Goal: Task Accomplishment & Management: Use online tool/utility

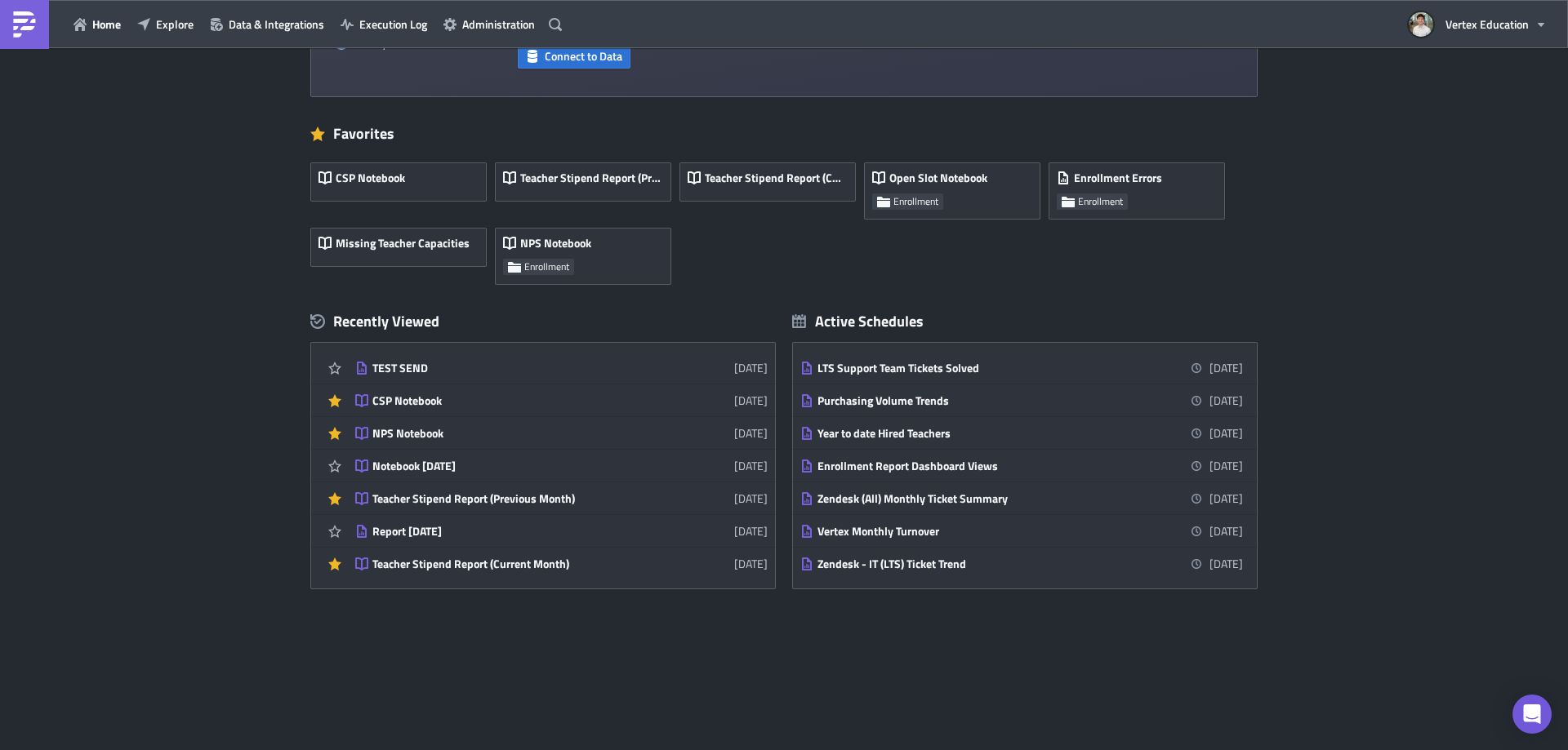
scroll to position [572, 0]
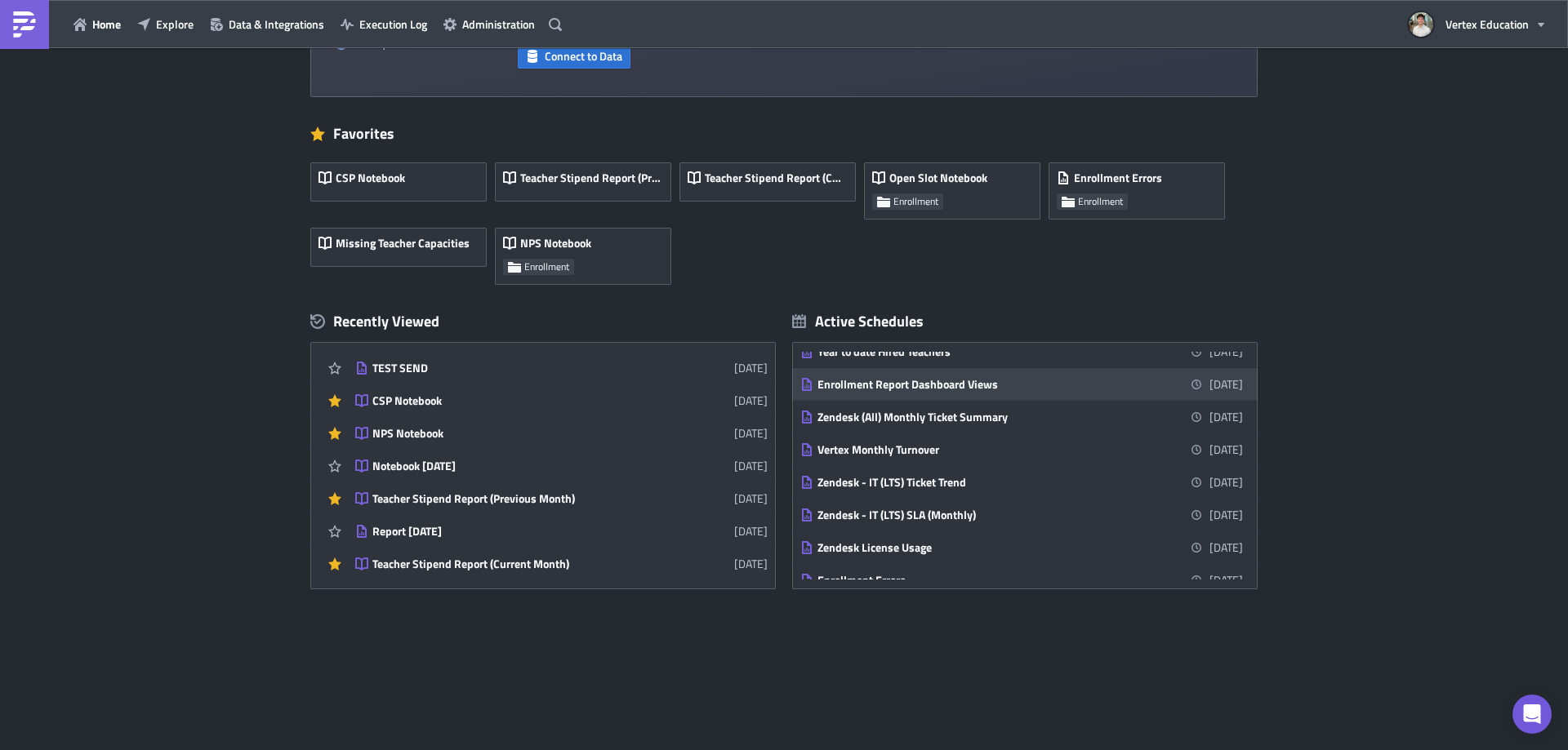
click at [955, 392] on link "Enrollment Report Dashboard Views 5 days from now" at bounding box center [1021, 383] width 442 height 32
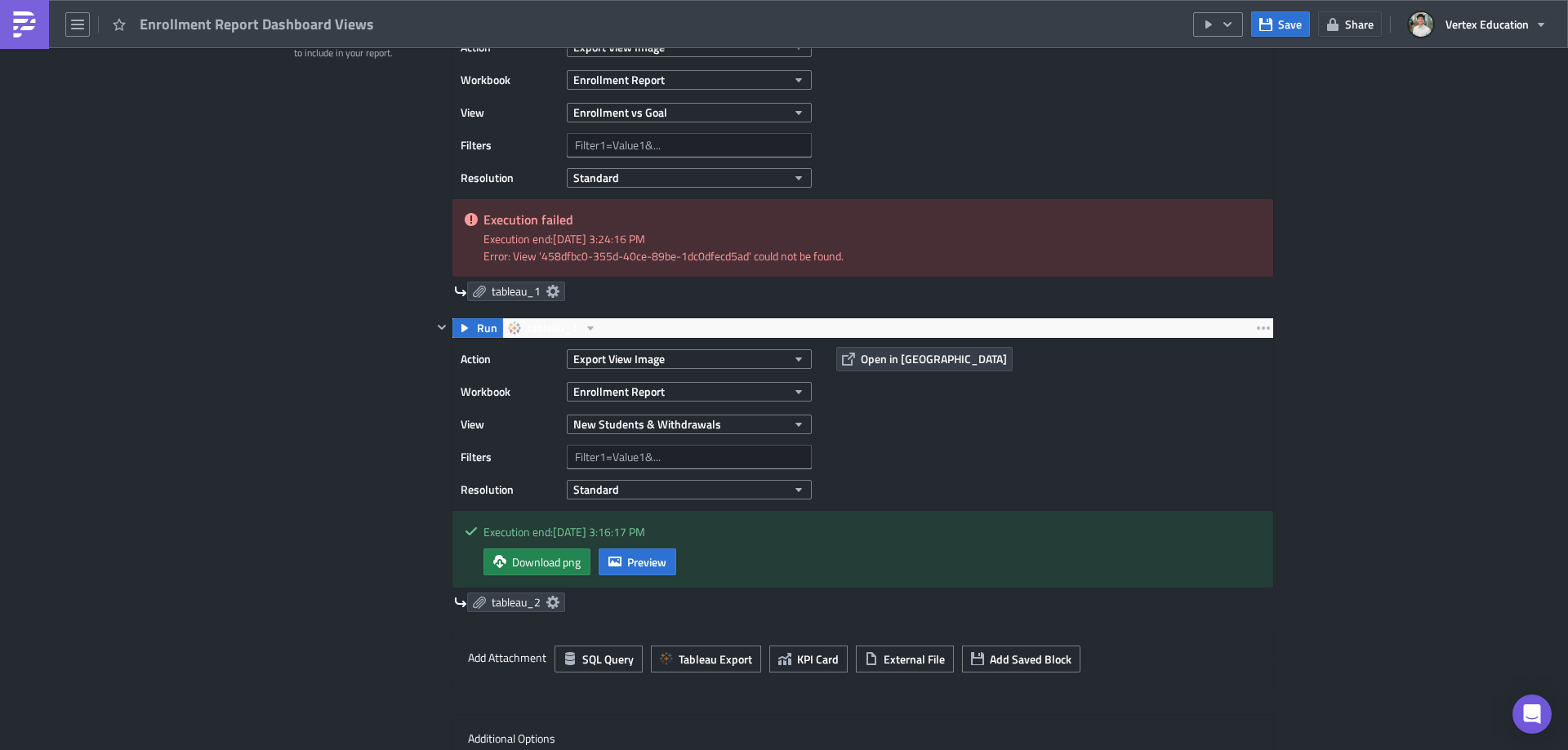
scroll to position [408, 0]
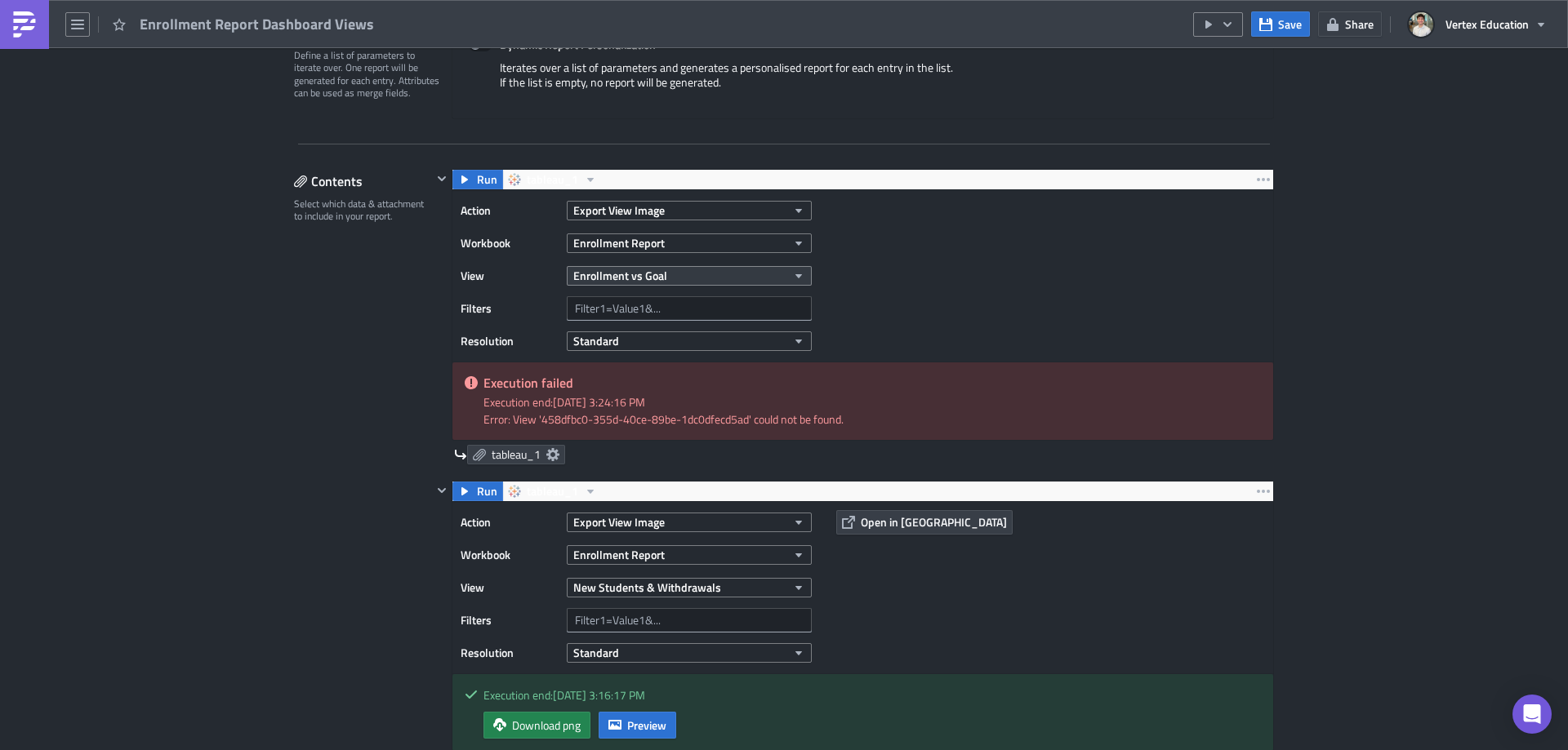
click at [657, 282] on span "Enrollment vs Goal" at bounding box center [621, 276] width 94 height 17
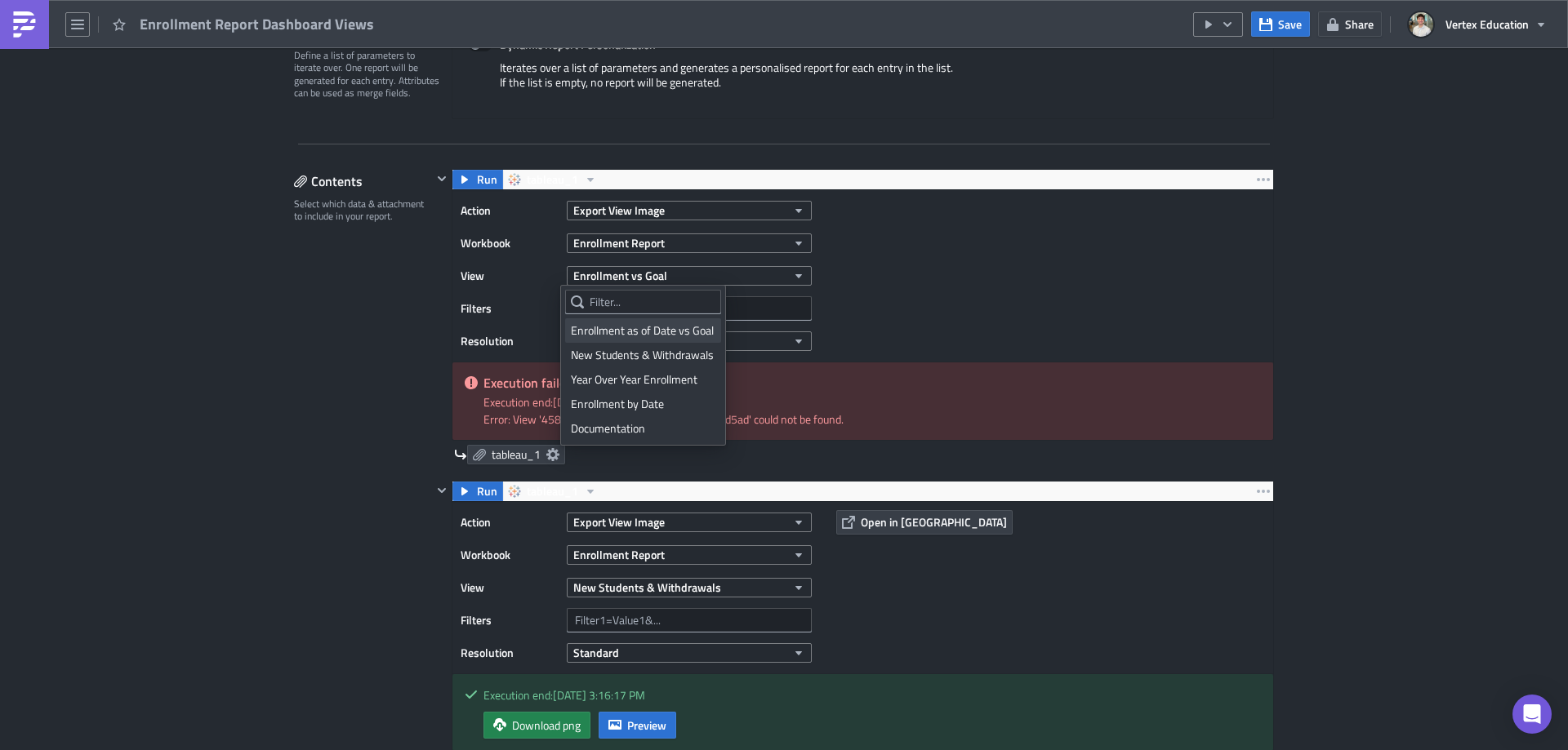
click at [667, 333] on div "Enrollment as of Date vs Goal" at bounding box center [643, 330] width 144 height 16
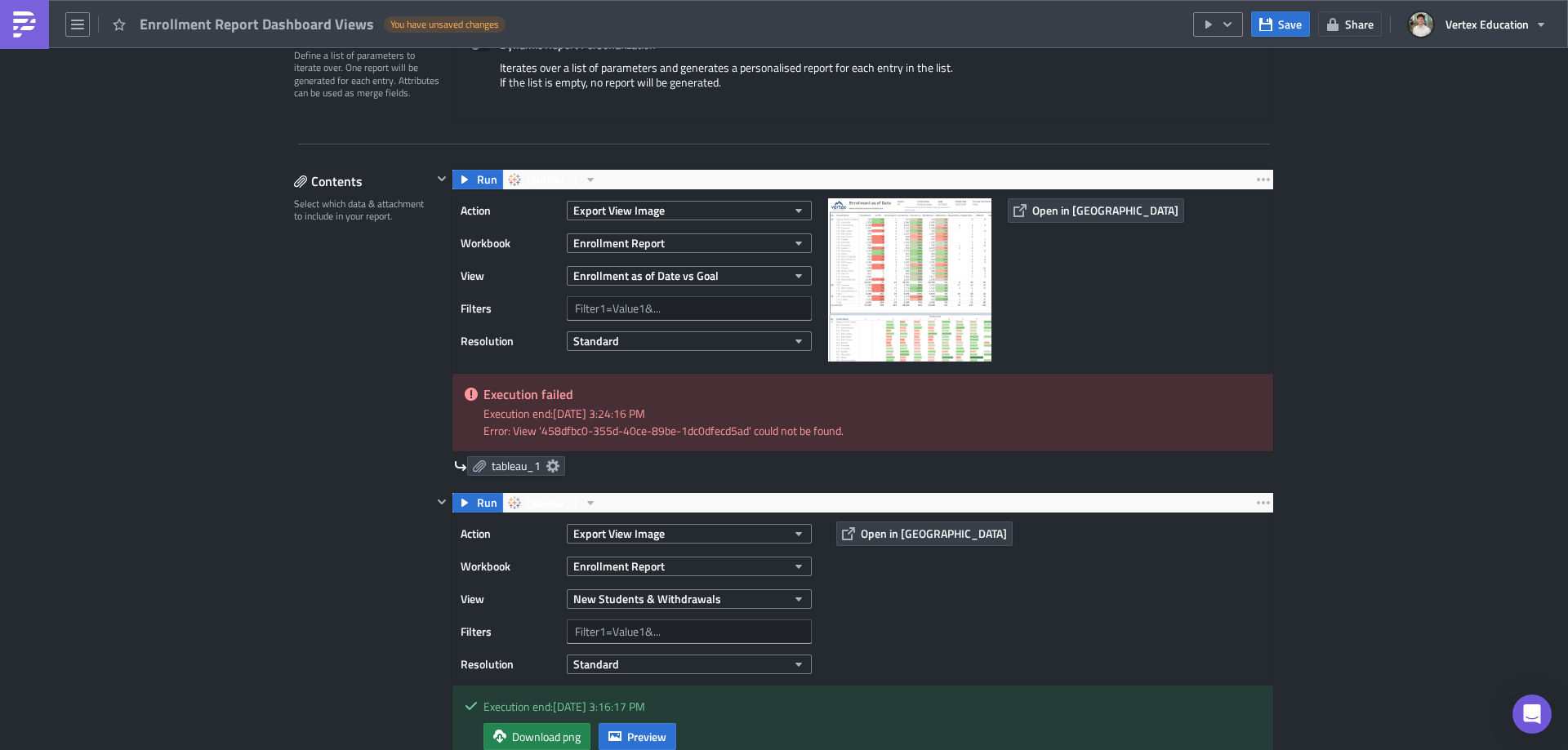
scroll to position [0, 0]
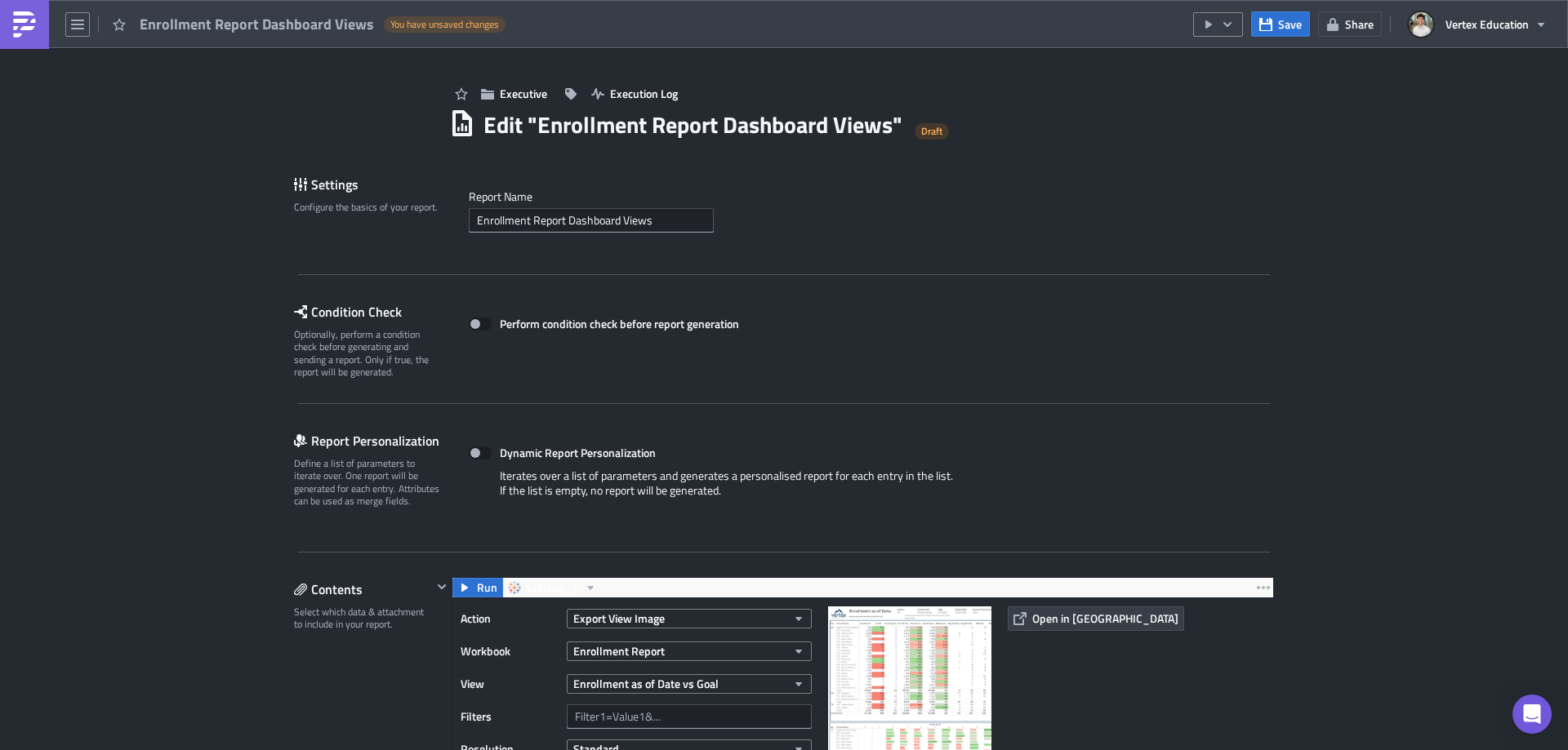
click at [835, 122] on h1 "Edit " Enrollment Report Dashboard Views "" at bounding box center [692, 125] width 419 height 29
click at [1284, 25] on span "Save" at bounding box center [1290, 24] width 24 height 17
click at [37, 24] on img at bounding box center [24, 24] width 26 height 26
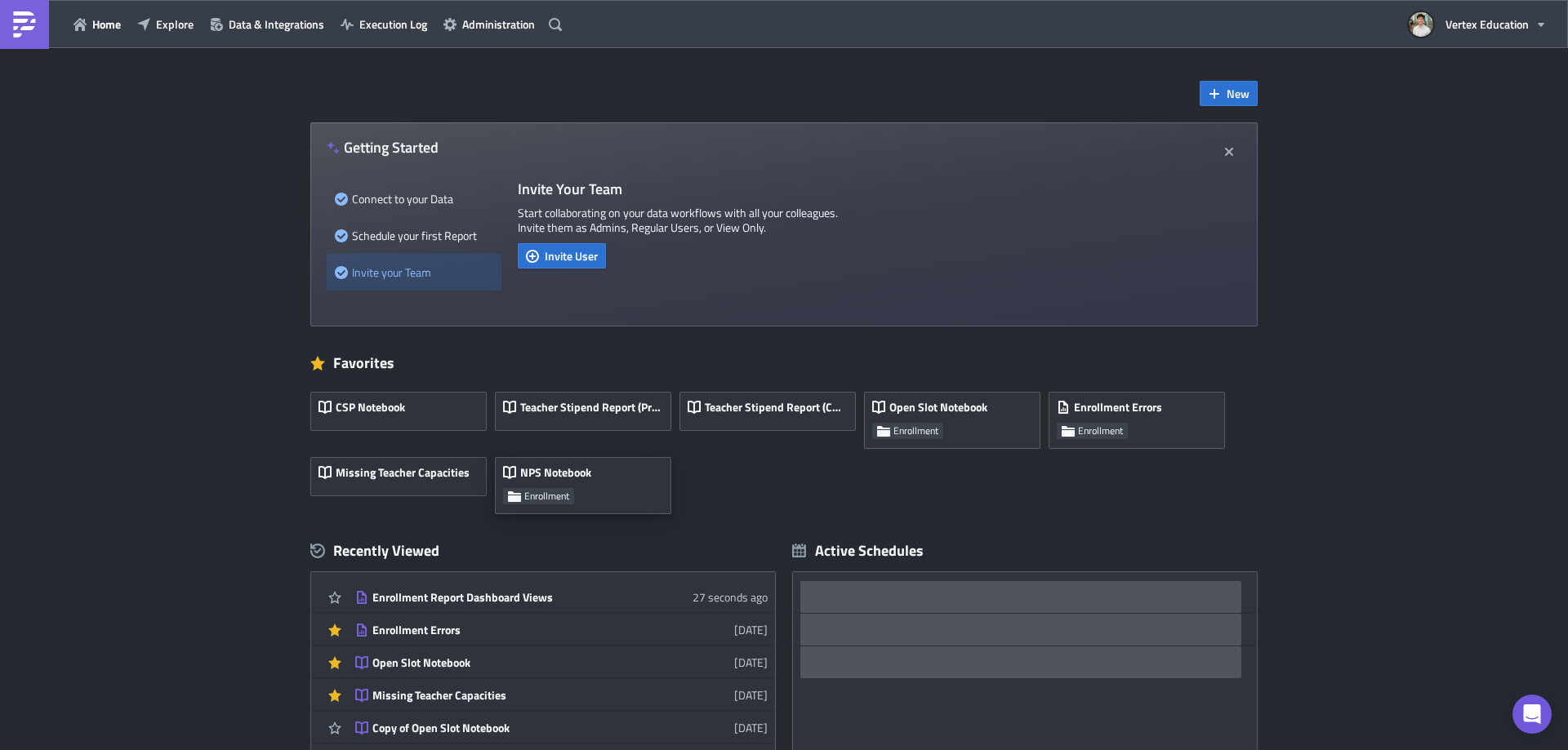
scroll to position [82, 0]
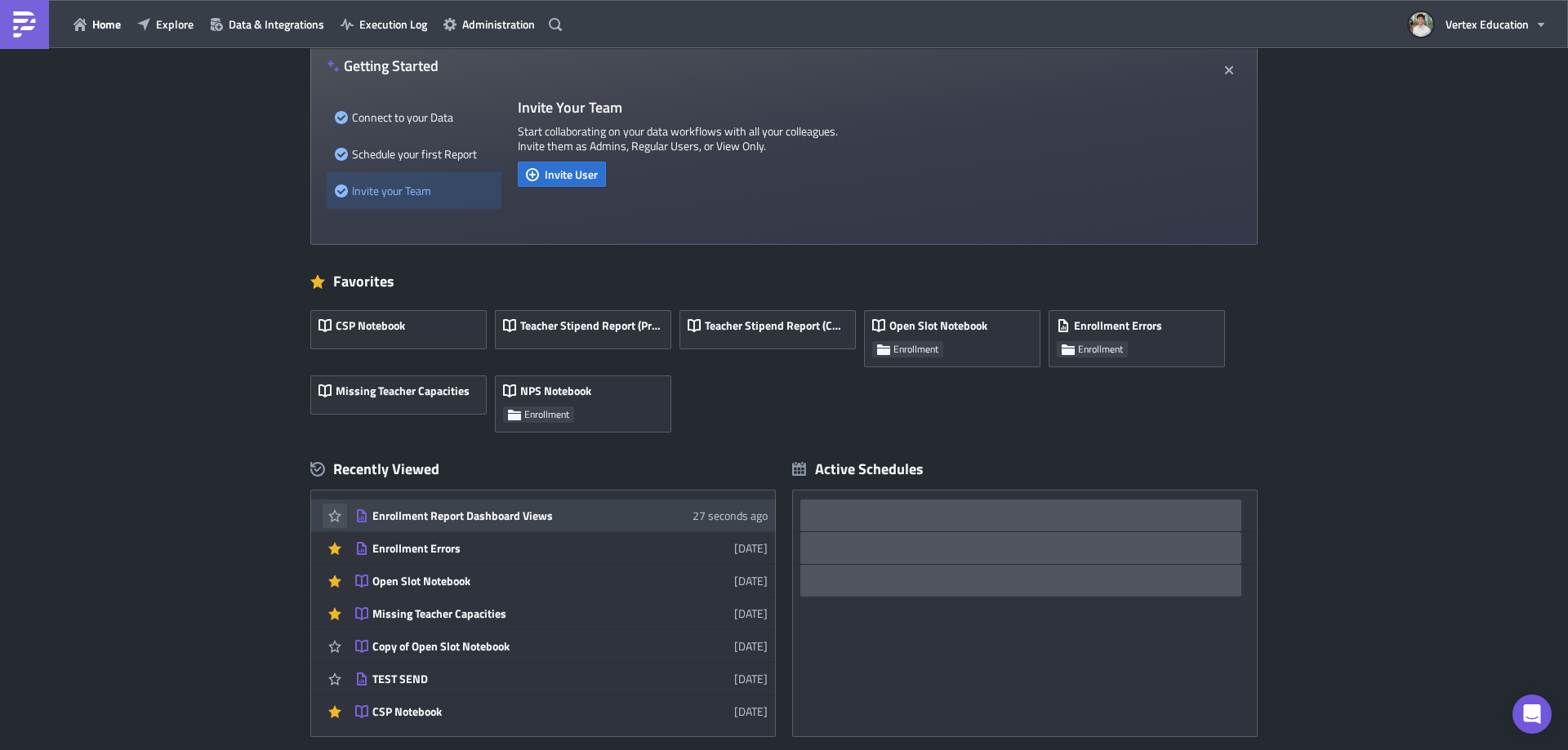
click at [331, 510] on icon "button" at bounding box center [335, 515] width 13 height 13
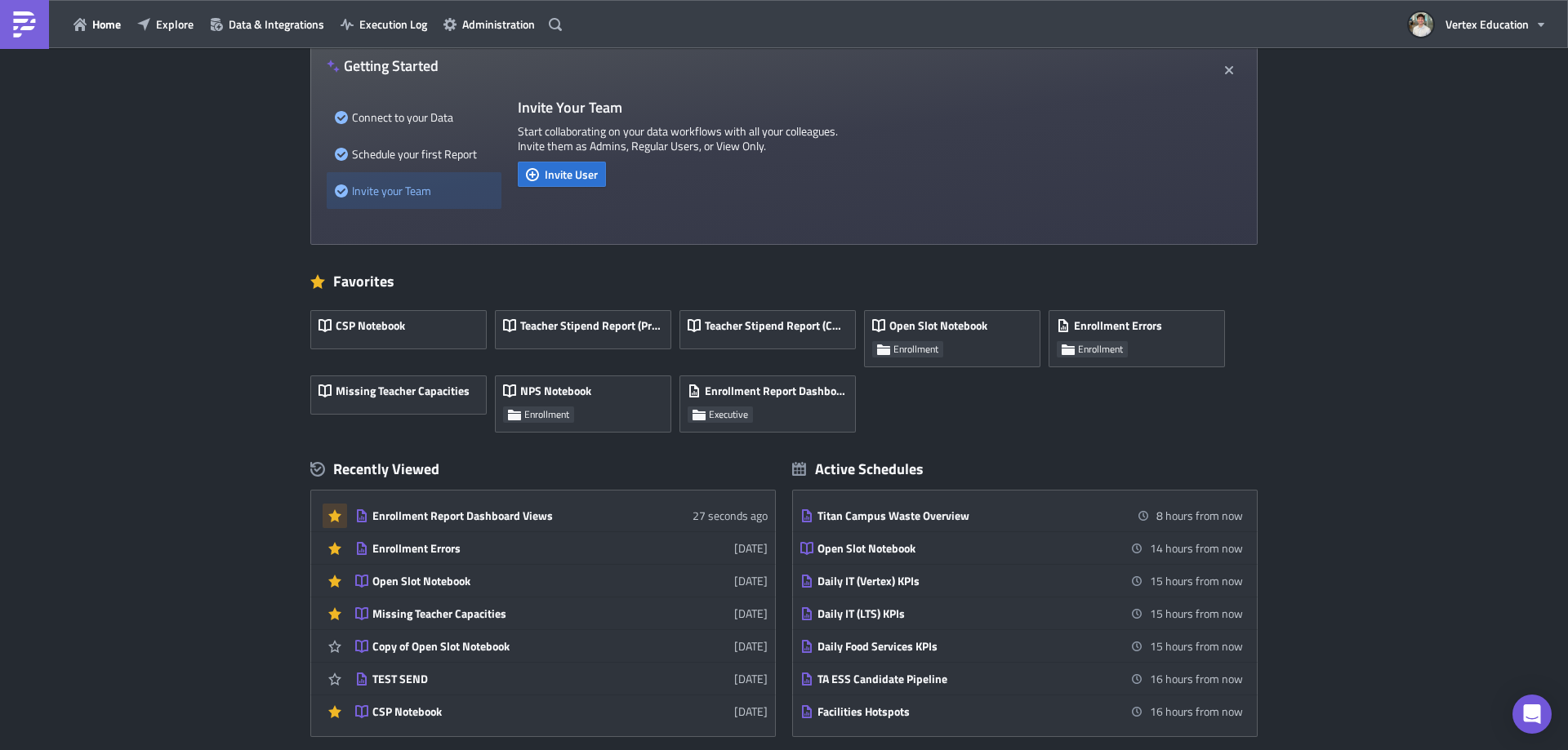
drag, startPoint x: 643, startPoint y: 518, endPoint x: 475, endPoint y: 520, distance: 168.0
click at [475, 520] on div "Enrollment Report Dashboard Views" at bounding box center [515, 515] width 286 height 15
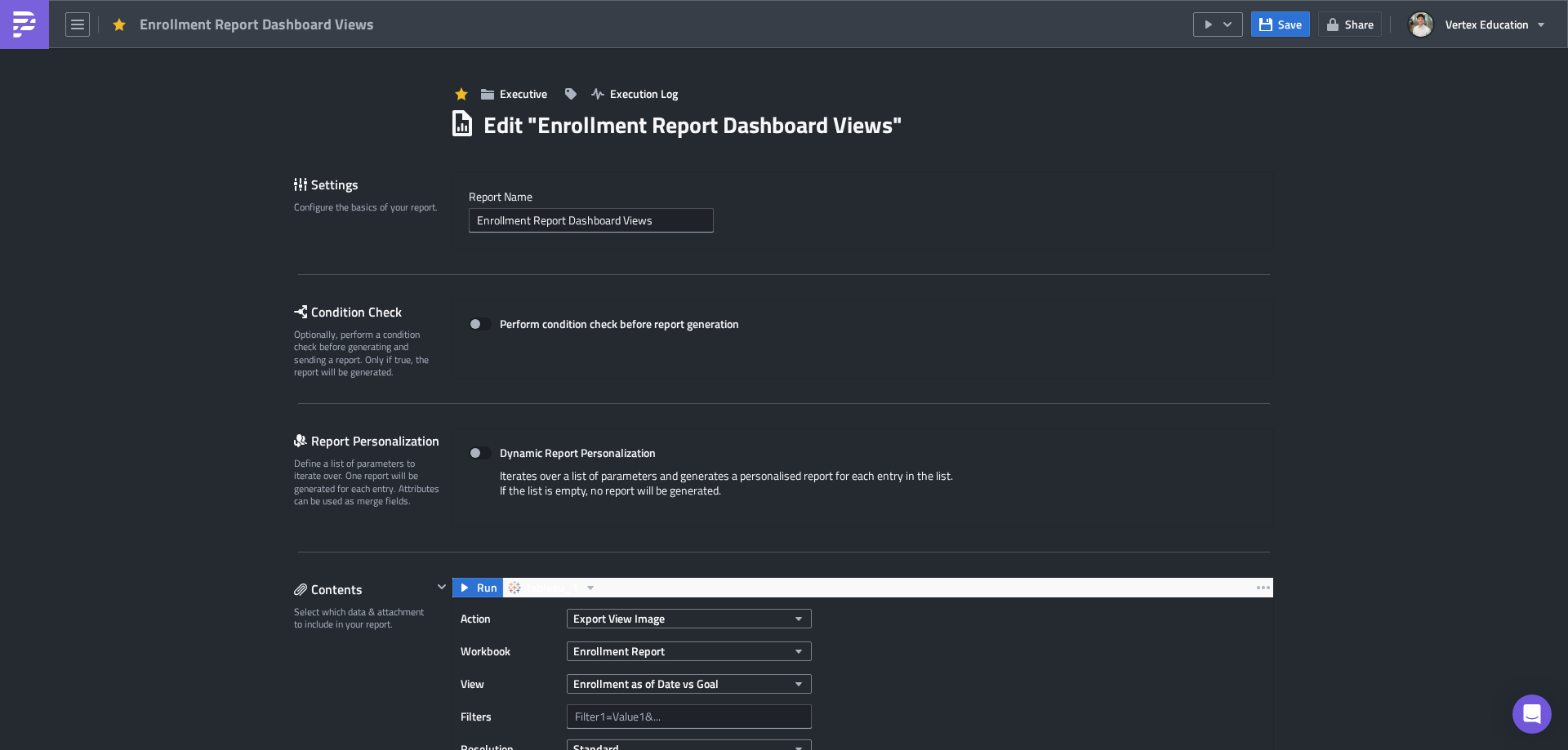
click at [547, 125] on h1 "Edit " Enrollment Report Dashboard Views "" at bounding box center [692, 125] width 419 height 29
click at [541, 232] on input "Enrollment Report Dashboard Views" at bounding box center [591, 220] width 245 height 25
click at [469, 222] on input "Enrollment Report Dashboard Views" at bounding box center [591, 220] width 245 height 25
click at [652, 222] on input "Enrollment Report Dashboard Views" at bounding box center [591, 220] width 245 height 25
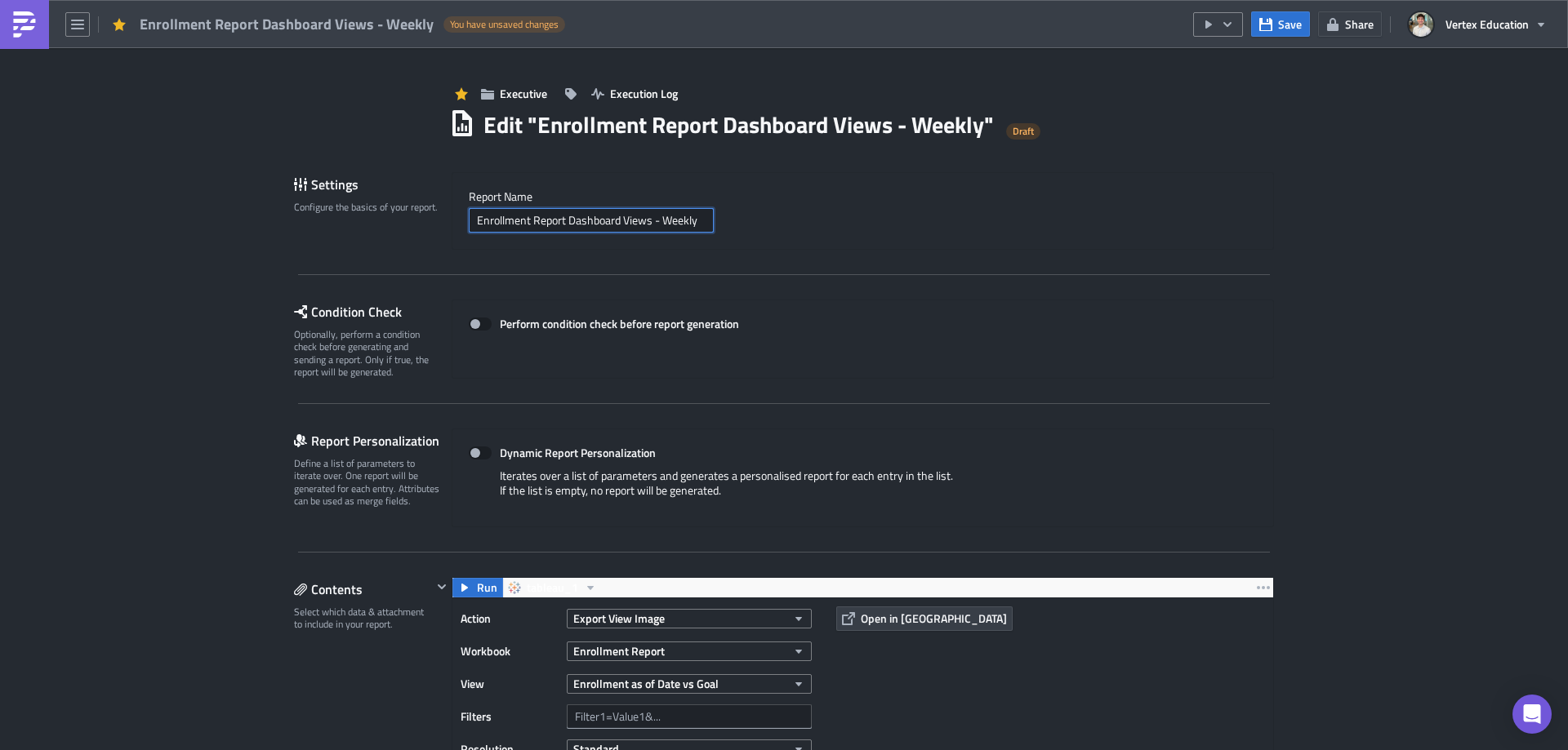
type input "Enrollment Report Dashboard Views - Weekly"
click at [930, 195] on label "Report Nam﻿e" at bounding box center [862, 196] width 788 height 15
click at [1286, 13] on button "Save" at bounding box center [1280, 24] width 59 height 26
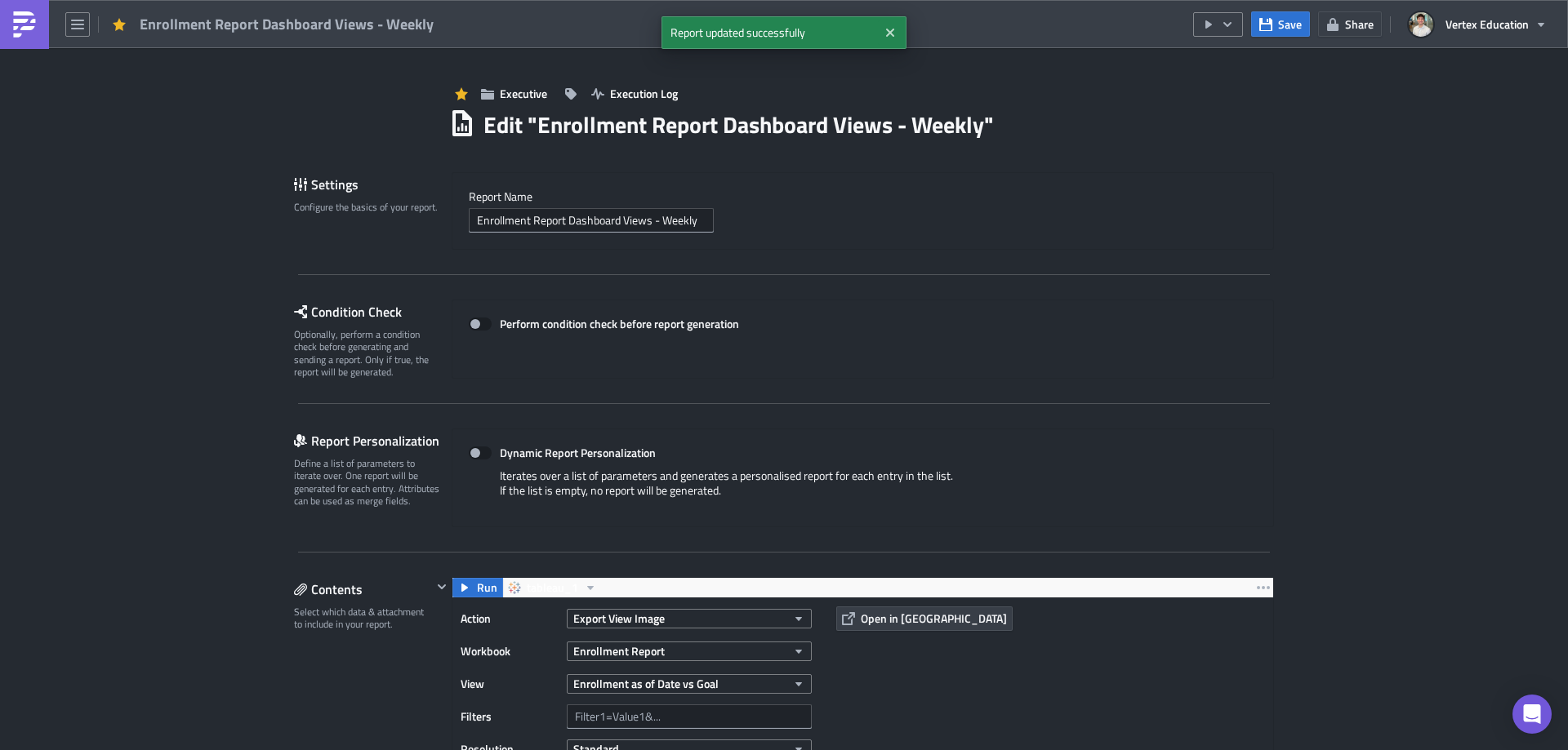
click at [221, 31] on span "Enrollment Report Dashboard Views - Weekly" at bounding box center [288, 24] width 295 height 21
click at [78, 27] on icon "button" at bounding box center [77, 24] width 13 height 13
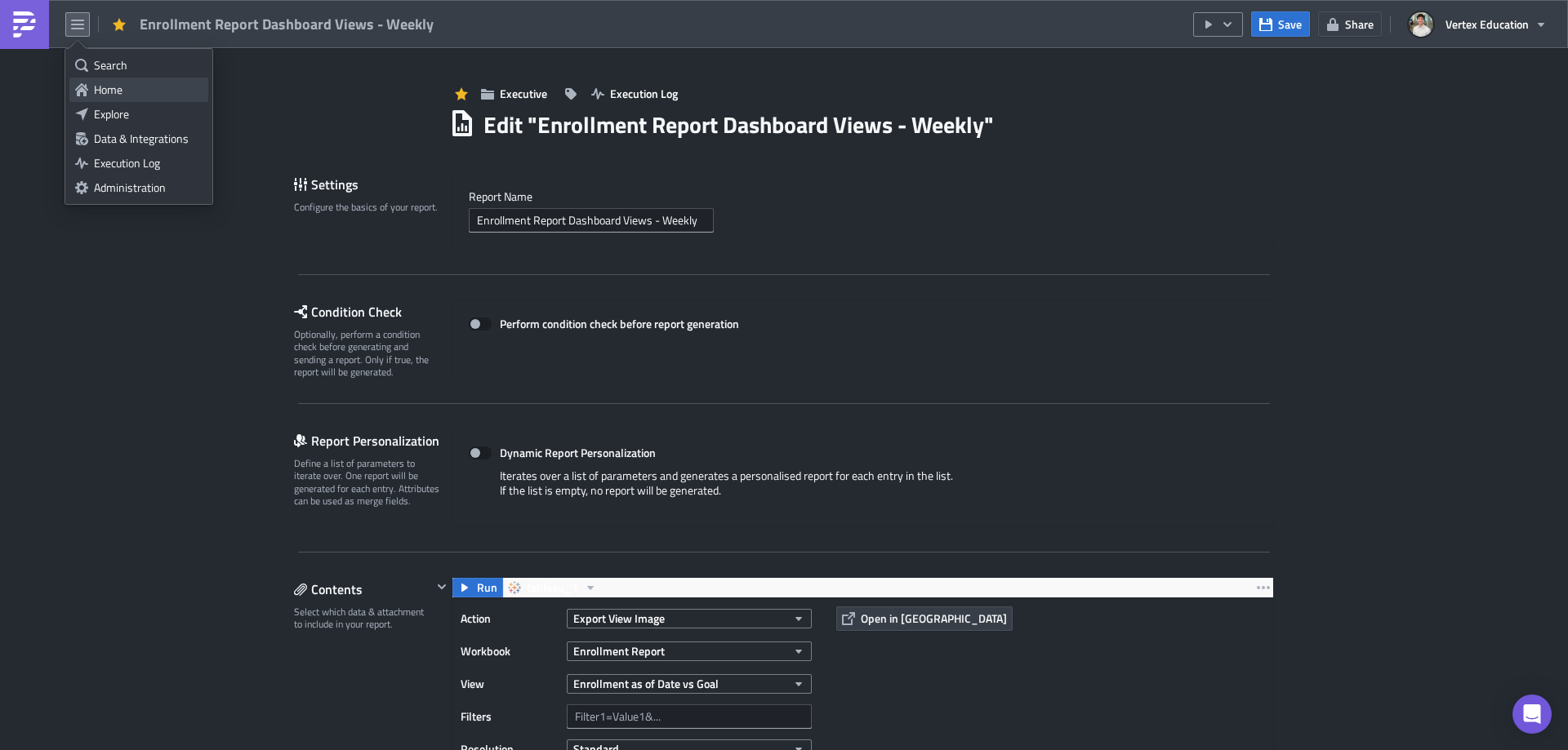
click at [85, 92] on icon at bounding box center [81, 90] width 13 height 13
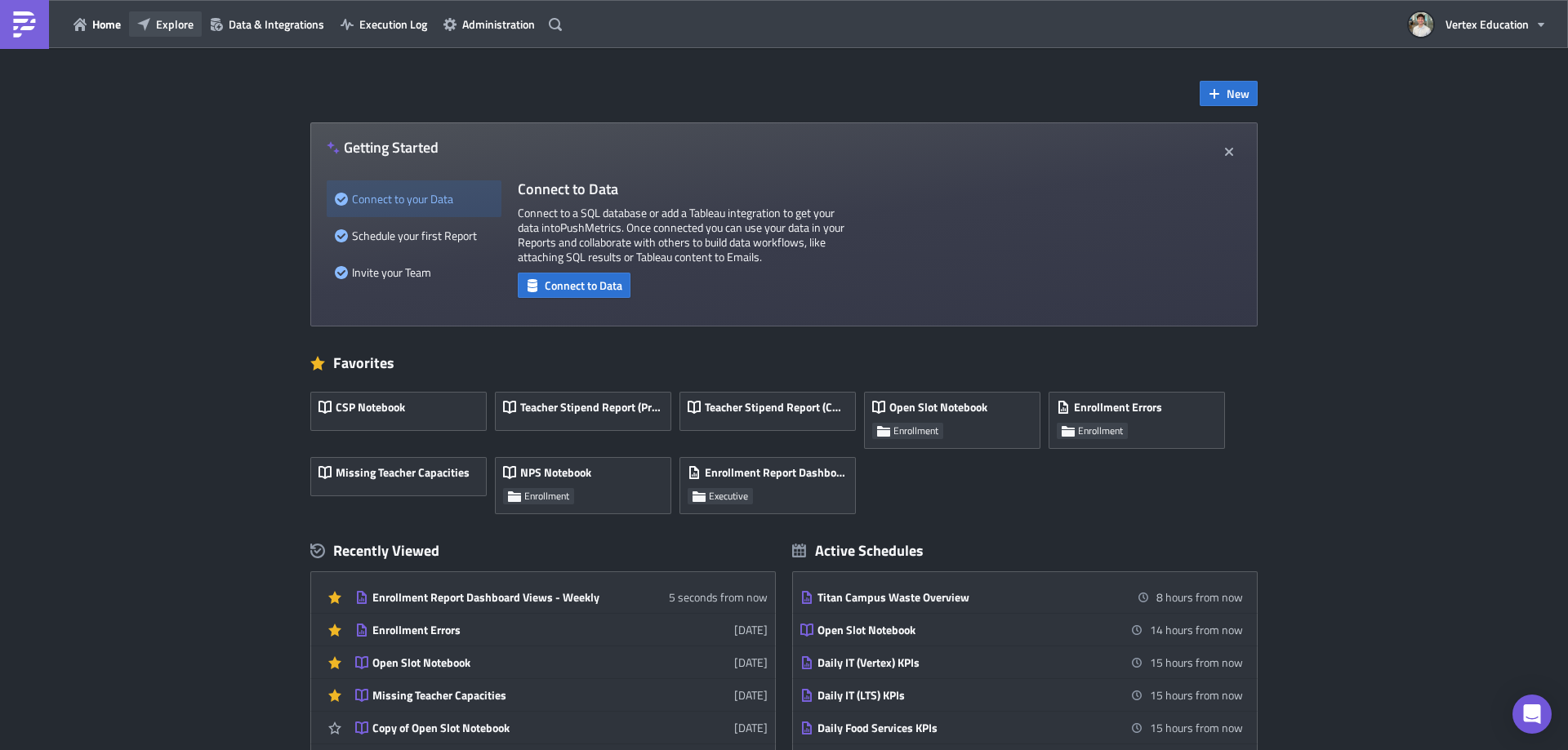
click at [171, 23] on span "Explore" at bounding box center [175, 24] width 38 height 17
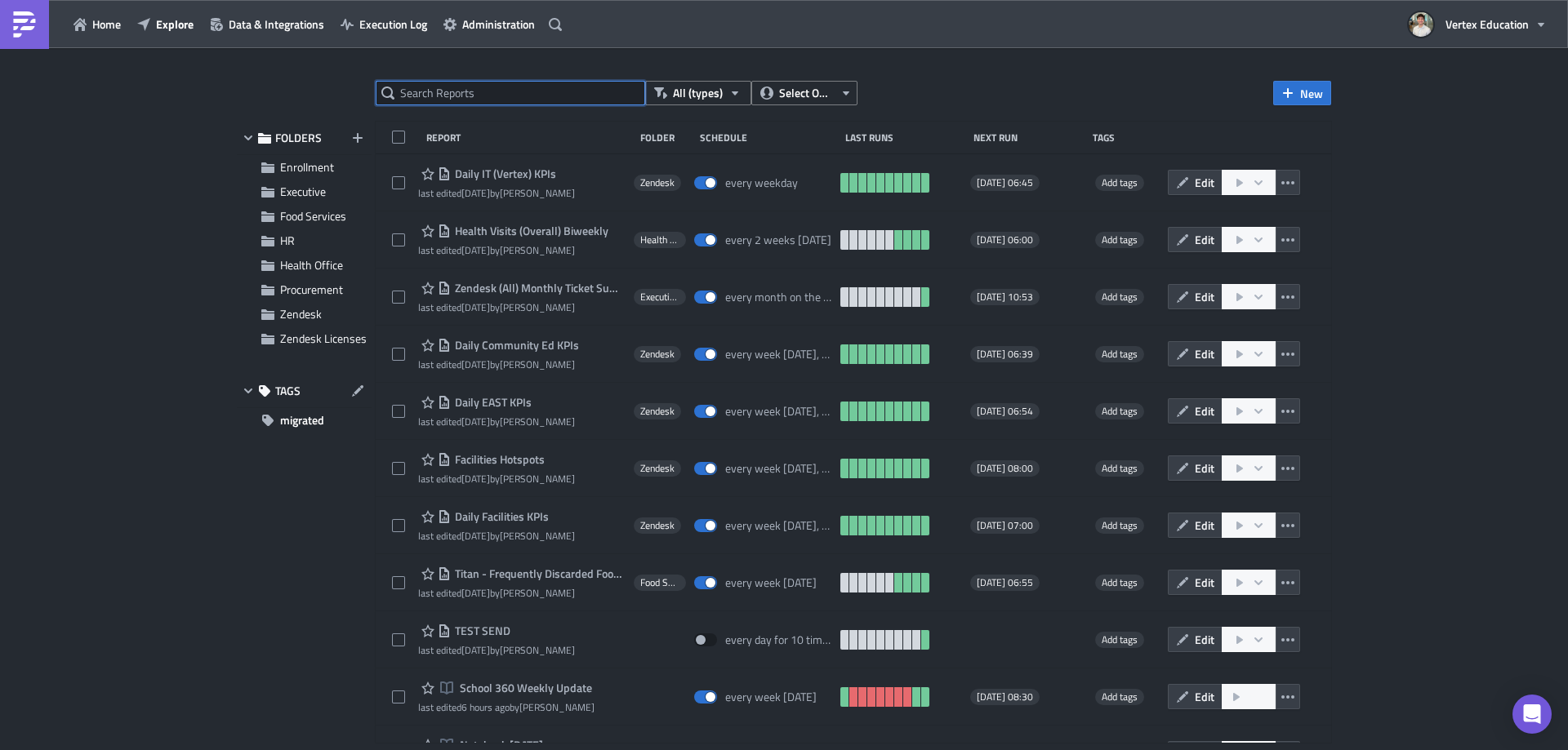
click at [557, 101] on input "text" at bounding box center [510, 93] width 270 height 25
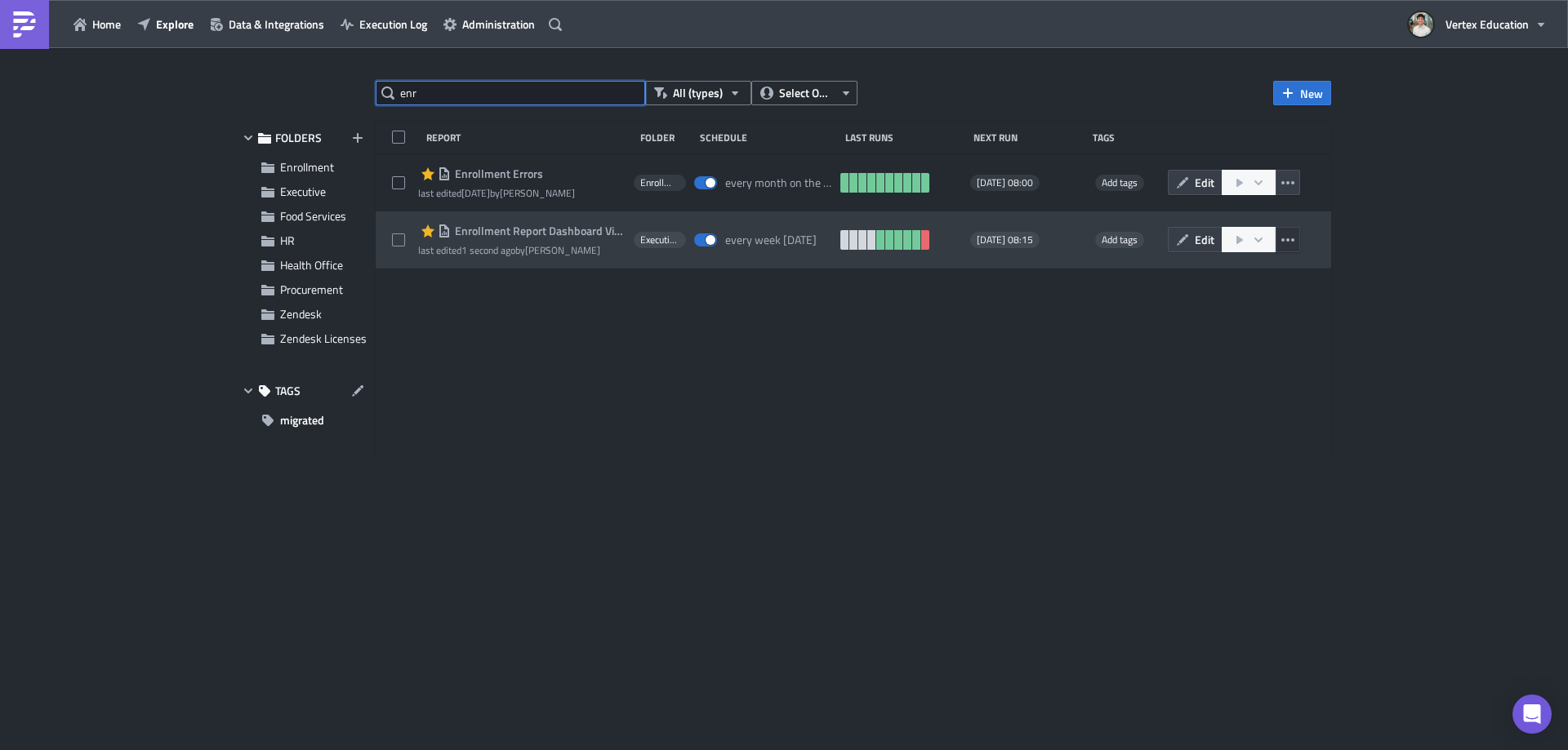
type input "enr"
click at [1299, 242] on button "button" at bounding box center [1287, 240] width 25 height 26
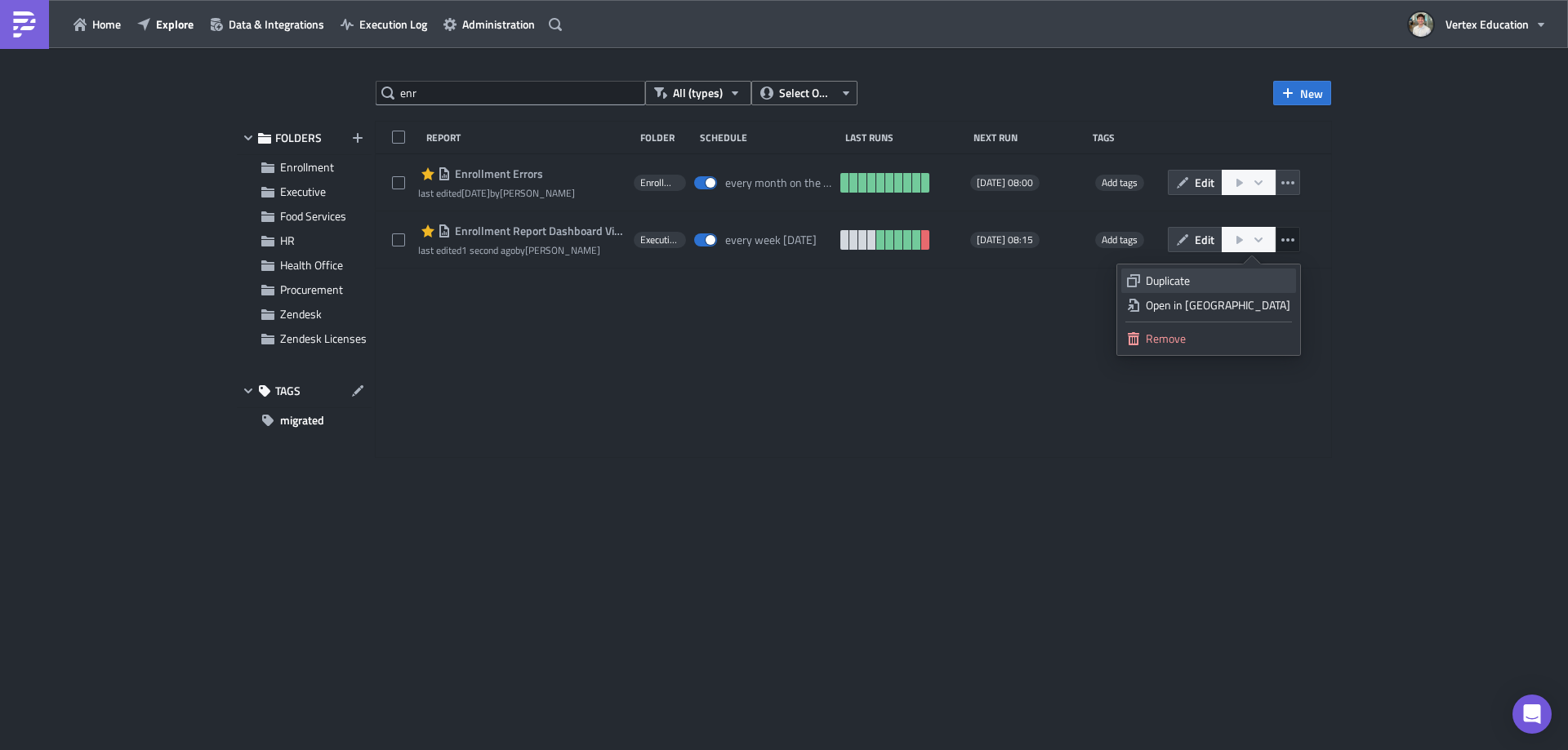
click at [1215, 284] on div "Duplicate" at bounding box center [1217, 281] width 144 height 16
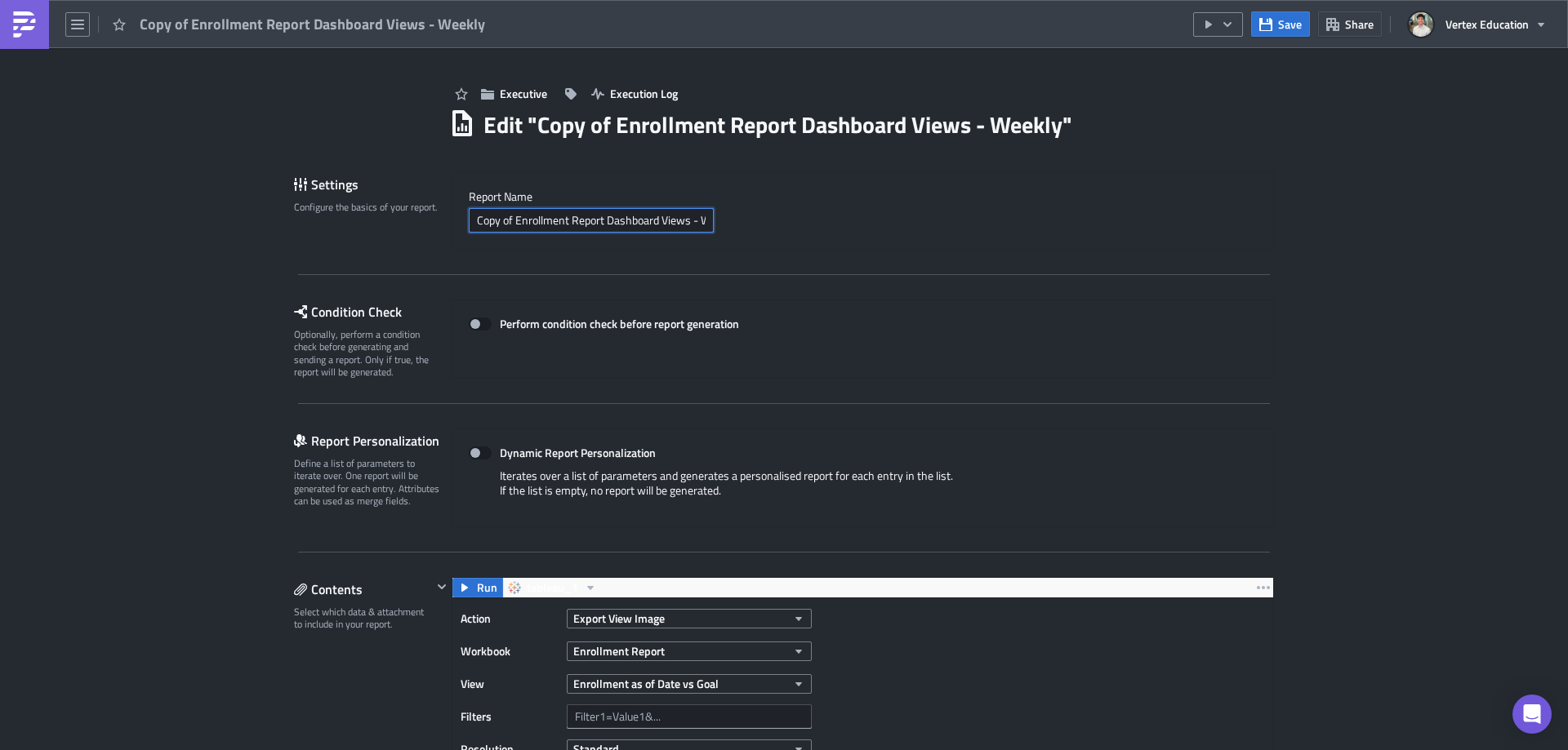
click at [515, 215] on input "Copy of Enrollment Report Dashboard Views - Weekly" at bounding box center [591, 220] width 245 height 25
drag, startPoint x: 509, startPoint y: 219, endPoint x: 396, endPoint y: 218, distance: 113.0
click at [396, 218] on div "Settings Configure the basics of your report. Report Nam﻿e Copy of Enrollment R…" at bounding box center [784, 211] width 980 height 78
drag, startPoint x: 654, startPoint y: 220, endPoint x: 759, endPoint y: 220, distance: 105.0
click at [759, 220] on div "Enrollment Report Dashboard Views - Weekly" at bounding box center [862, 220] width 788 height 25
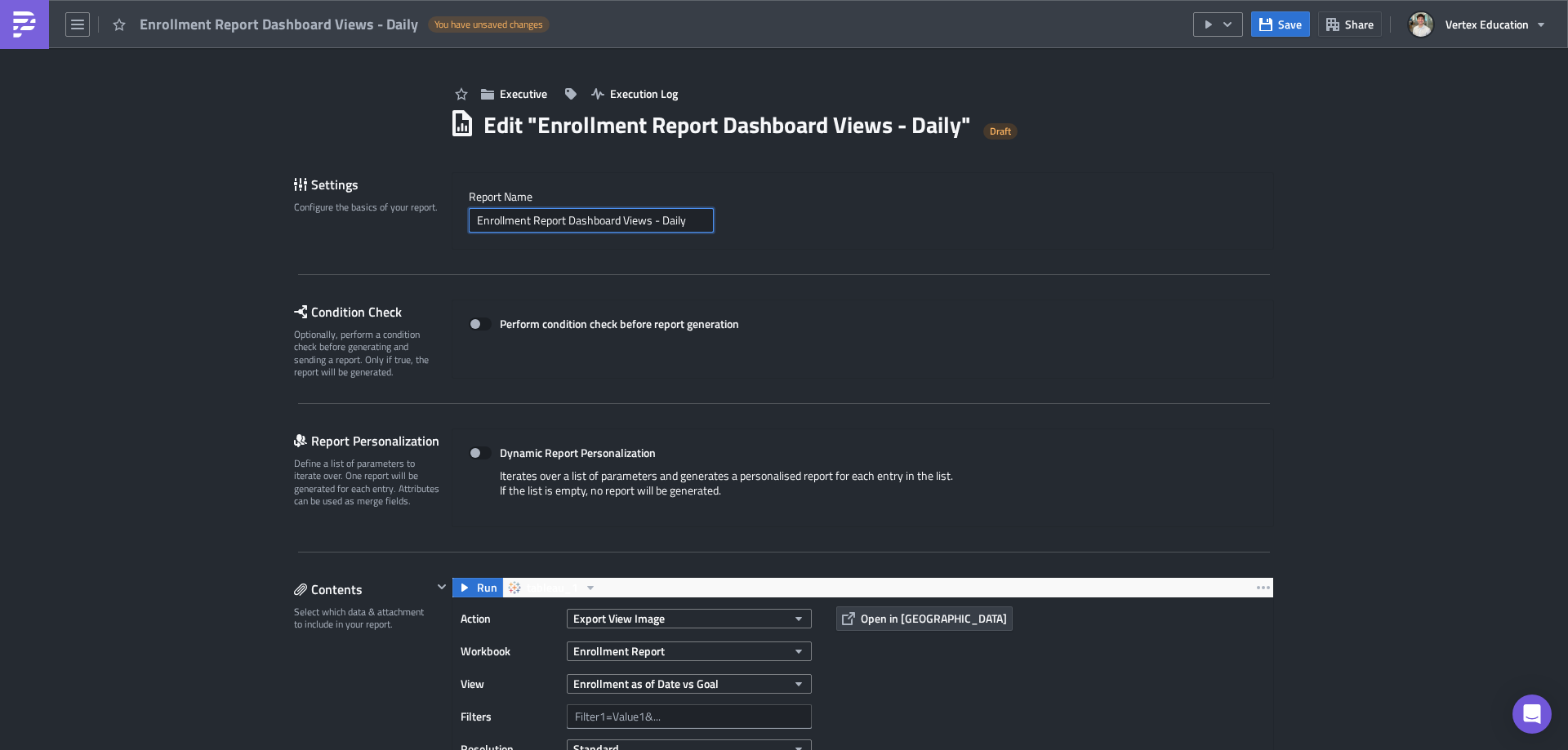
type input "Enrollment Report Dashboard Views - Daily"
click at [759, 220] on div "Enrollment Report Dashboard Views - Daily" at bounding box center [862, 220] width 788 height 25
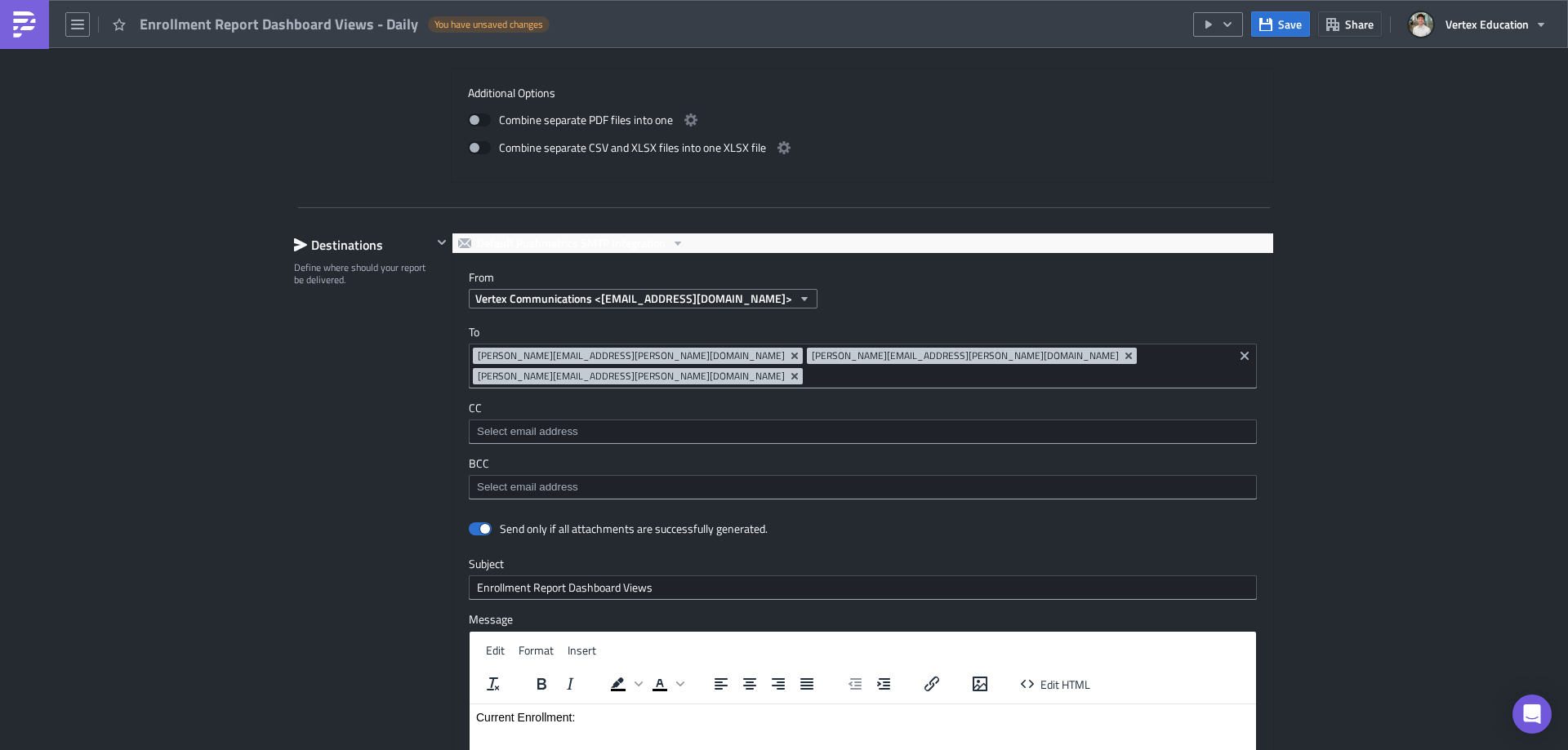
scroll to position [1306, 0]
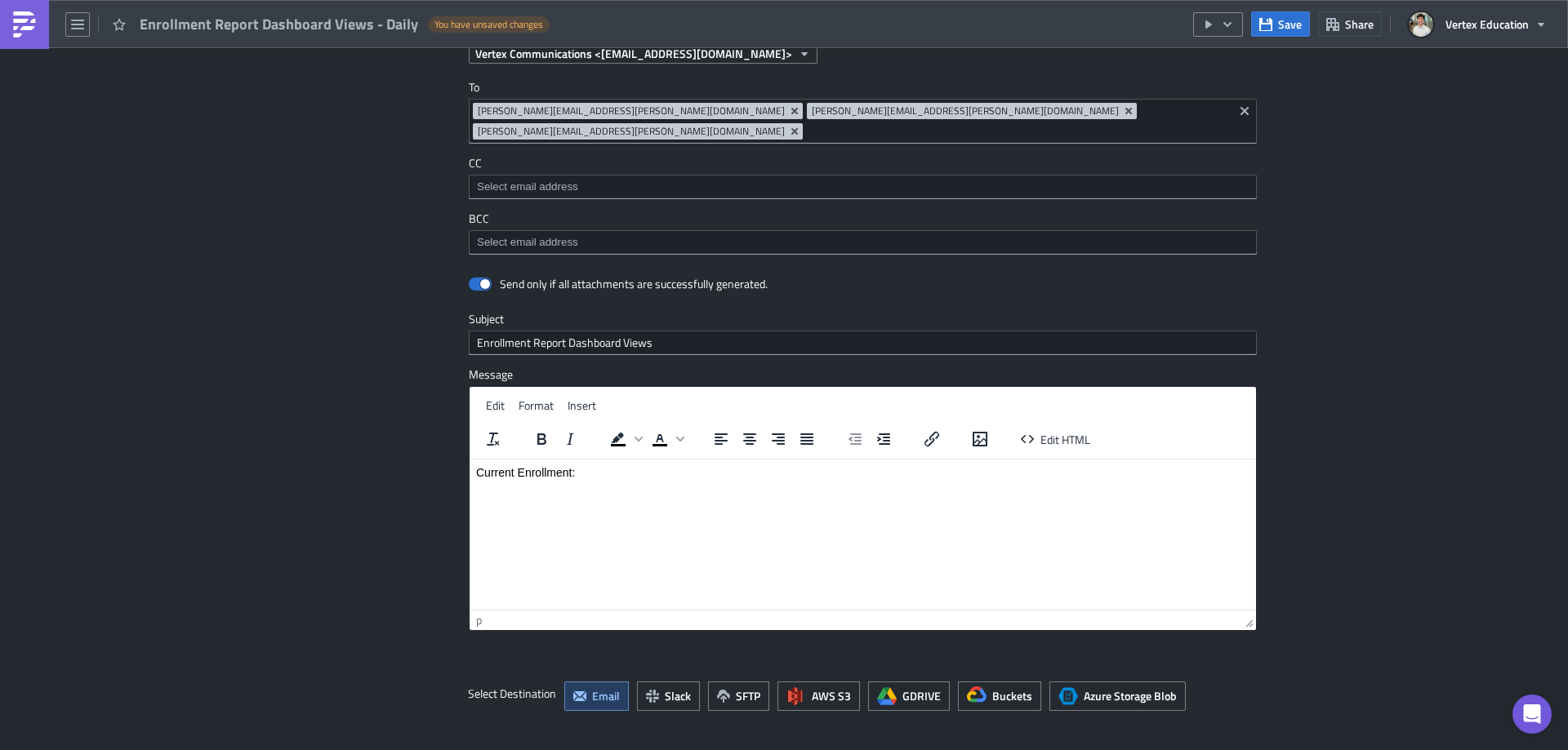
click at [556, 472] on p "Current Enrollment:" at bounding box center [863, 471] width 773 height 13
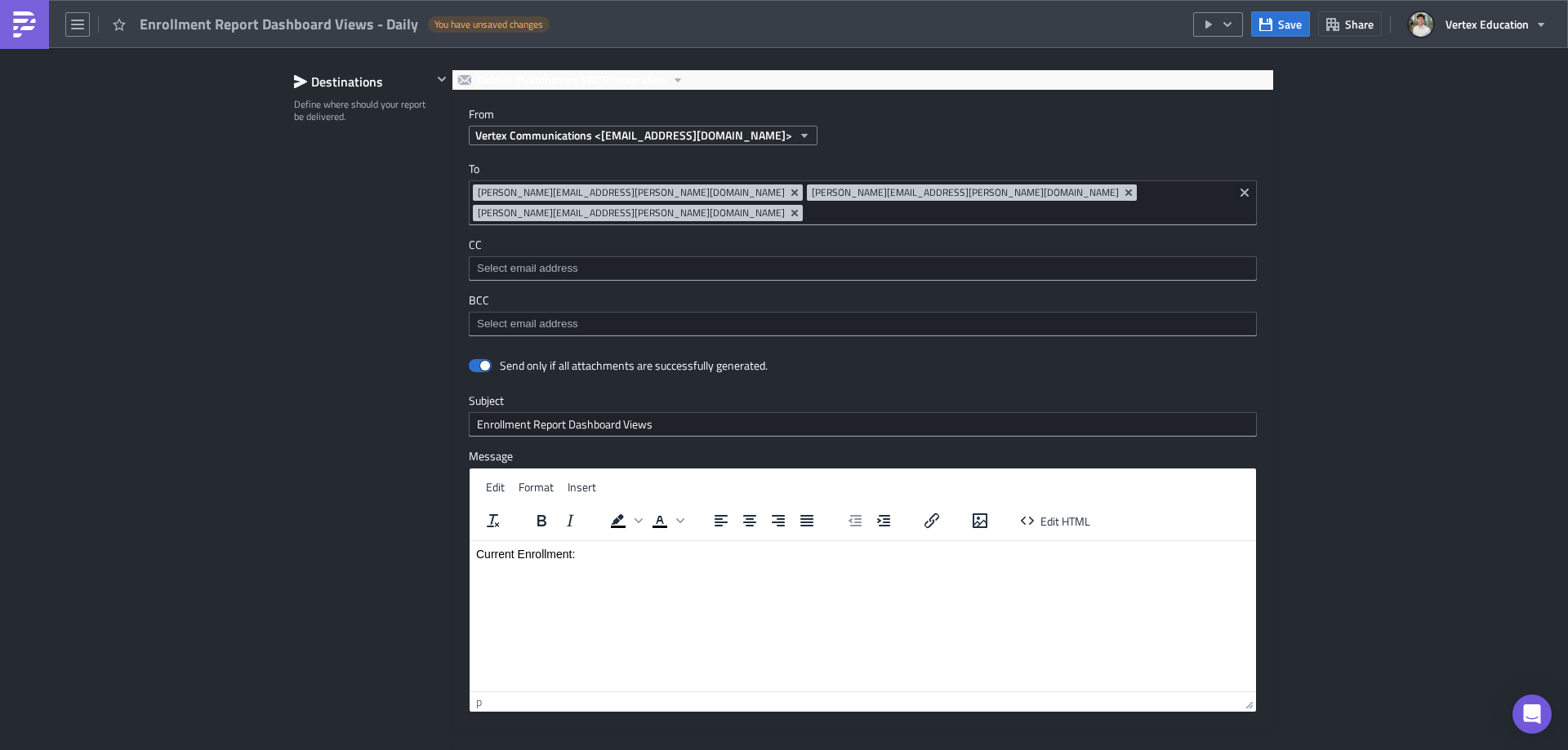
scroll to position [1142, 0]
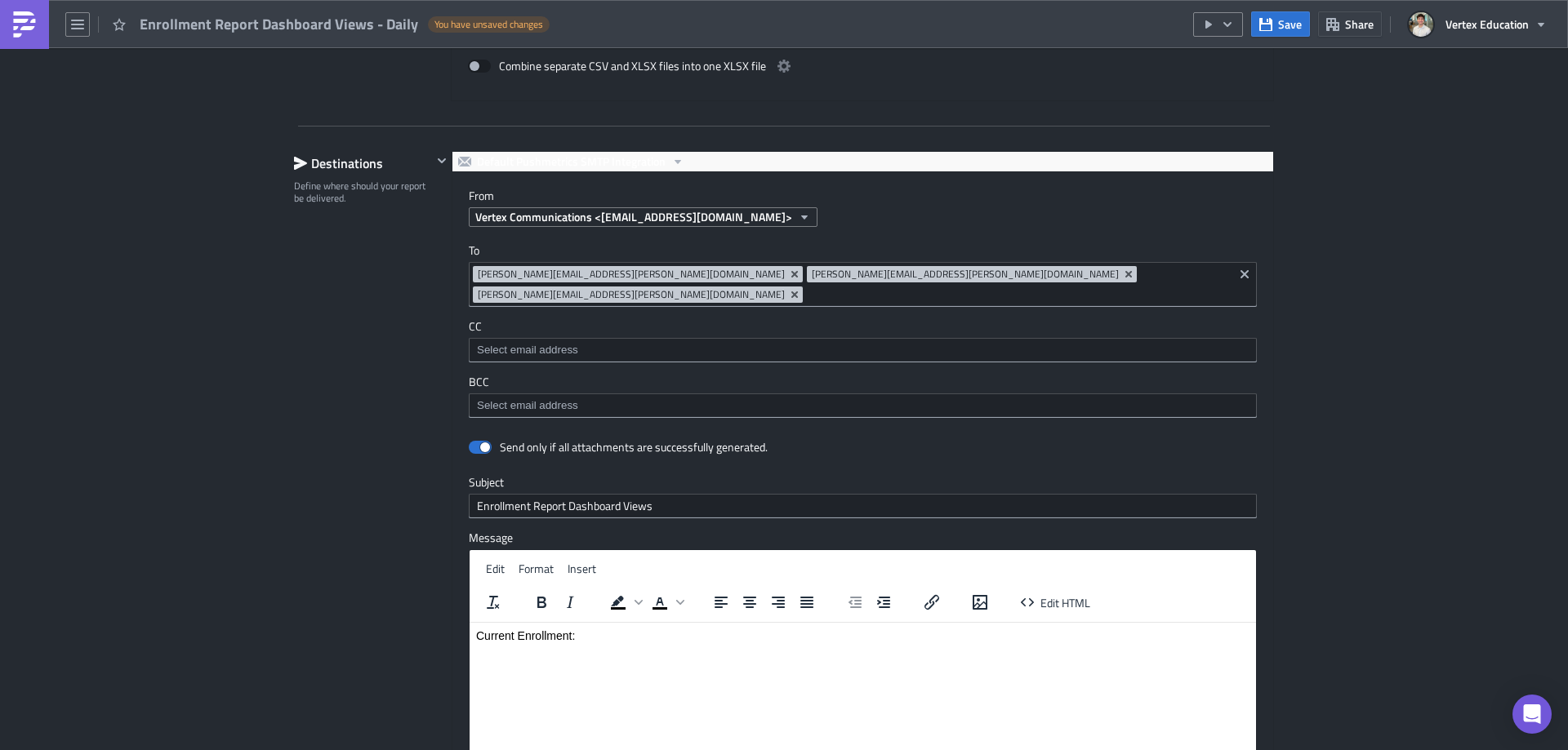
click at [516, 631] on p "Current Enrollment:" at bounding box center [863, 635] width 773 height 13
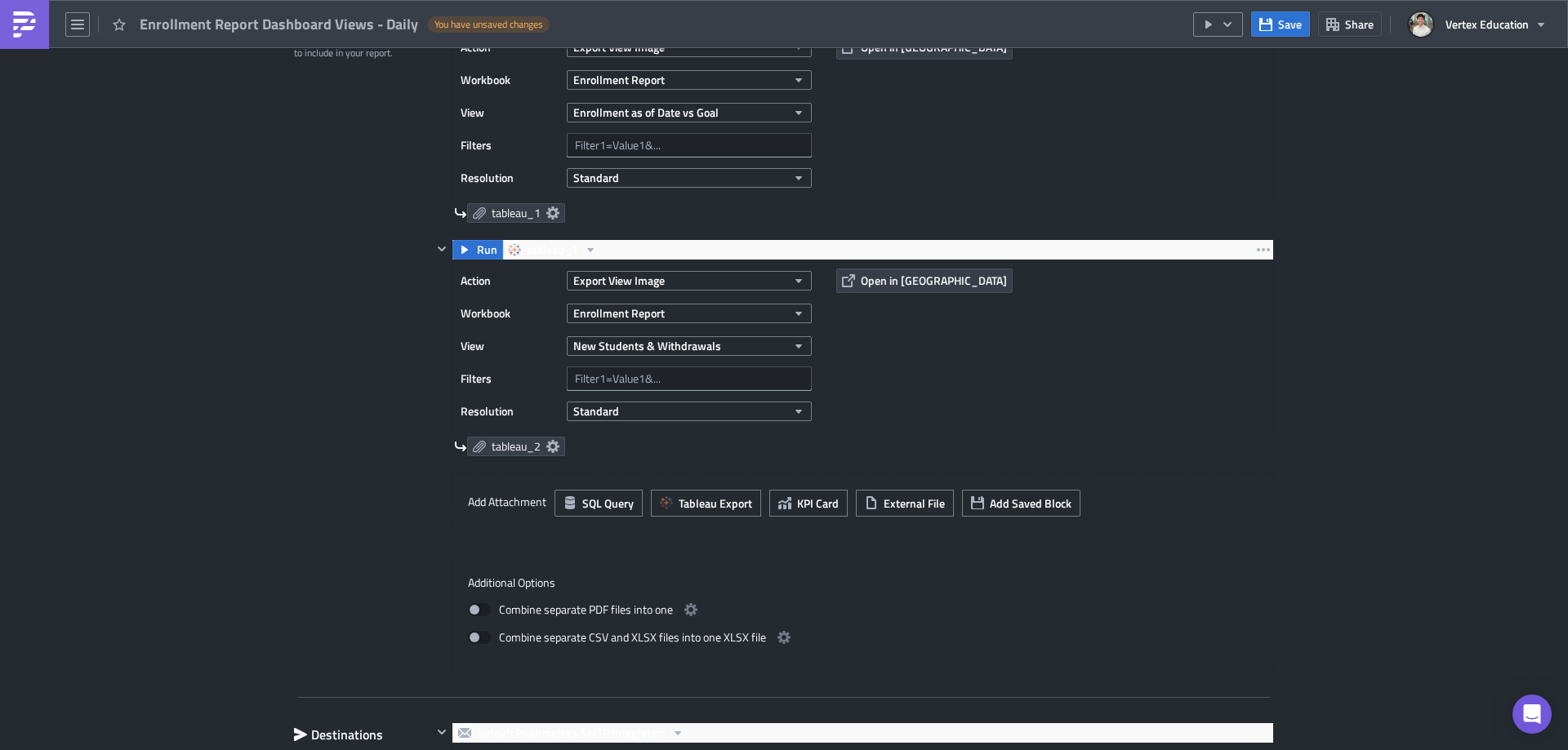
scroll to position [245, 0]
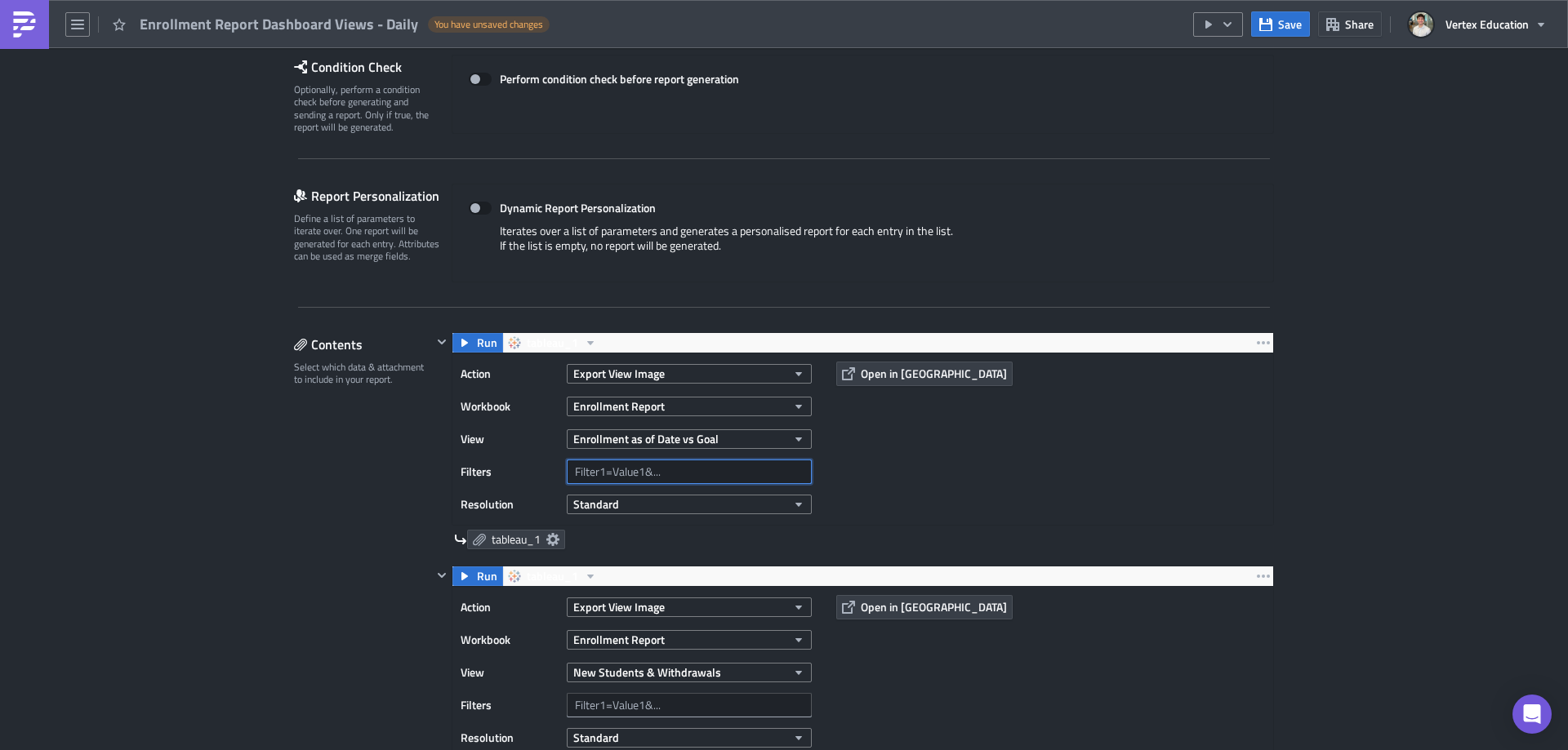
click at [645, 478] on input "text" at bounding box center [689, 472] width 245 height 25
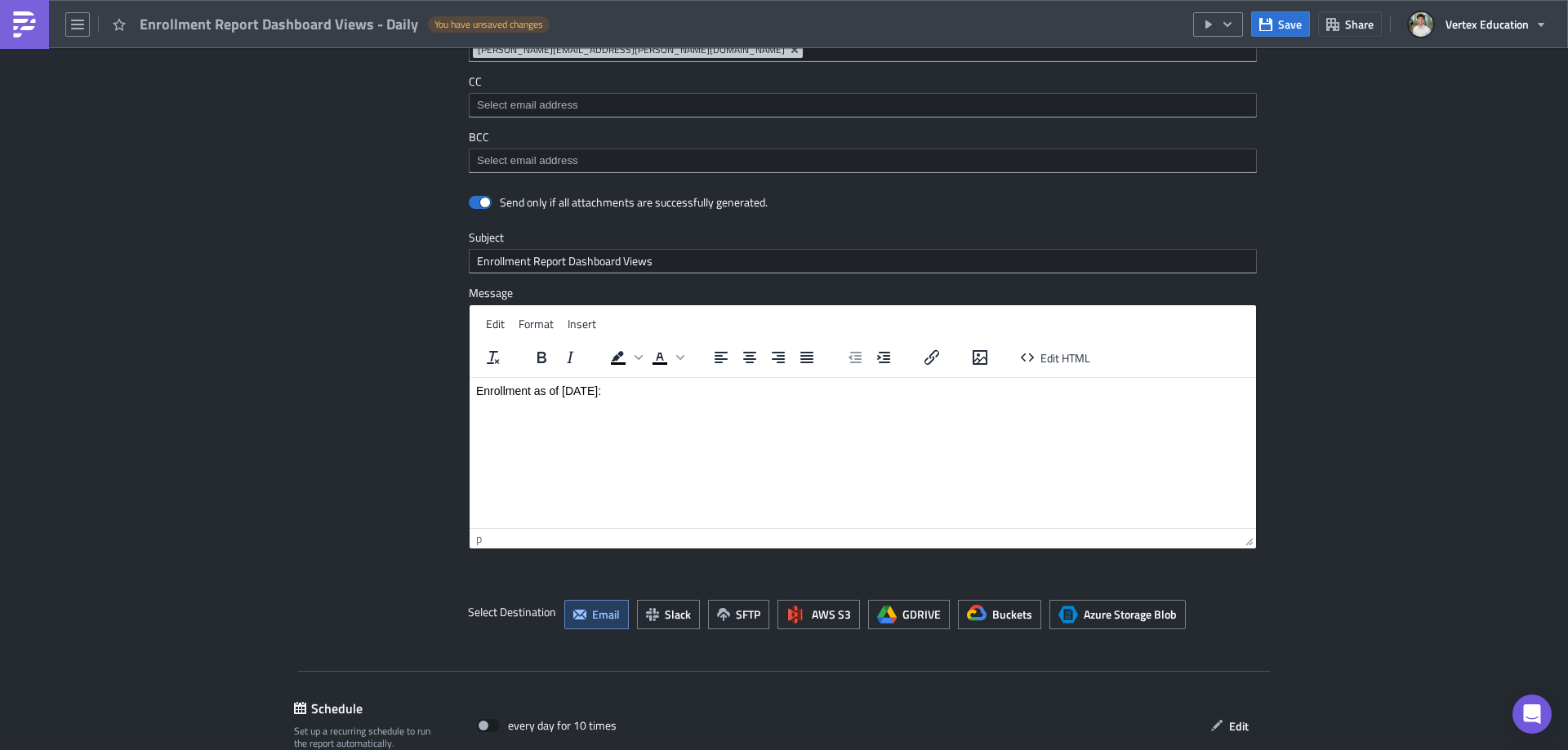
scroll to position [1224, 0]
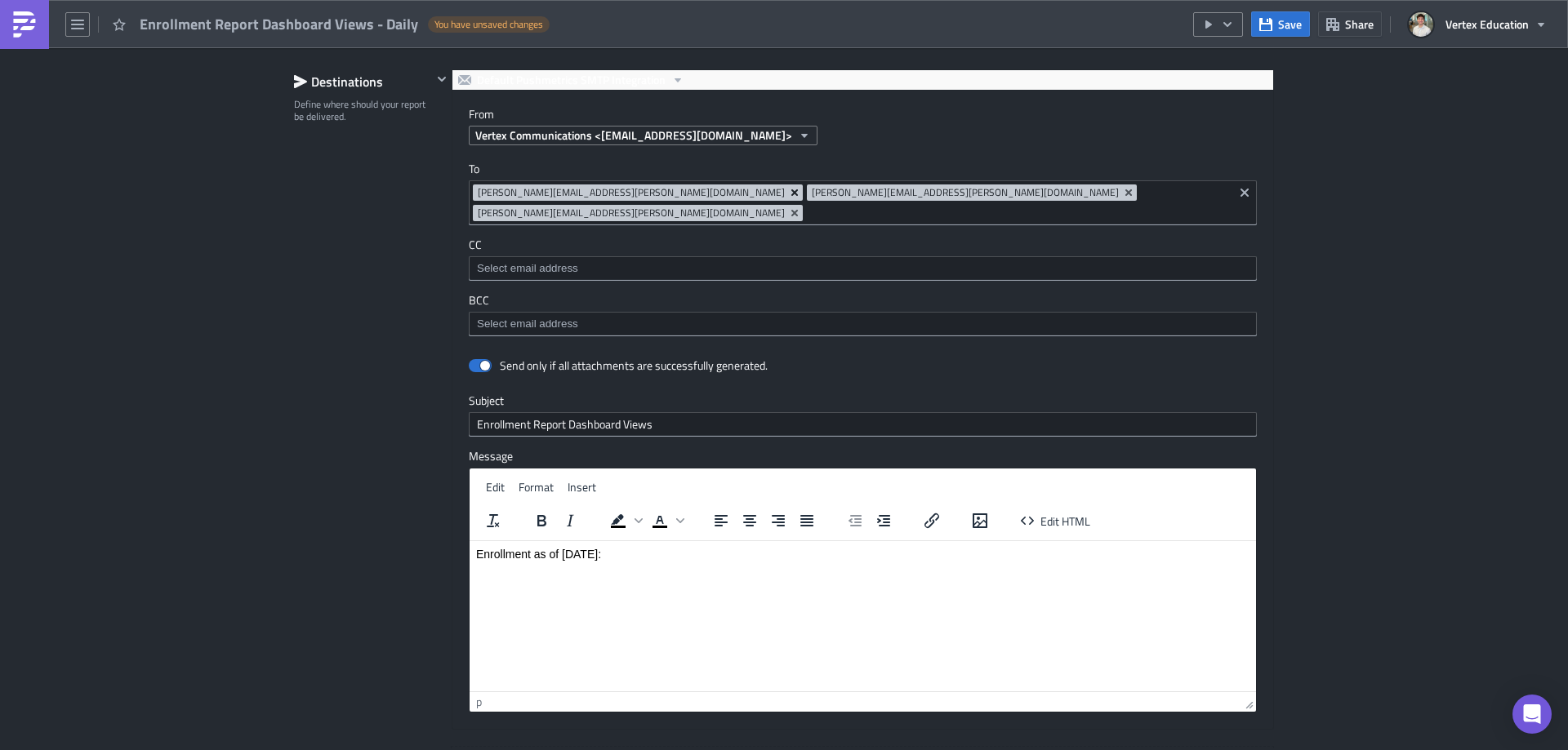
click at [791, 193] on icon "Remove Tag" at bounding box center [795, 193] width 7 height 7
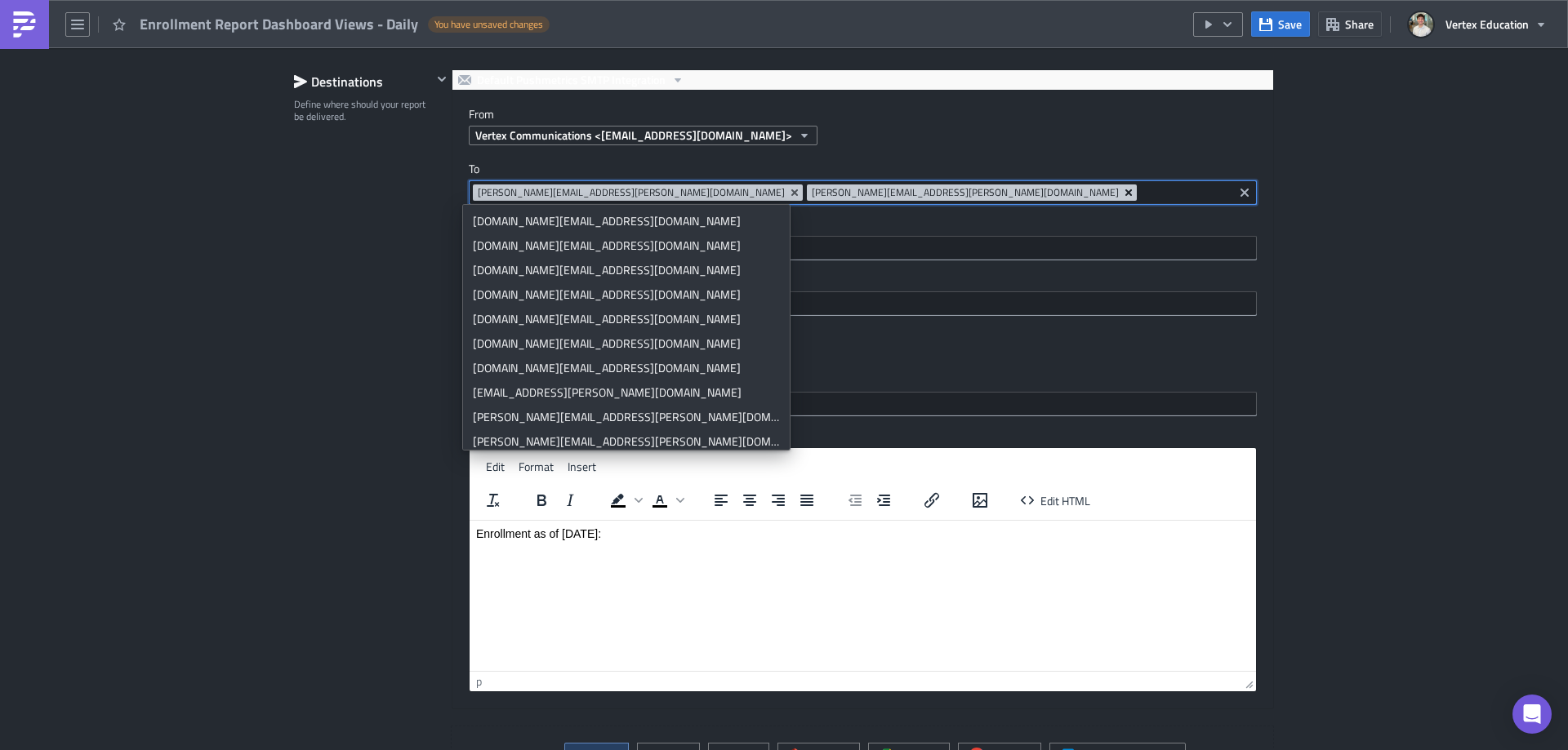
click at [1125, 192] on icon "Remove Tag" at bounding box center [1128, 193] width 7 height 7
click at [807, 191] on input at bounding box center [1017, 192] width 423 height 16
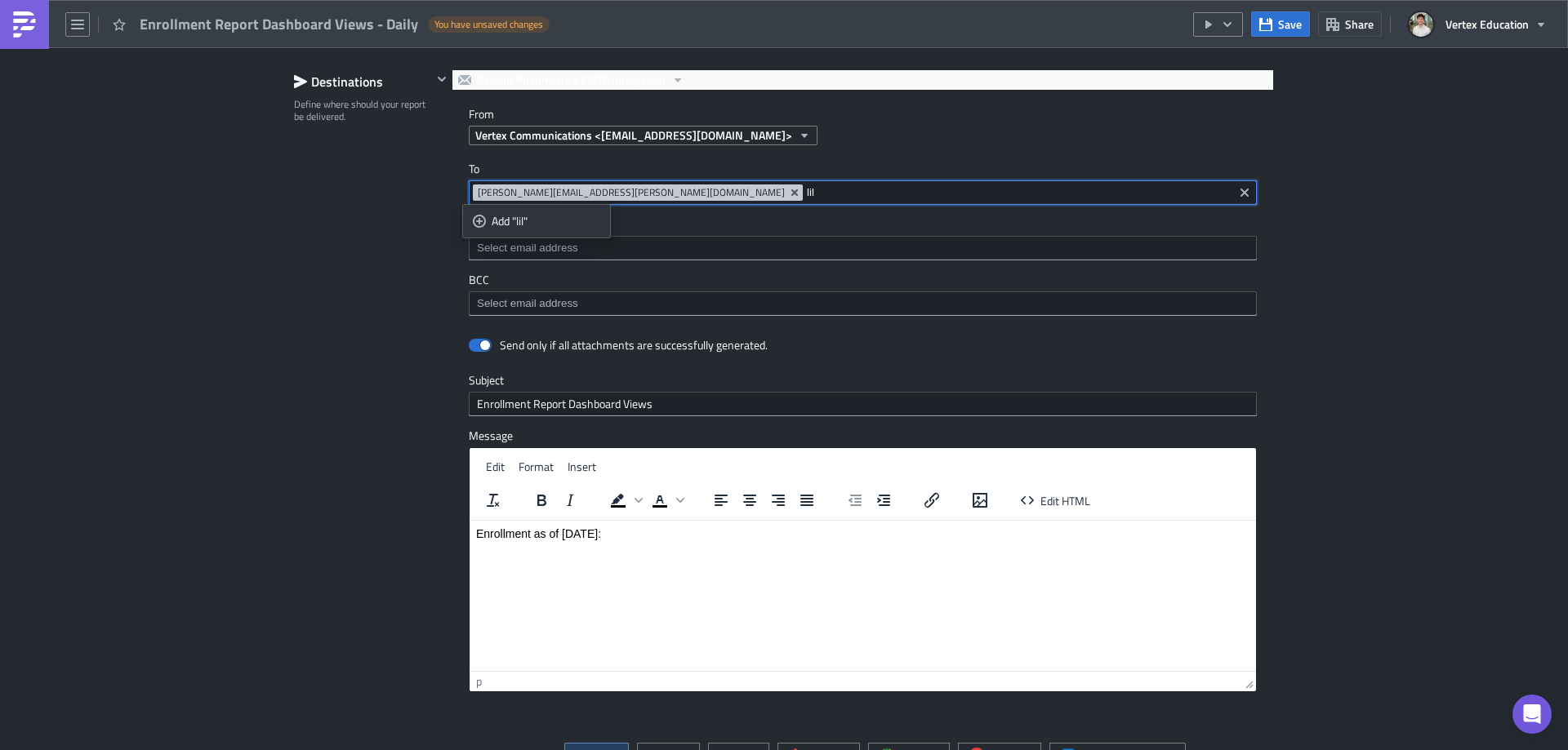
type input "lil"
click at [353, 404] on div "Destinations Define where should your report be delivered." at bounding box center [363, 429] width 138 height 720
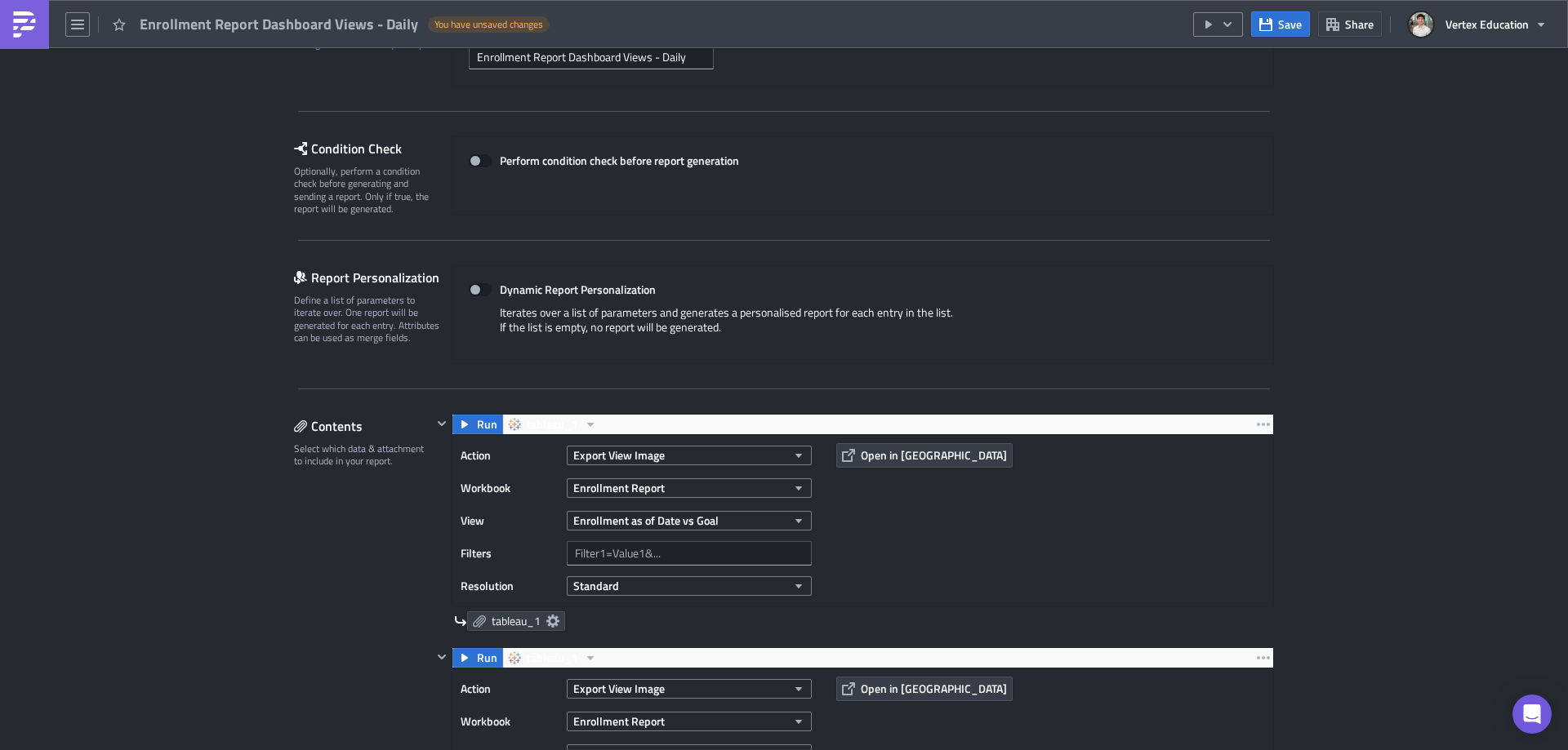
scroll to position [82, 0]
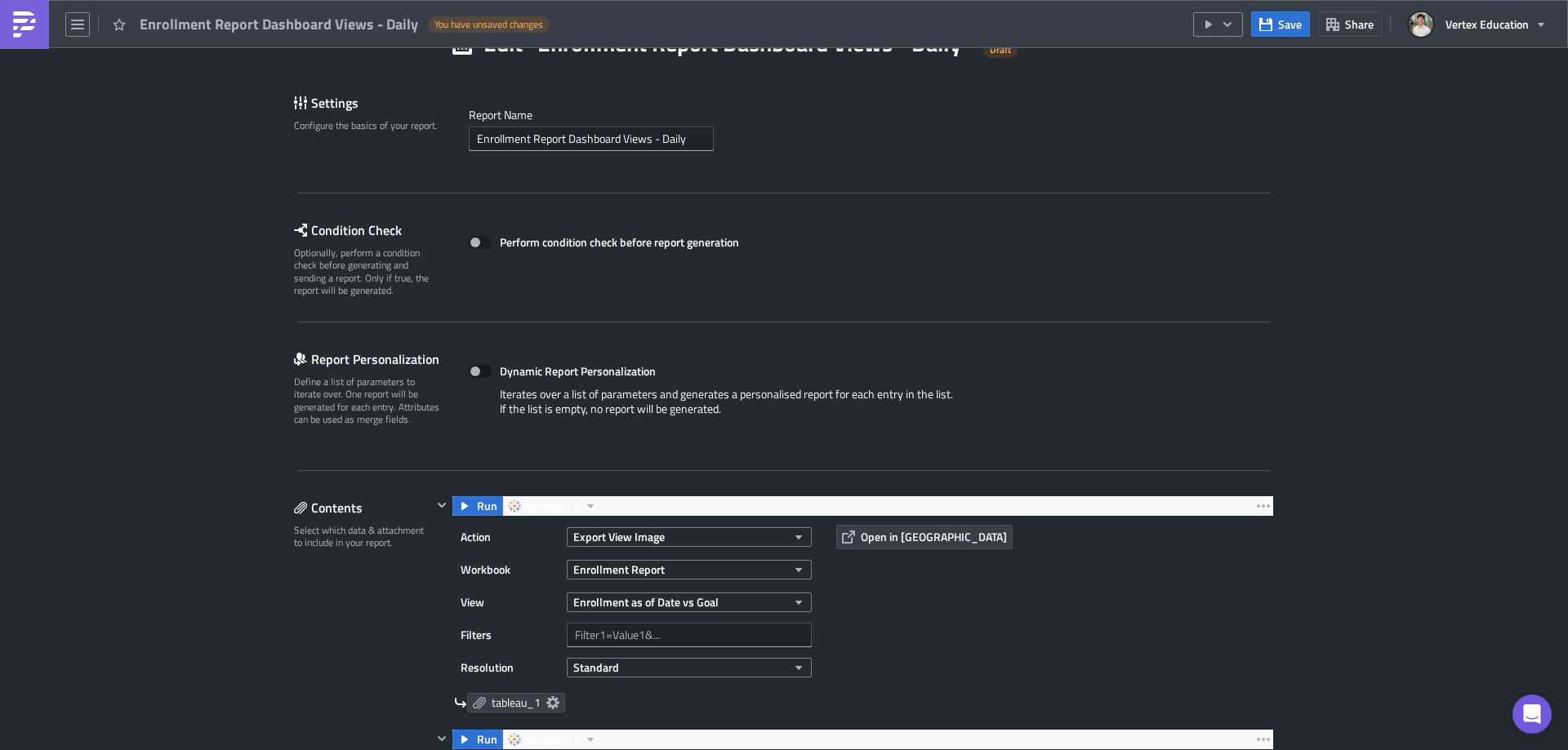
click at [482, 371] on span at bounding box center [480, 371] width 23 height 13
click at [482, 371] on input "Dynamic Report Personalization" at bounding box center [477, 372] width 10 height 10
checkbox input "true"
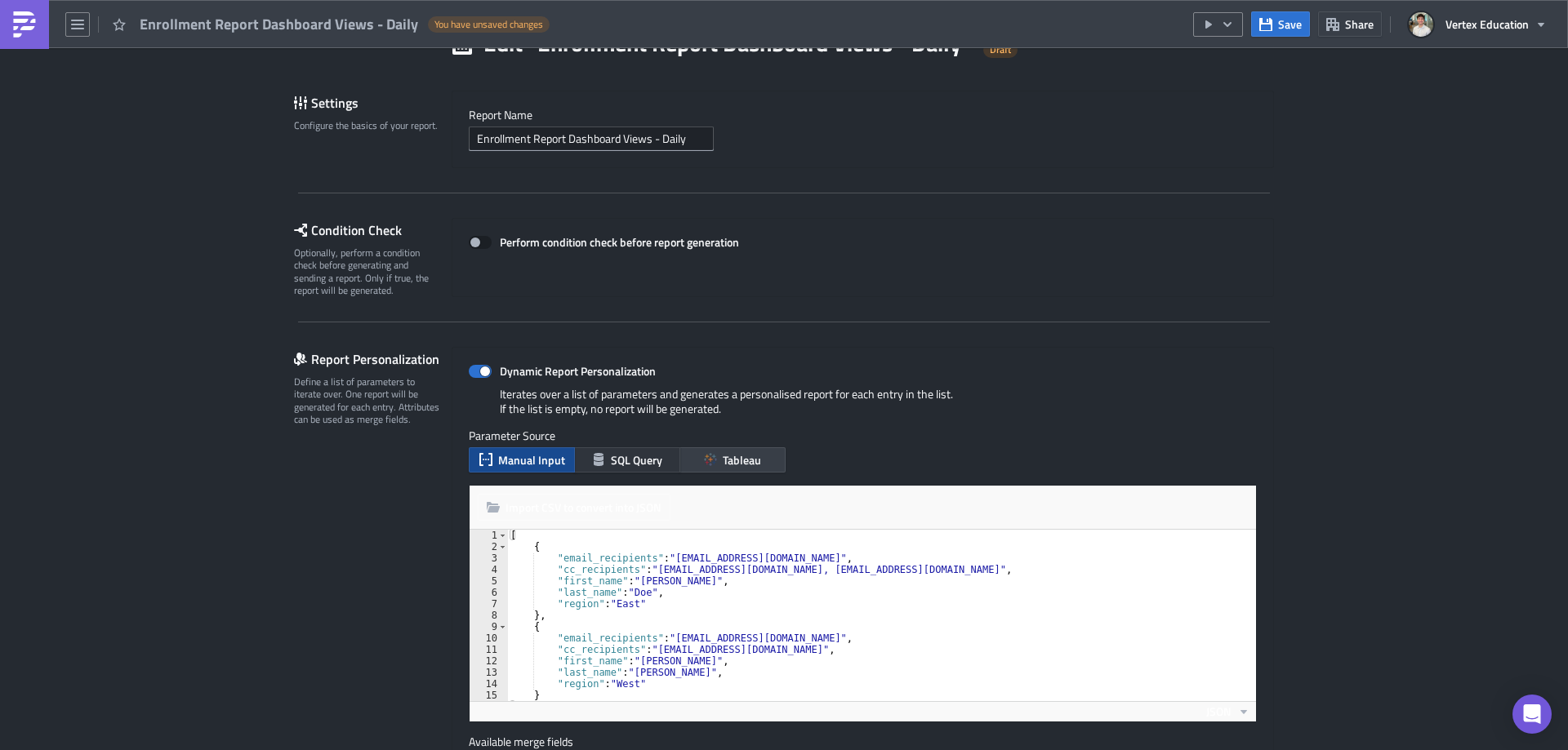
click at [592, 454] on icon "button" at bounding box center [598, 459] width 13 height 13
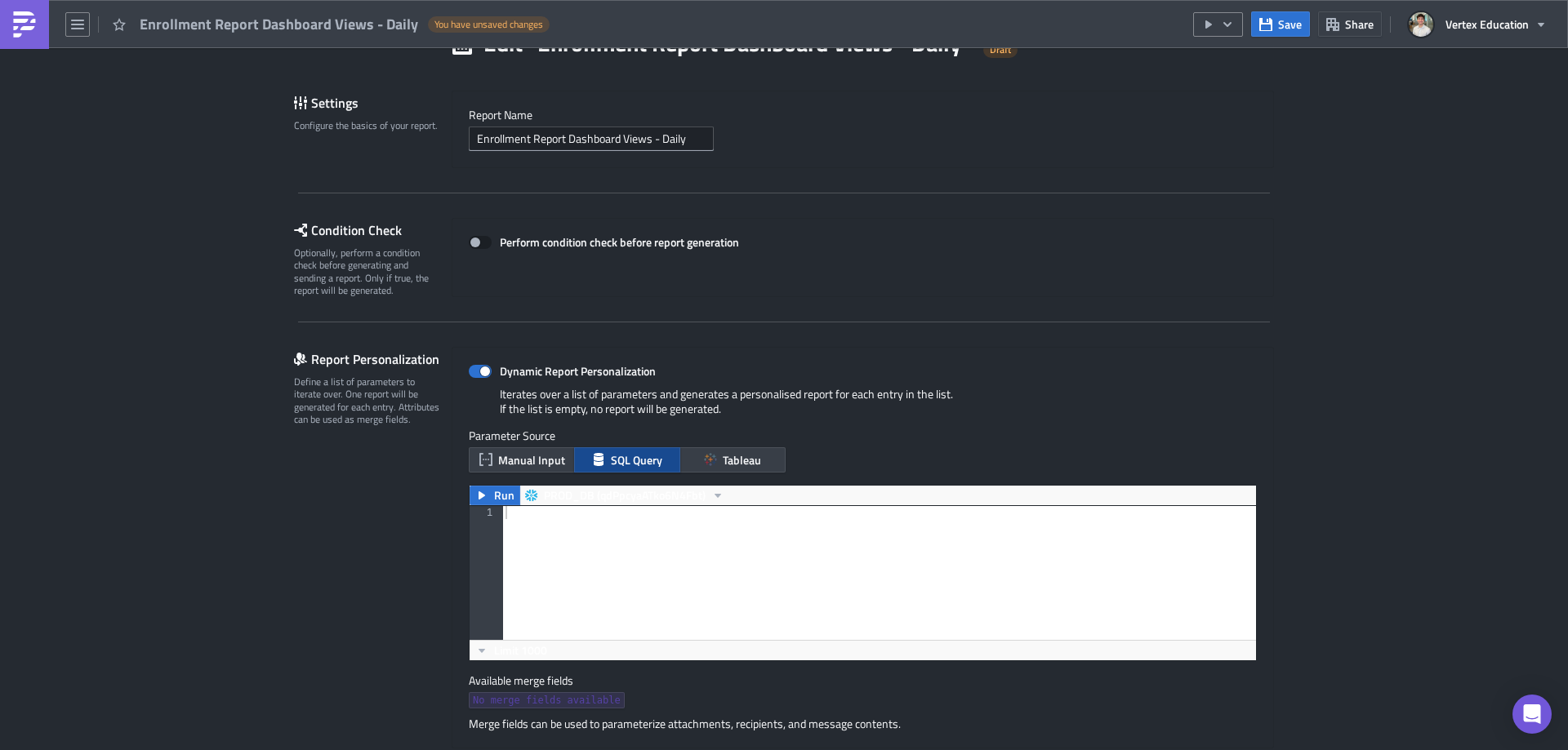
scroll to position [245, 0]
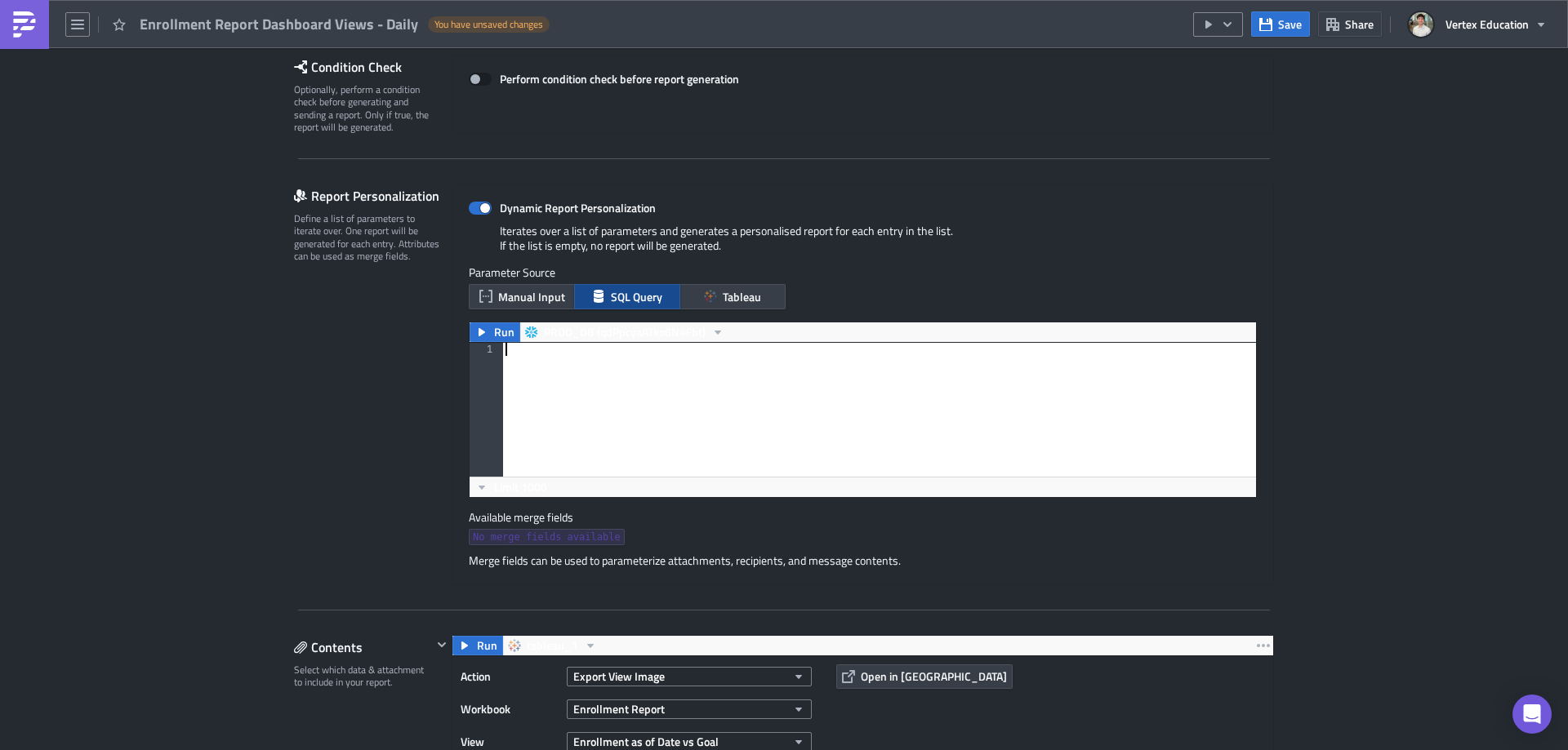
click at [568, 379] on div at bounding box center [878, 422] width 754 height 160
click at [574, 381] on div at bounding box center [878, 422] width 754 height 160
paste textarea "ORDER BY school_name;"
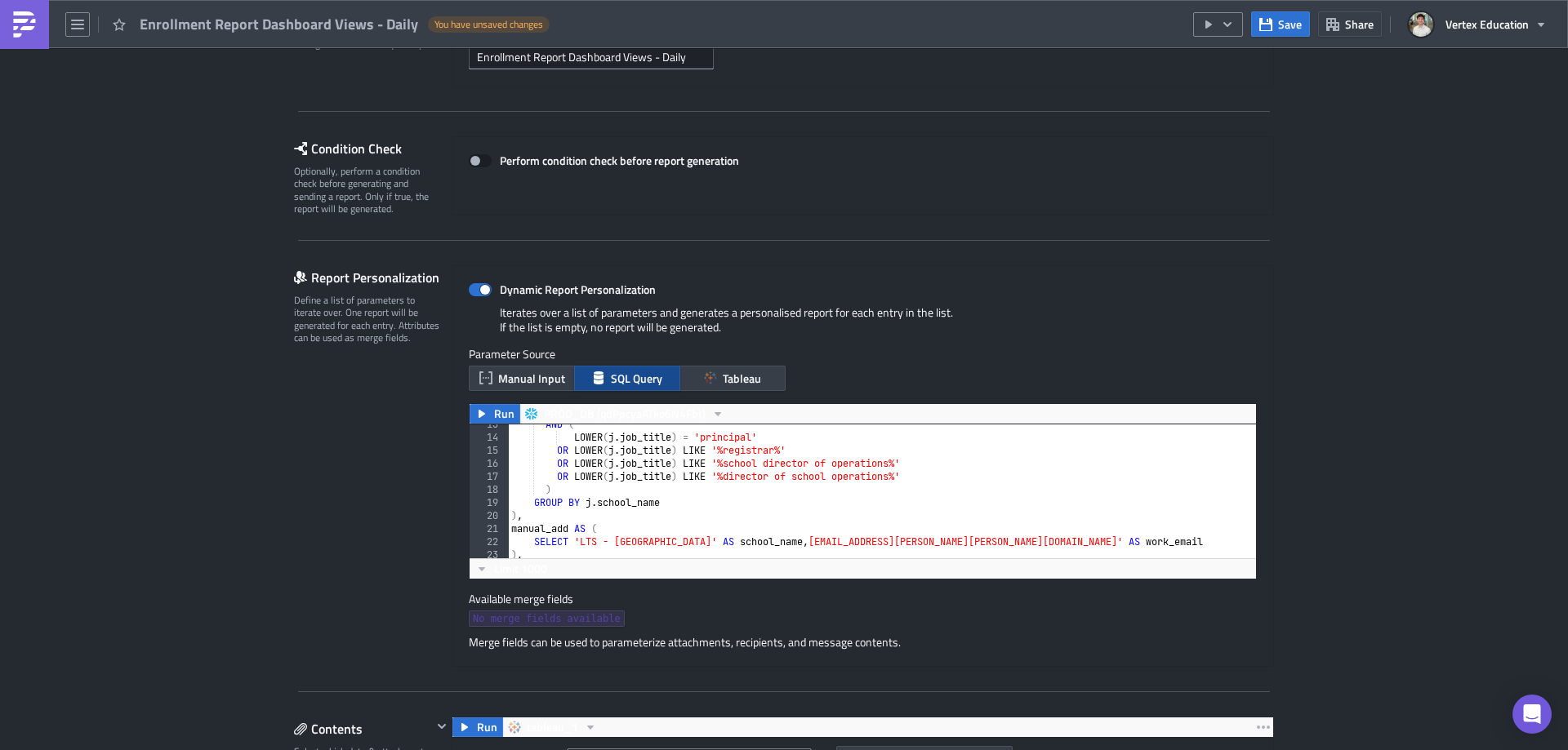
scroll to position [163, 0]
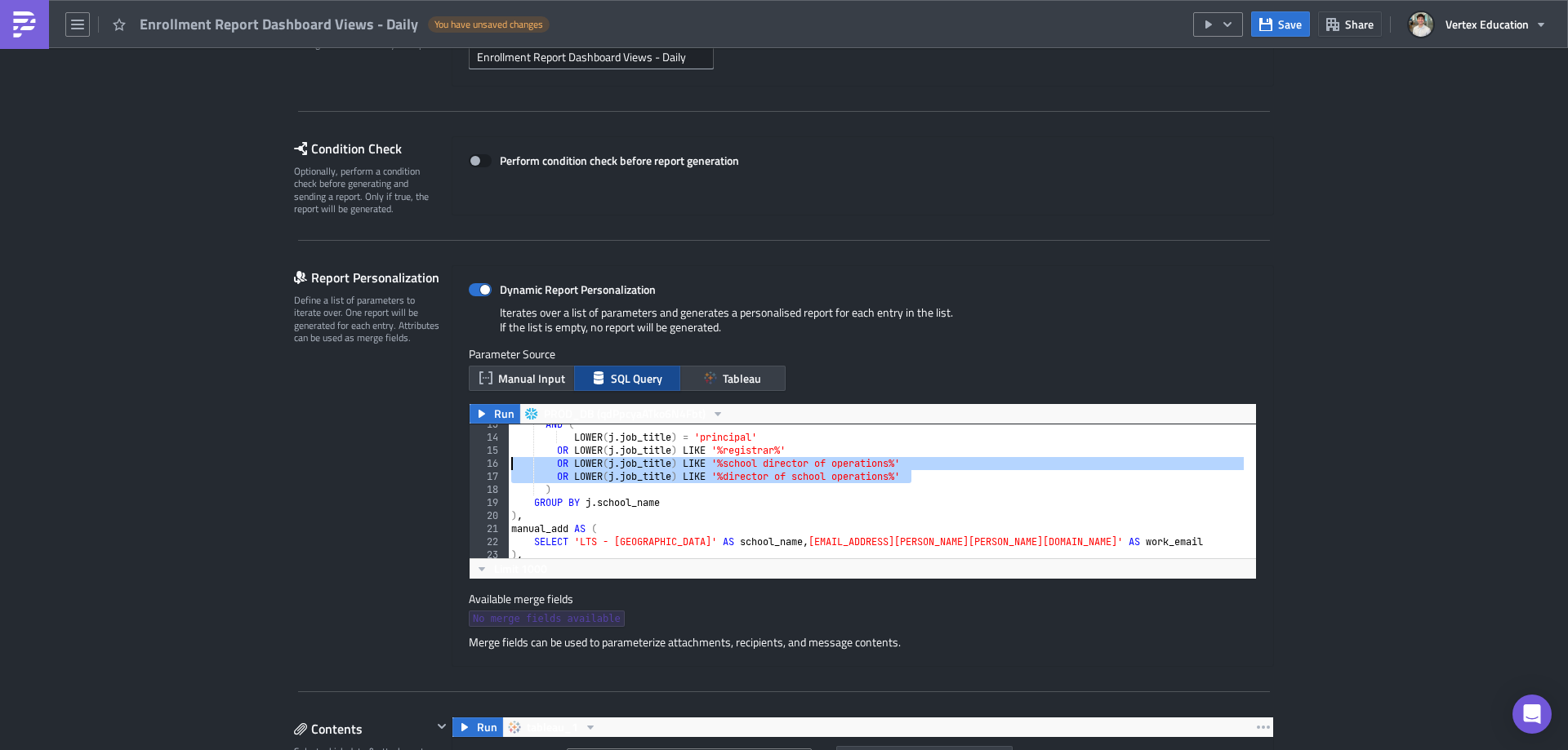
drag, startPoint x: 927, startPoint y: 471, endPoint x: 455, endPoint y: 468, distance: 472.0
click at [455, 468] on div "Dynamic Report Personalization Iterates over a list of parameters and generates…" at bounding box center [862, 466] width 822 height 402
type textarea "OR LOWER(j.job_title) LIKE '%school director of operations%' OR LOWER(j.job_tit…"
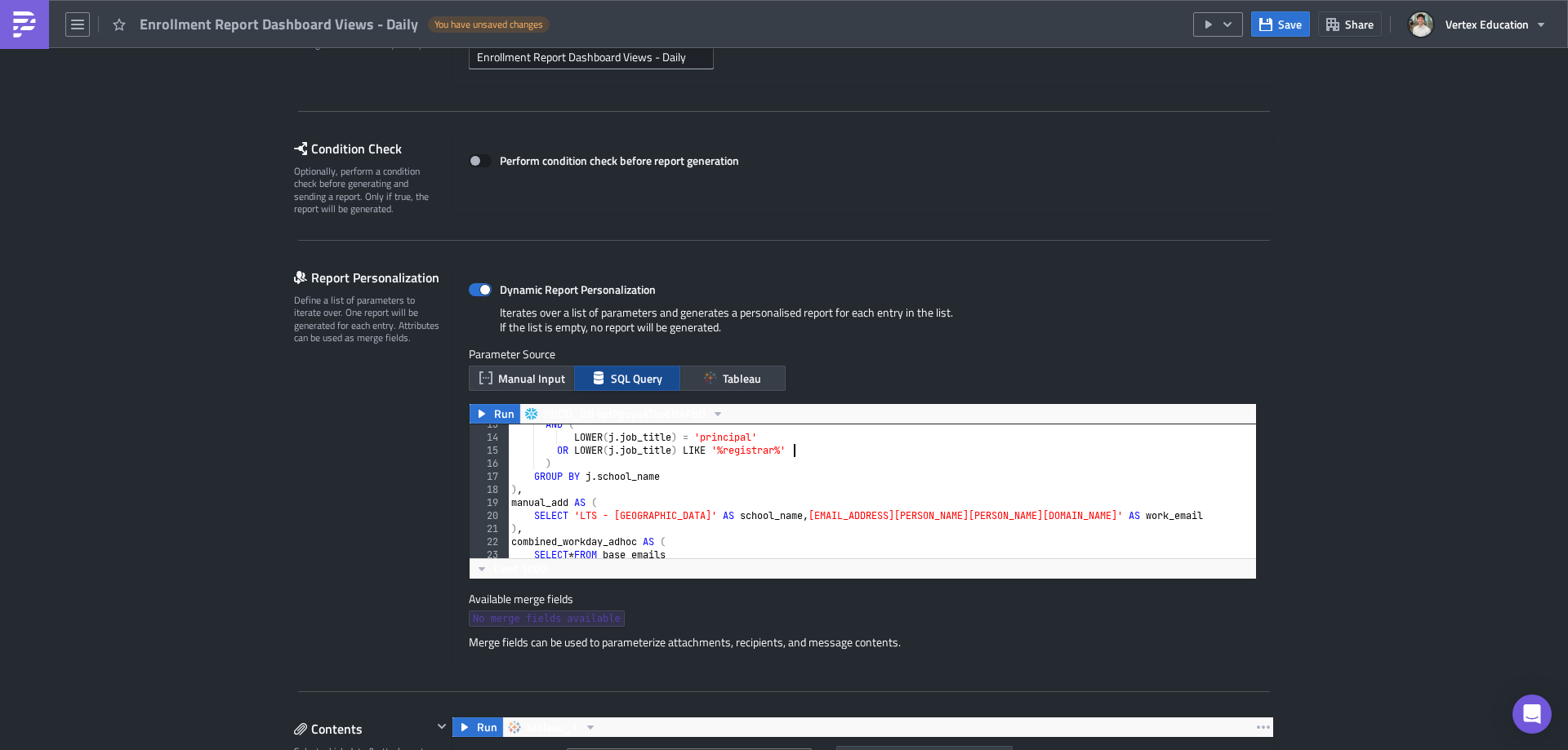
scroll to position [114, 0]
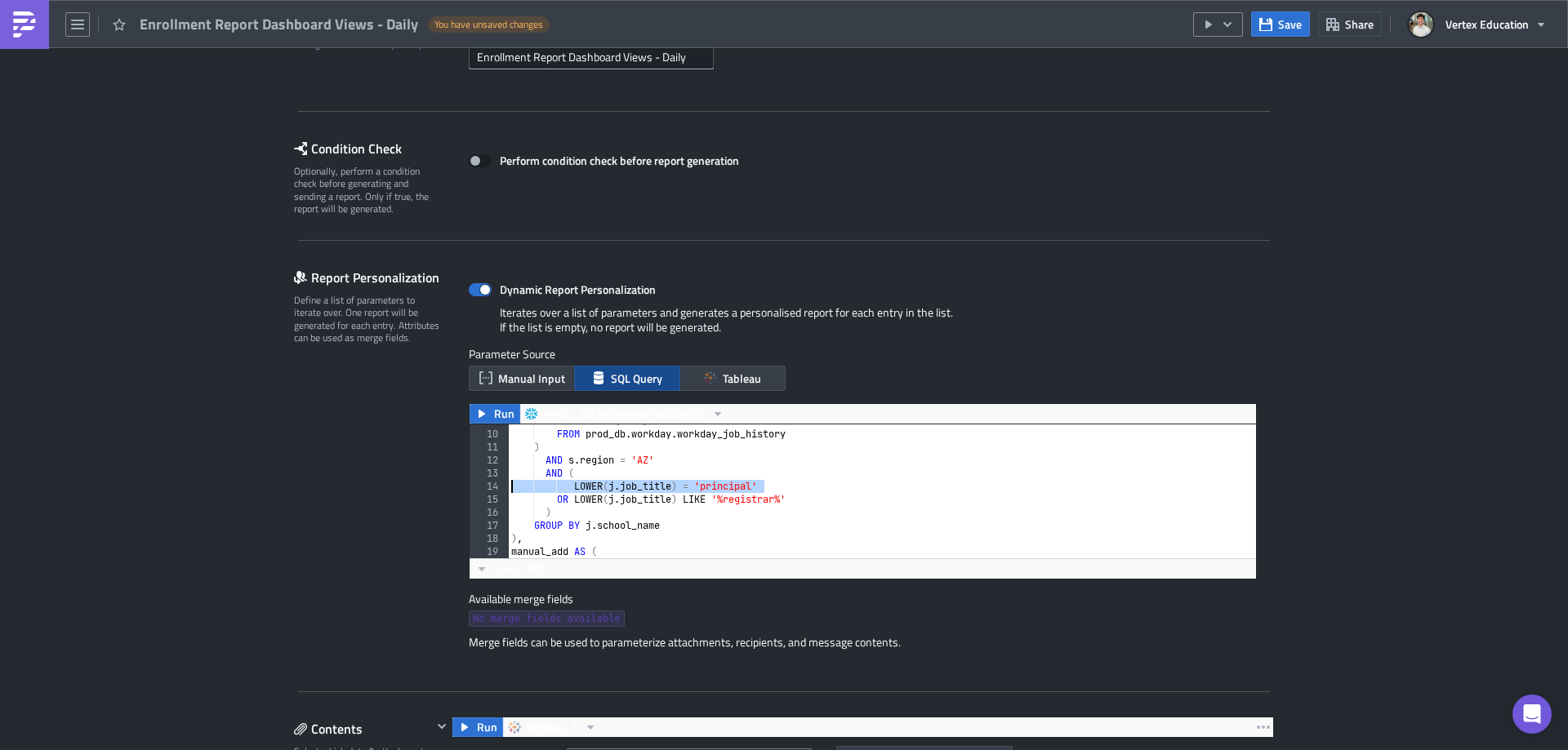
drag, startPoint x: 777, startPoint y: 485, endPoint x: 437, endPoint y: 485, distance: 340.0
click at [437, 485] on div "Report Personalization Define a list of parameters to iterate over. One report …" at bounding box center [784, 466] width 980 height 402
type textarea "LOWER(j.job_title) = 'principal'"
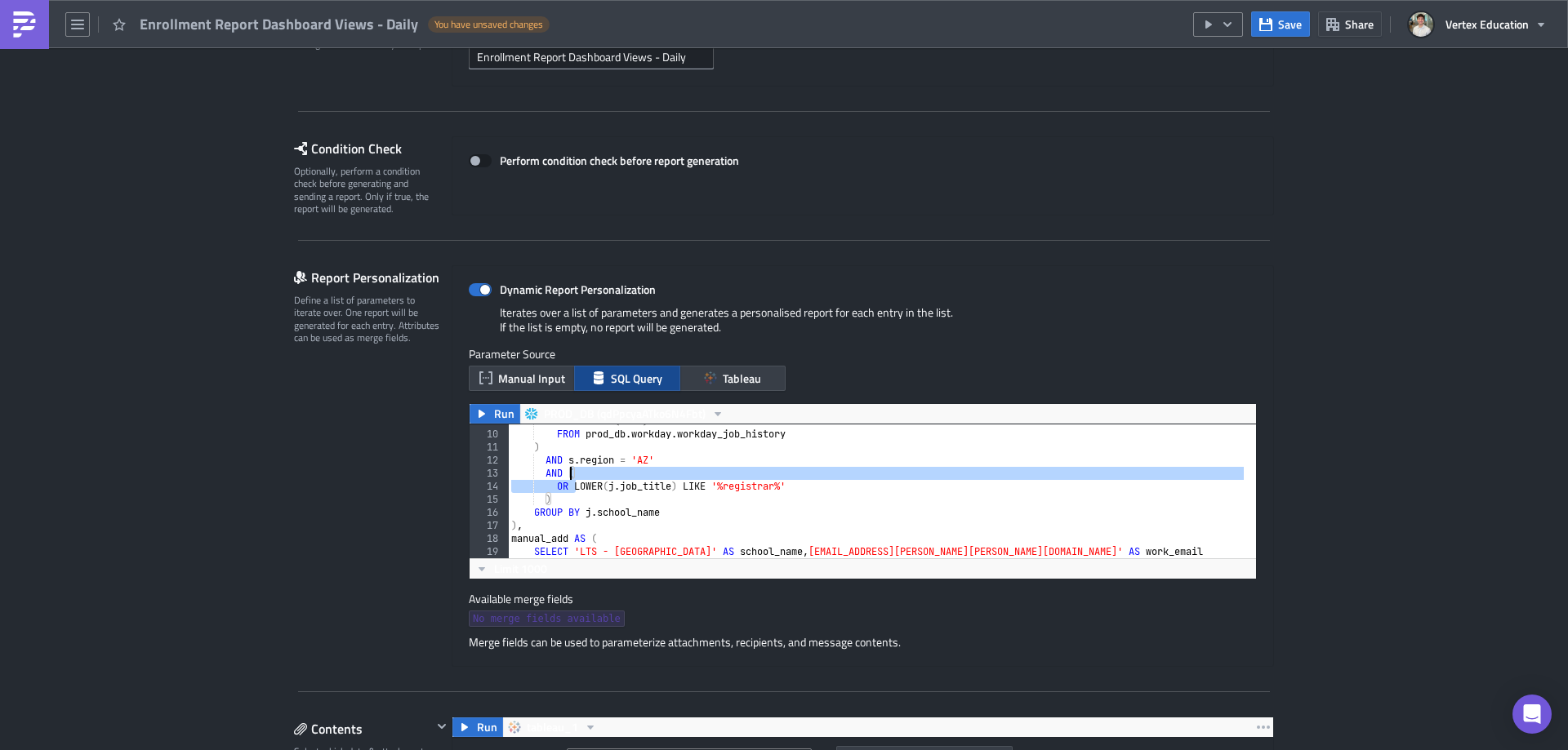
drag, startPoint x: 571, startPoint y: 486, endPoint x: 566, endPoint y: 474, distance: 13.0
click at [566, 474] on div "SELECT MAX ( date ) FROM prod_db . workday . workday_job_history ) AND s . regi…" at bounding box center [876, 494] width 736 height 160
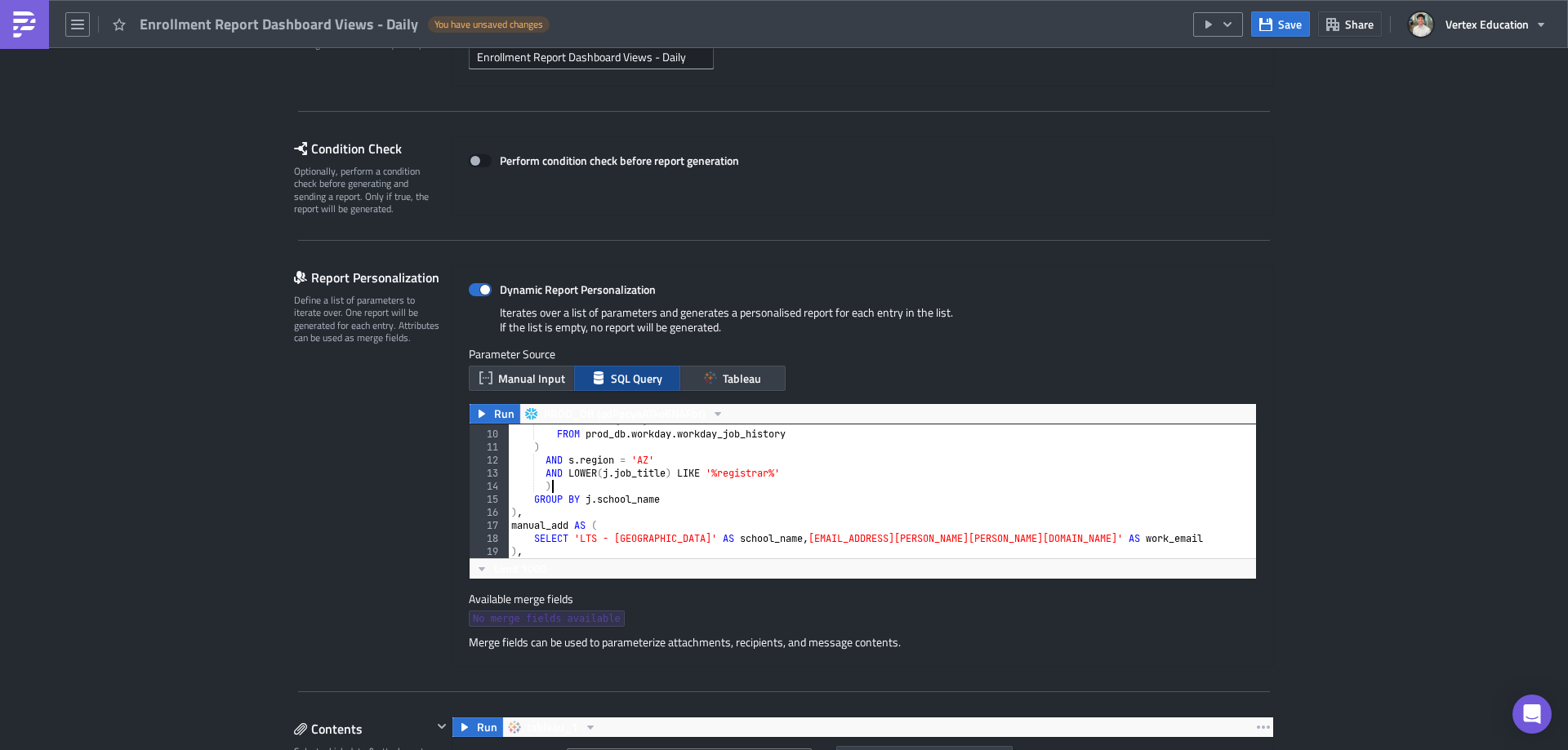
click at [562, 482] on div "SELECT MAX ( date ) FROM prod_db . workday . workday_job_history ) AND s . regi…" at bounding box center [876, 494] width 736 height 160
type textarea ")"
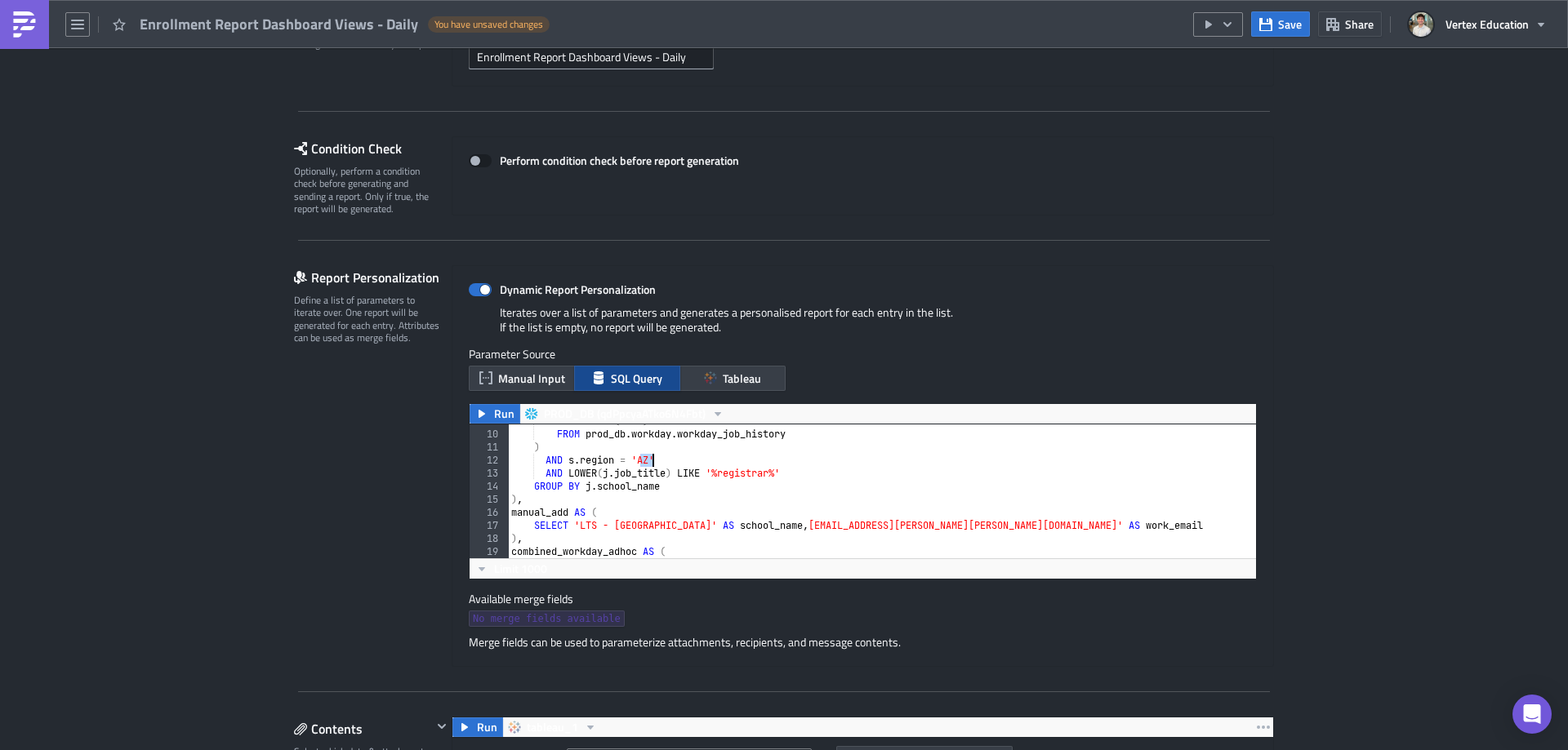
drag, startPoint x: 635, startPoint y: 461, endPoint x: 648, endPoint y: 461, distance: 13.0
click at [648, 461] on div "SELECT MAX ( date ) FROM prod_db . workday . workday_job_history ) AND s . regi…" at bounding box center [876, 494] width 736 height 160
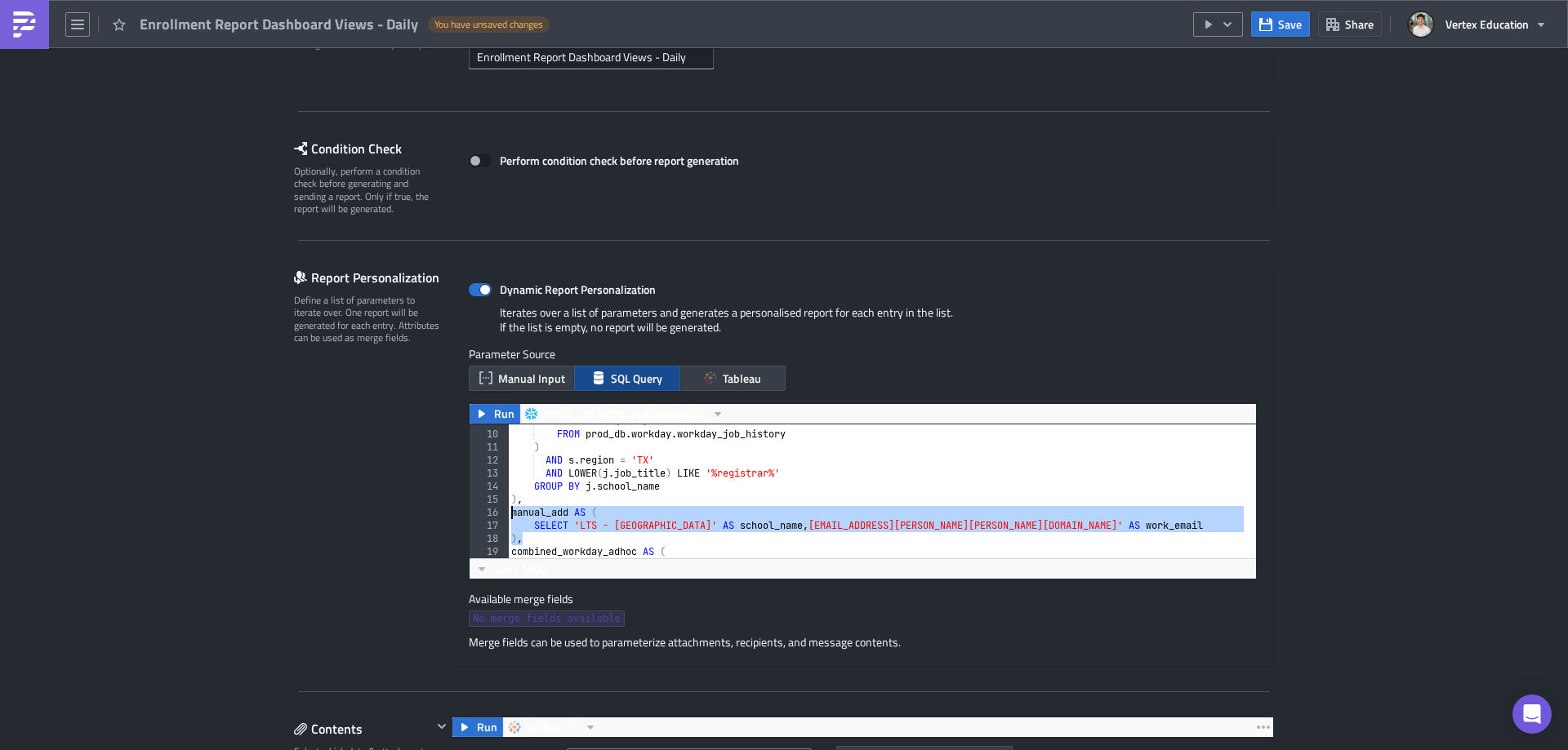
drag, startPoint x: 539, startPoint y: 538, endPoint x: 463, endPoint y: 511, distance: 80.7
click at [469, 511] on div "AND s.region = 'TX' 9 10 11 12 13 14 15 16 17 18 19 20 21 SELECT MAX ( date ) F…" at bounding box center [862, 491] width 786 height 134
type textarea "manual_add AS ( SELECT 'LTS - [GEOGRAPHIC_DATA]' AS school_name, [EMAIL_ADDRESS…"
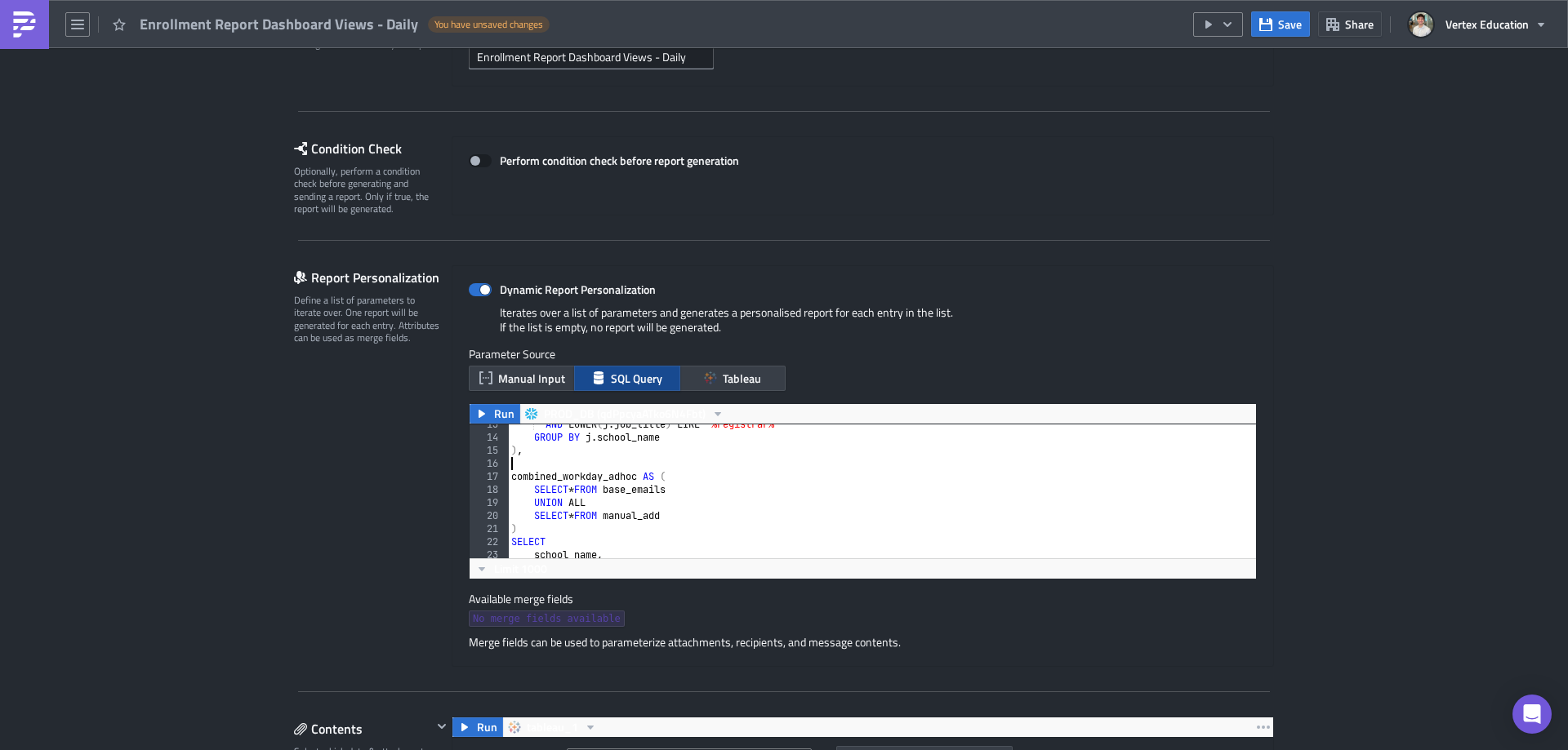
scroll to position [163, 0]
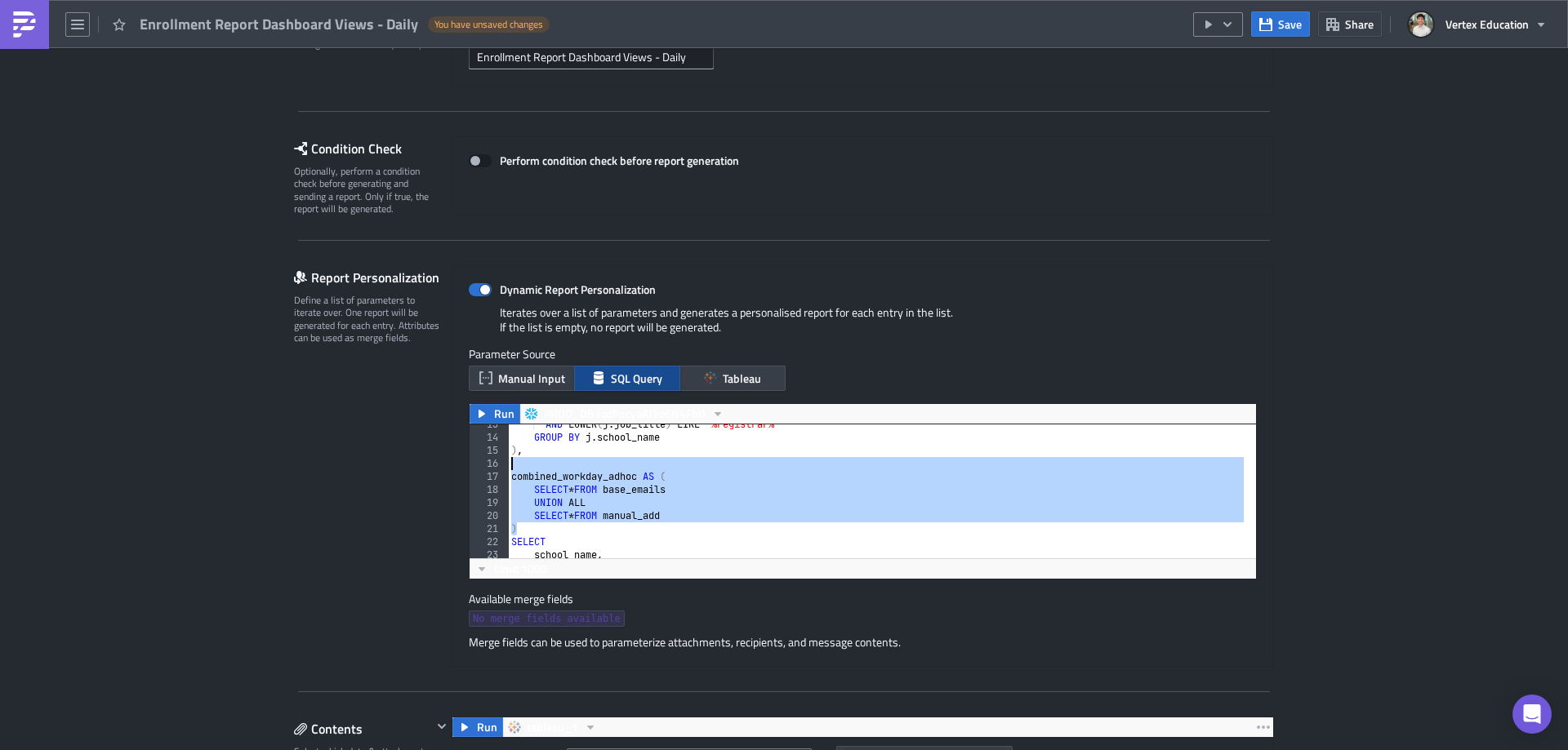
drag, startPoint x: 565, startPoint y: 532, endPoint x: 493, endPoint y: 462, distance: 100.4
click at [493, 462] on div "13 14 15 16 17 18 19 20 21 22 23 24 25 AND LOWER ( j . job_title ) LIKE '%regis…" at bounding box center [862, 491] width 786 height 134
type textarea "combined_workday_adhoc AS ("
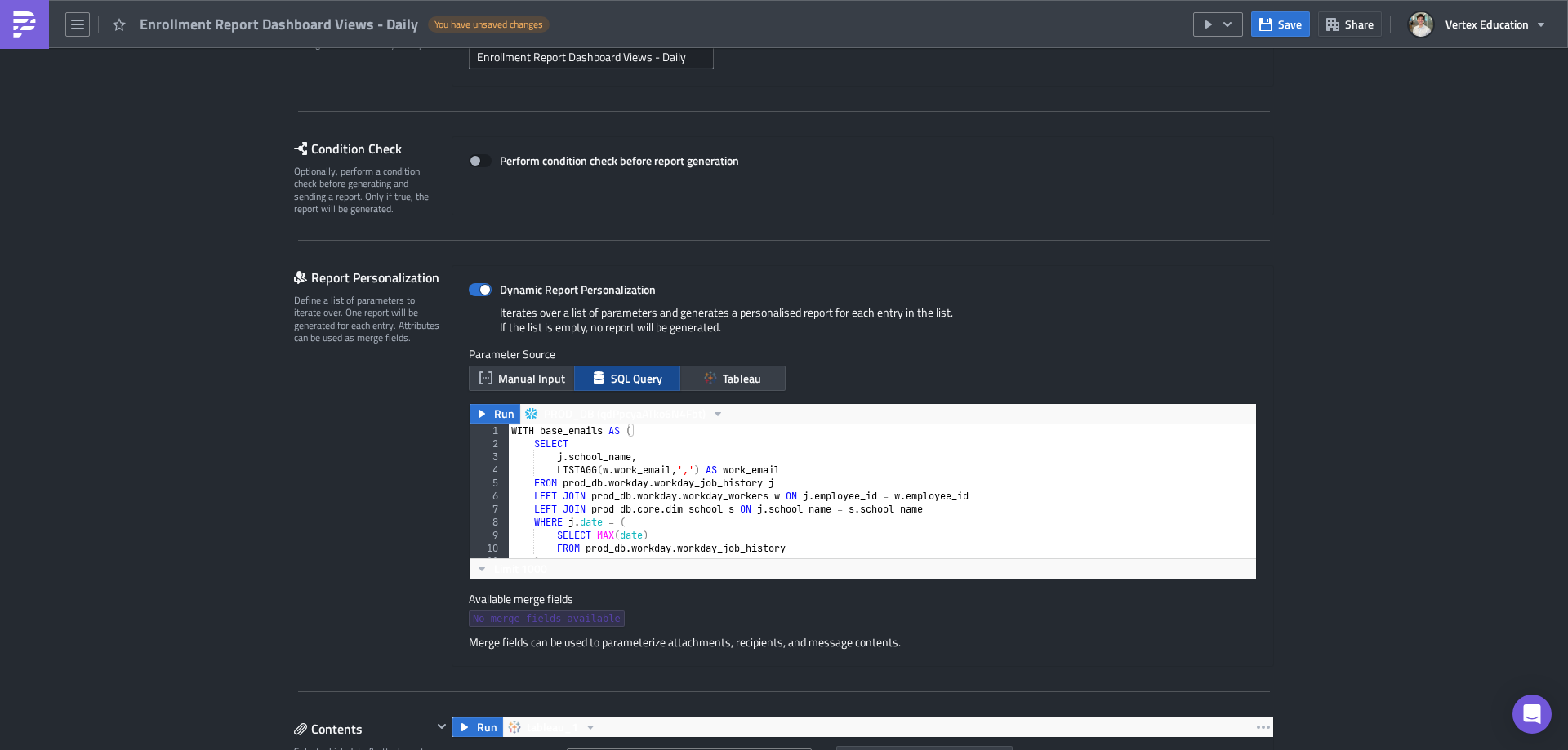
scroll to position [82, 0]
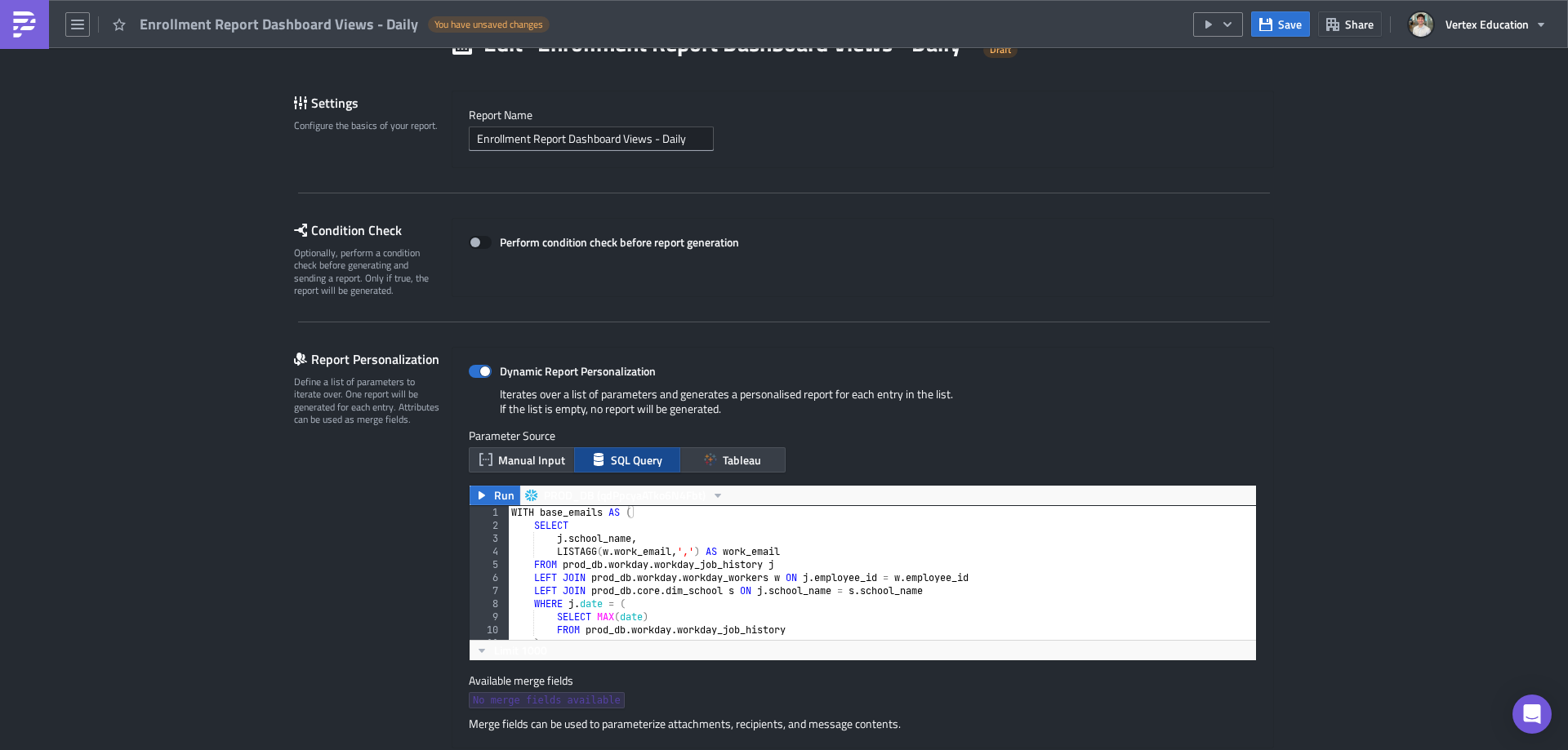
click at [553, 511] on div "WITH base_emails AS ( SELECT j . school_name , LISTAGG ( w . work_email , ',' )…" at bounding box center [876, 585] width 736 height 160
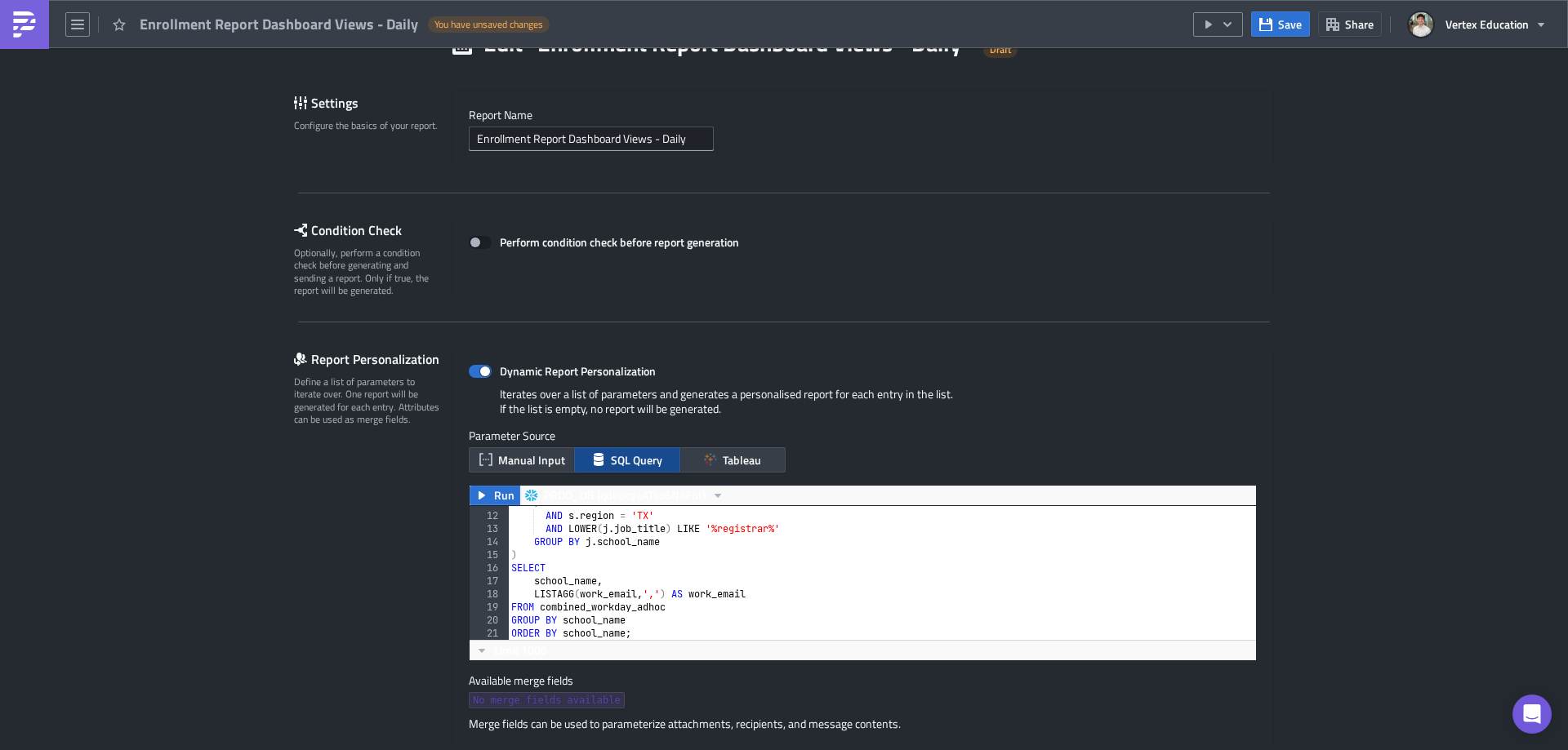
click at [603, 608] on div ") AND s . region = 'TX' AND LOWER ( j . job_title ) LIKE '%registrar%' GROUP BY…" at bounding box center [876, 576] width 736 height 160
paste textarea "base_emails"
drag, startPoint x: 645, startPoint y: 578, endPoint x: 501, endPoint y: 586, distance: 144.2
click at [501, 586] on div "FROM base_emails 11 12 13 14 15 16 17 18 19 20 21 ) AND s . region = 'TX' AND L…" at bounding box center [862, 573] width 786 height 134
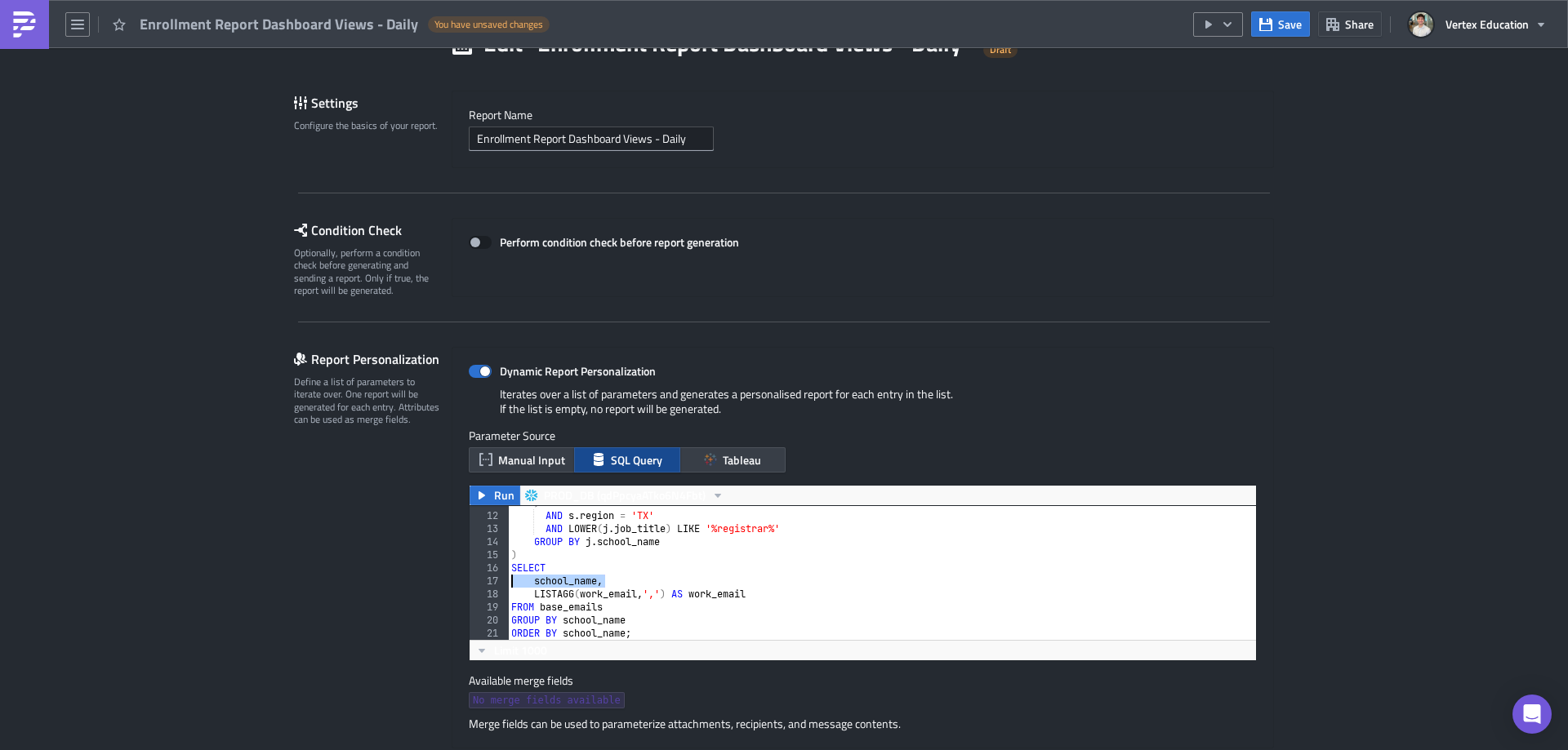
type textarea "school_name,"
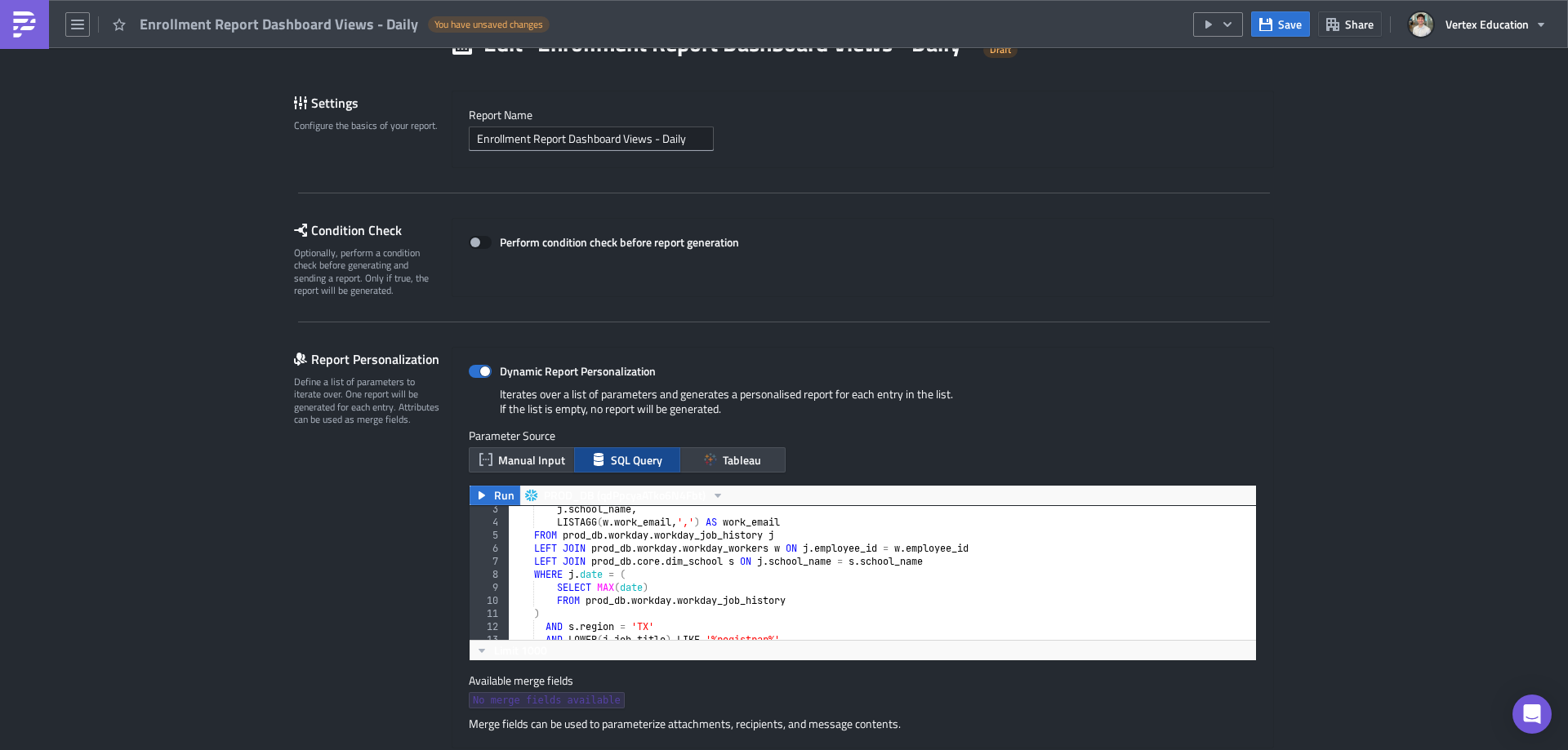
scroll to position [0, 0]
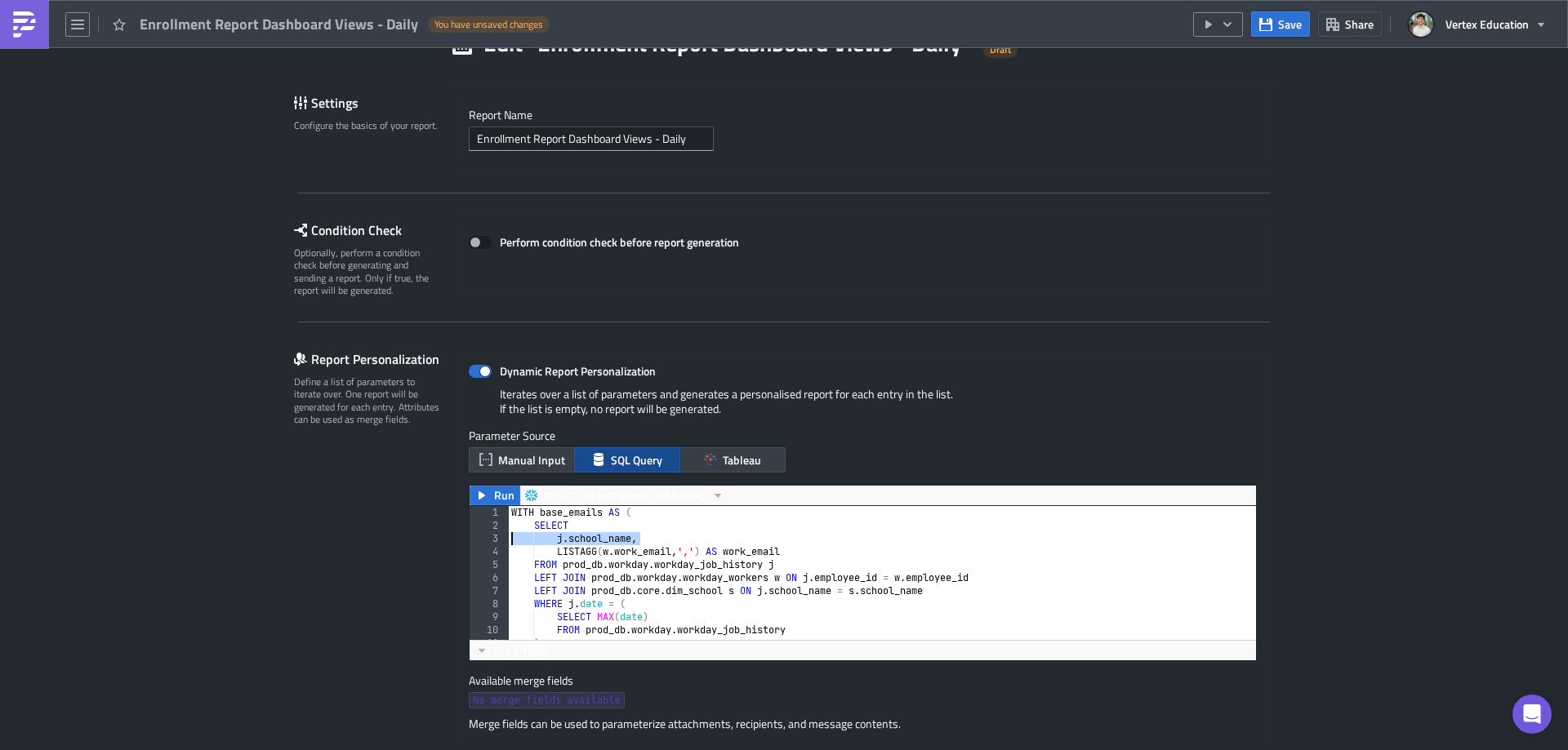
drag, startPoint x: 662, startPoint y: 537, endPoint x: 467, endPoint y: 536, distance: 195.0
click at [469, 536] on div "SELECT 1 2 3 4 5 6 7 8 9 10 11 12 WITH base_emails AS ( SELECT j . school_name …" at bounding box center [862, 573] width 786 height 134
type textarea "[PERSON_NAME][DOMAIN_NAME]_name,"
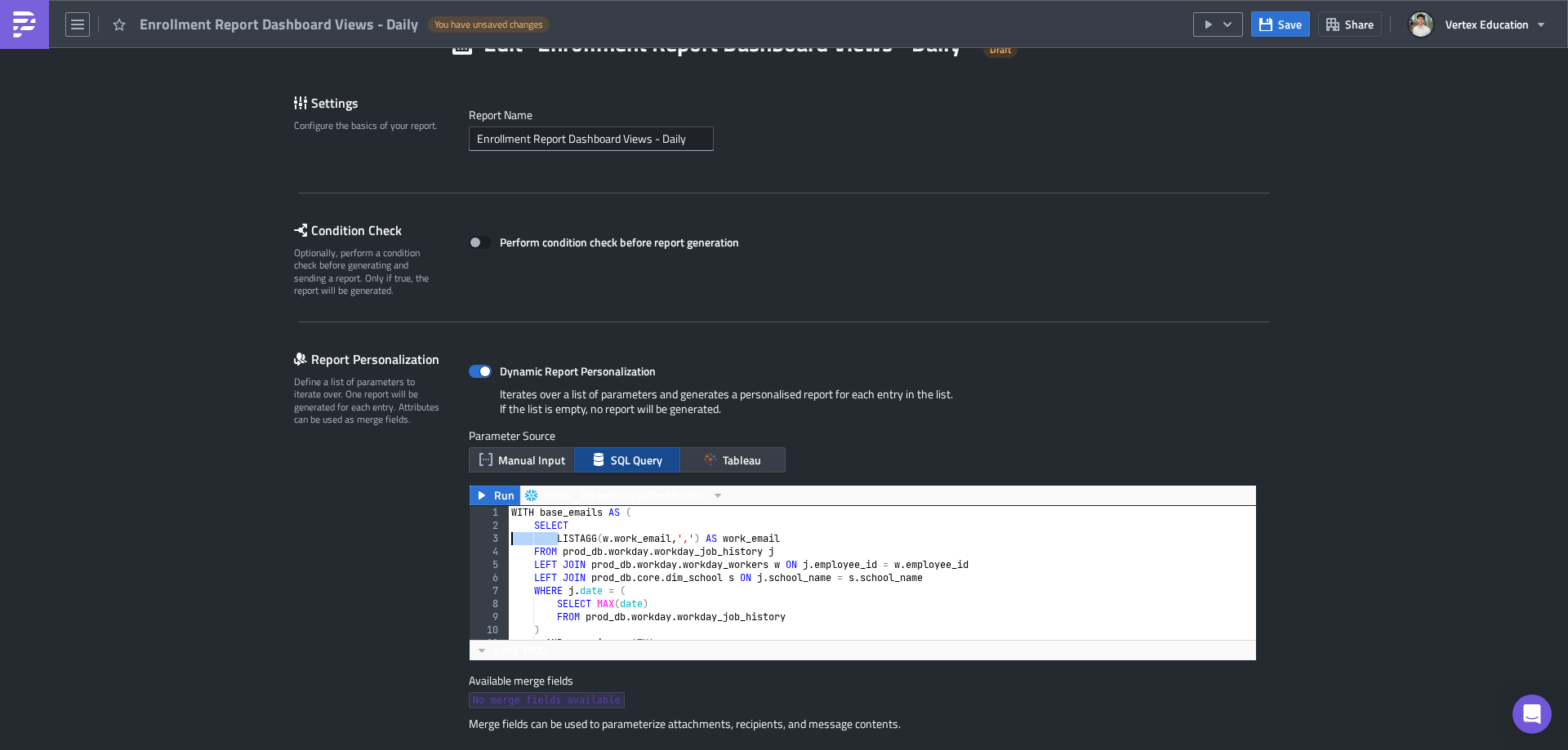
drag, startPoint x: 551, startPoint y: 540, endPoint x: 463, endPoint y: 537, distance: 88.1
click at [469, 537] on div "SELECT 1 2 3 4 5 6 7 8 9 10 11 12 WITH base_emails AS ( SELECT LISTAGG ( w . wo…" at bounding box center [862, 573] width 786 height 134
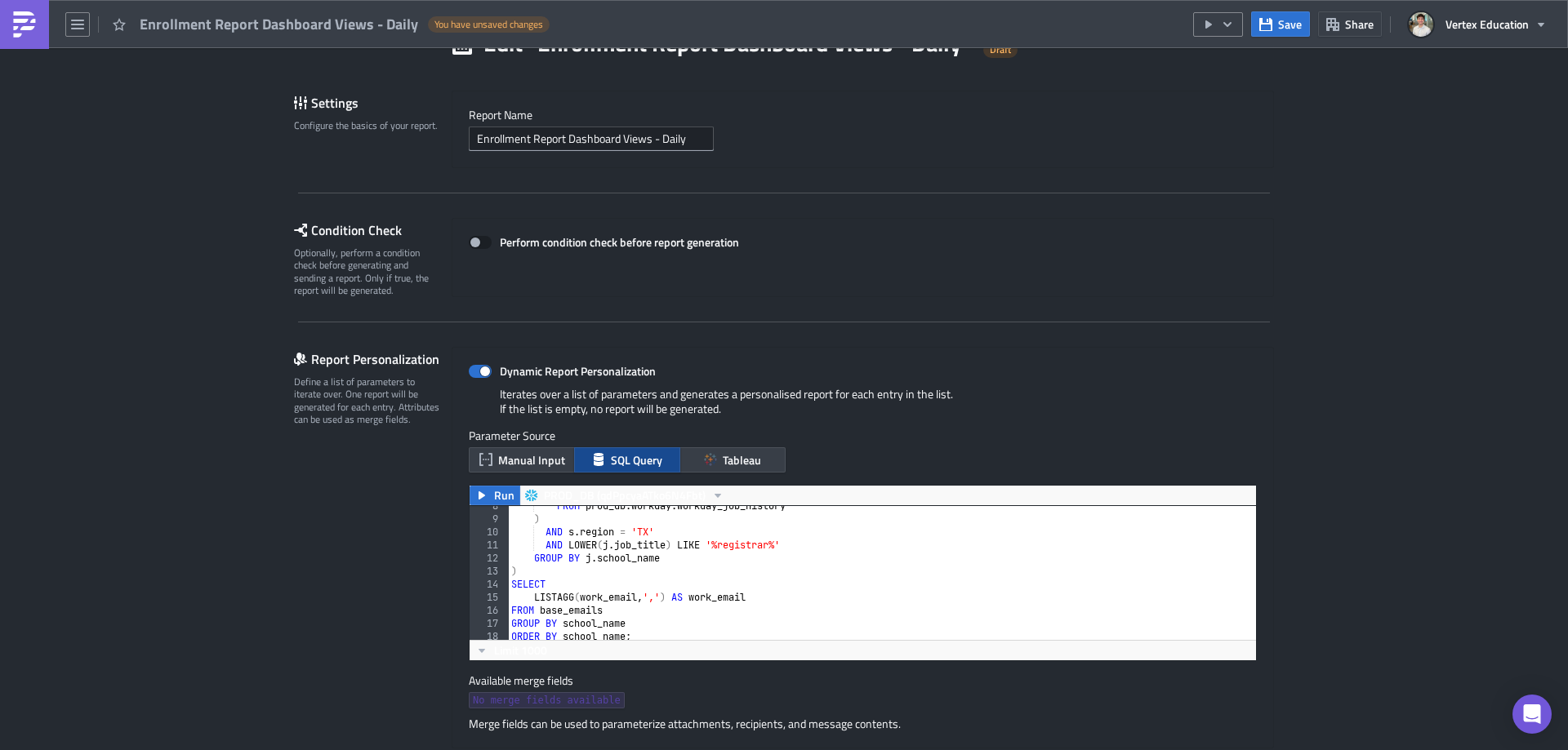
scroll to position [163, 0]
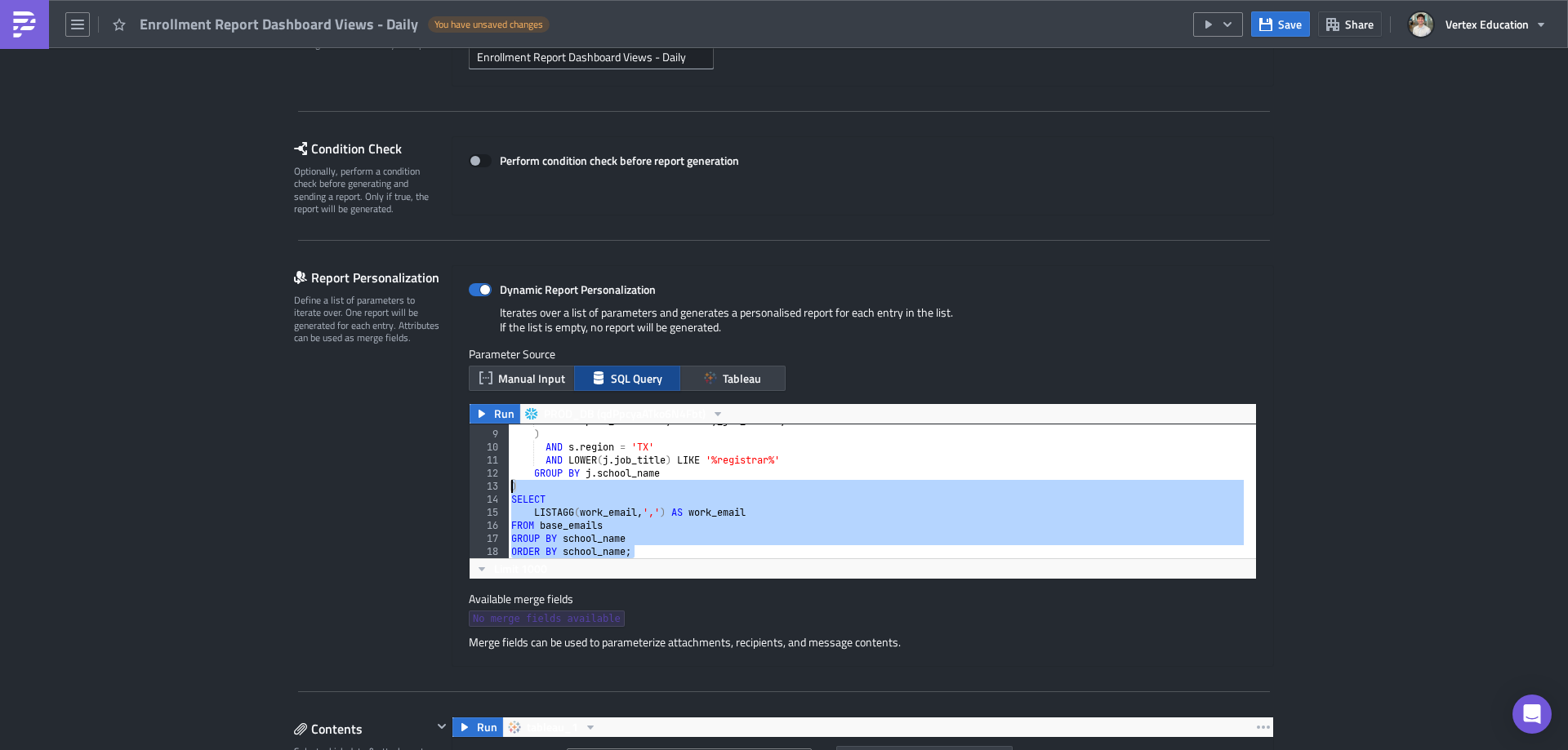
drag, startPoint x: 638, startPoint y: 550, endPoint x: 488, endPoint y: 485, distance: 163.5
click at [488, 485] on div "SELECT LISTAGG([DOMAIN_NAME]_email, ',') AS work_email 8 9 10 11 12 13 14 15 16…" at bounding box center [862, 491] width 786 height 134
type textarea ") SELECT"
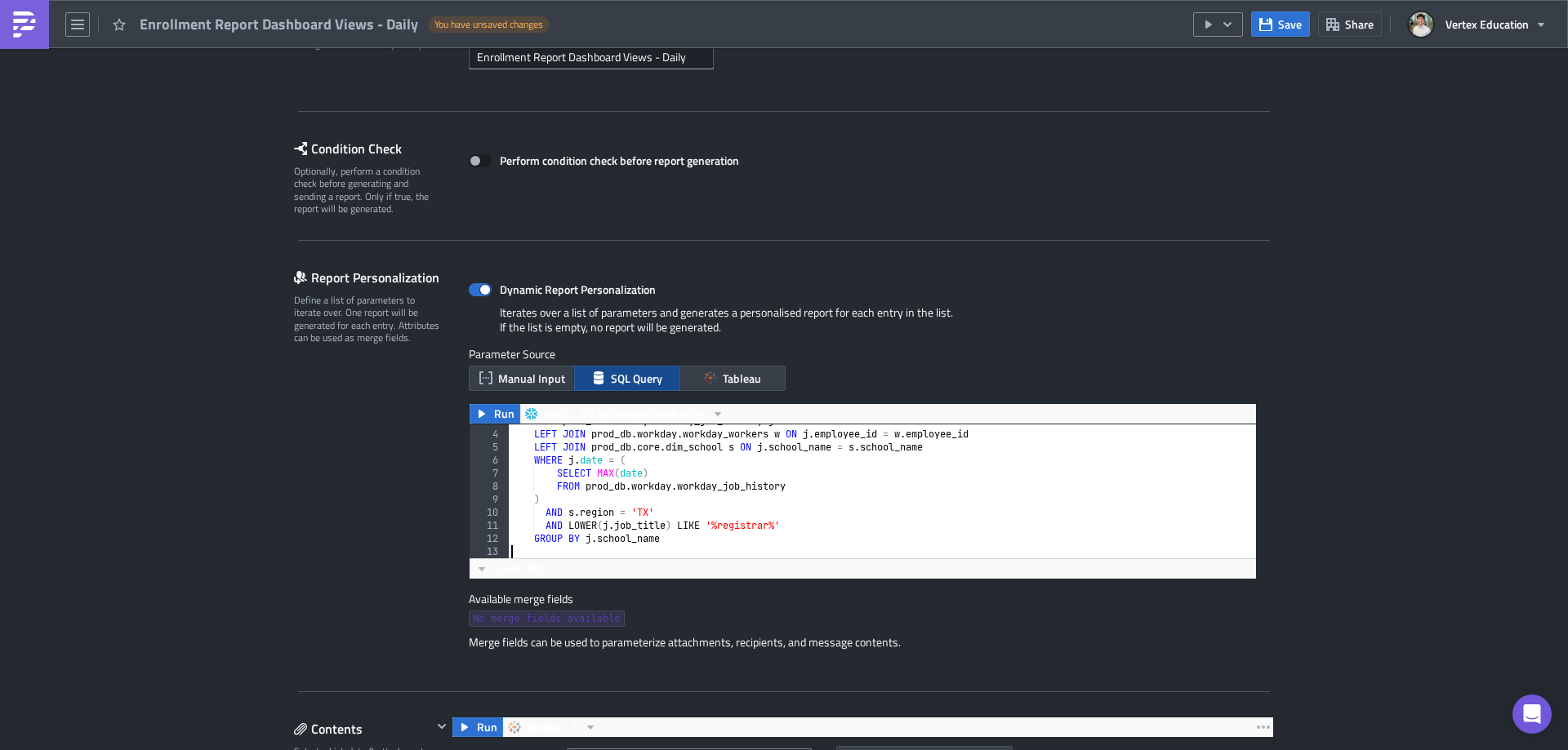
scroll to position [0, 0]
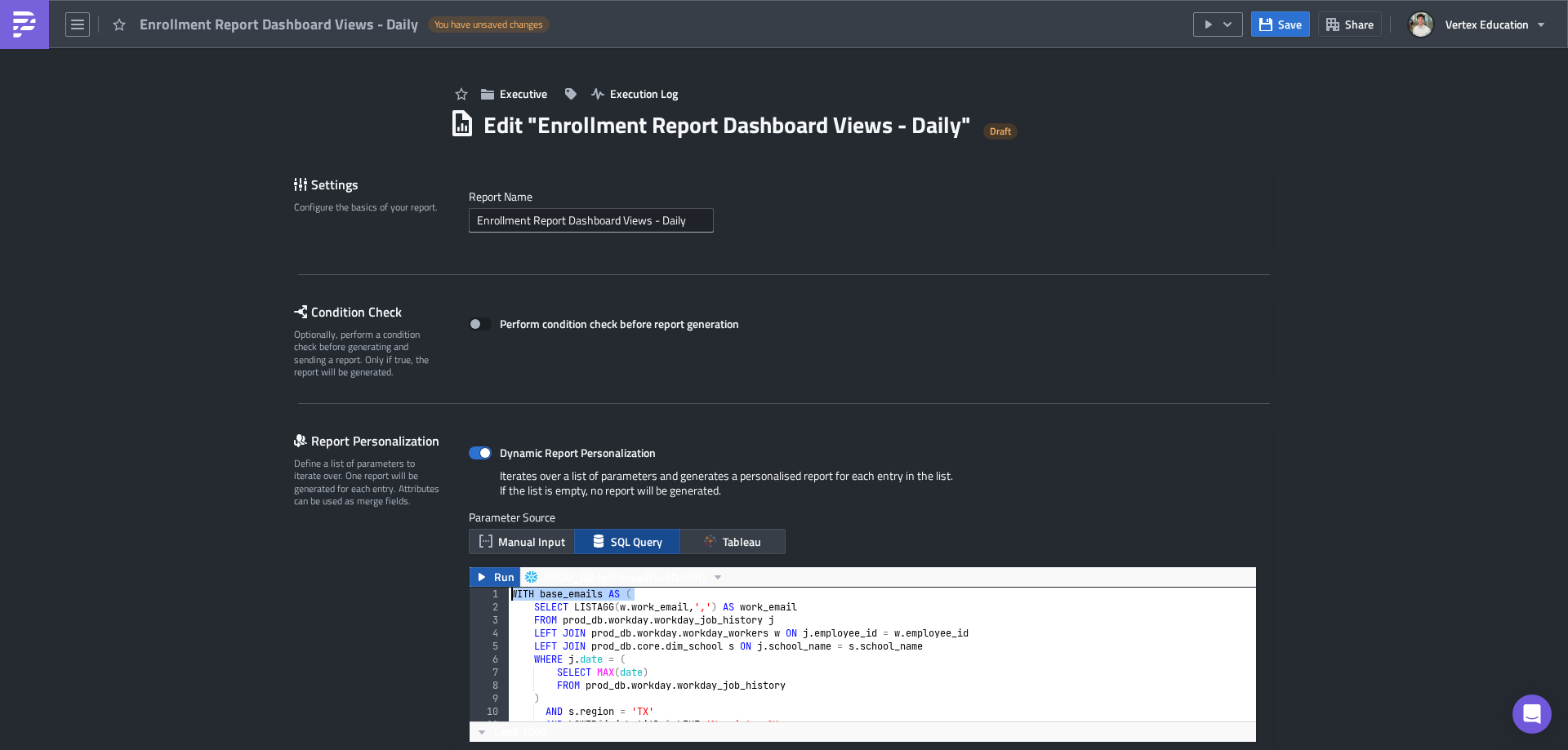
drag, startPoint x: 644, startPoint y: 596, endPoint x: 488, endPoint y: 583, distance: 156.5
click at [488, 583] on div "Run PROD_DB (qdPpcyaATko6N4Fbt) 1 2 3 4 5 6 7 8 9 10 11 12 WITH base_emails AS …" at bounding box center [862, 654] width 788 height 177
type textarea "WITH base_emails AS ("
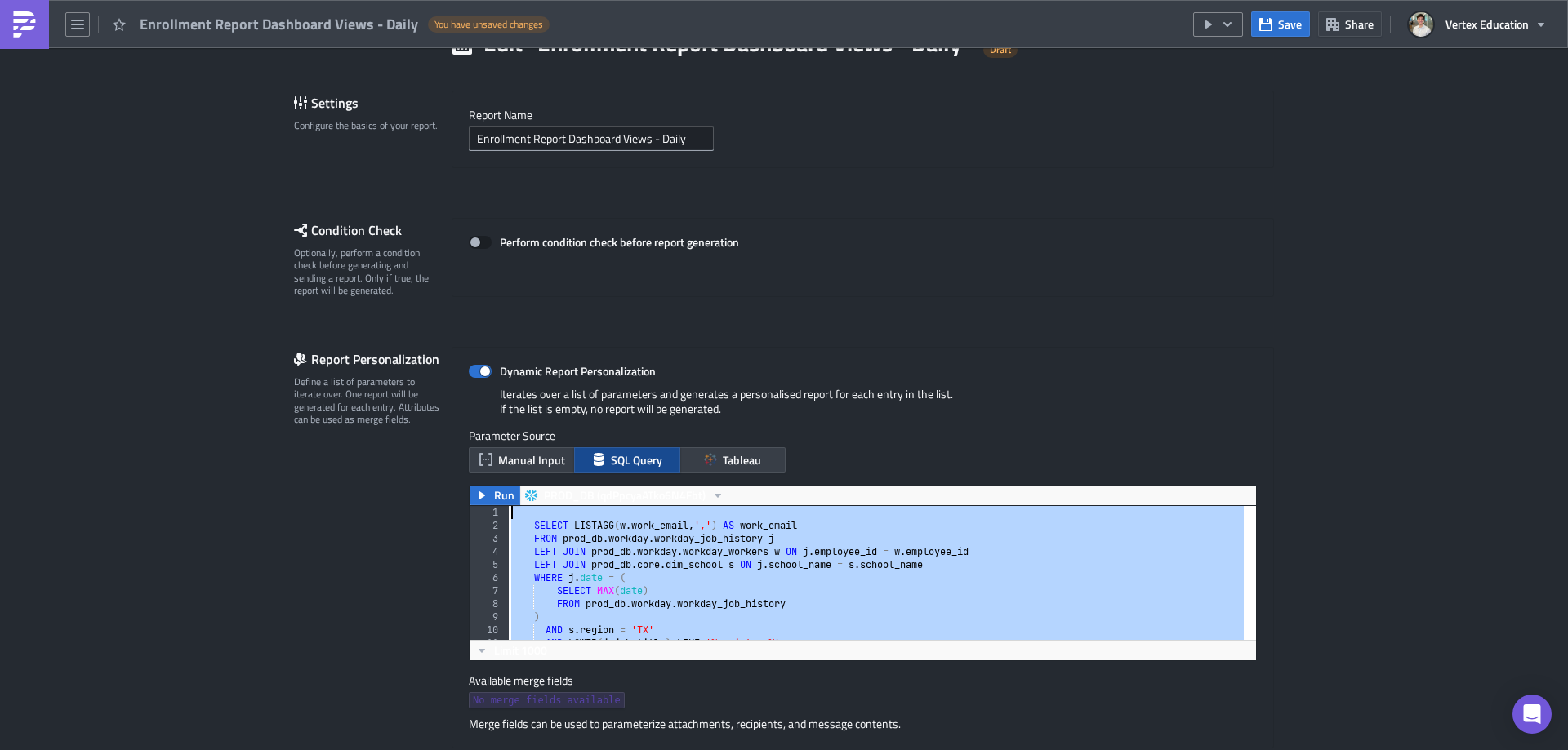
drag, startPoint x: 686, startPoint y: 619, endPoint x: 382, endPoint y: 477, distance: 335.5
click at [382, 477] on div "Report Personalization Define a list of parameters to iterate over. One report …" at bounding box center [784, 548] width 980 height 402
click at [523, 522] on div "SELECT LISTAGG ( w . work_email , ',' ) AS work_email FROM prod_db . workday . …" at bounding box center [876, 573] width 736 height 134
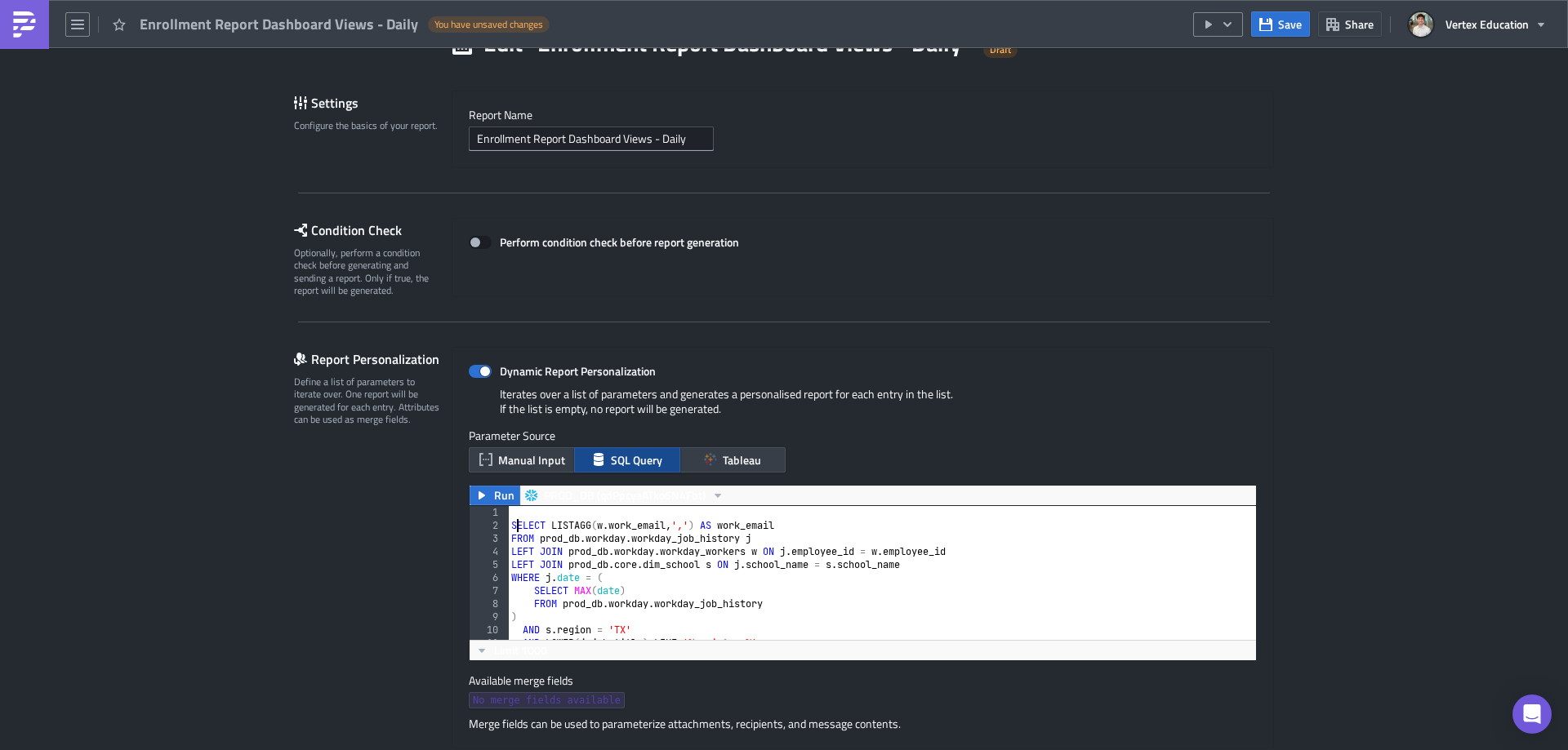
click at [513, 526] on div "SELECT LISTAGG ( w . work_email , ',' ) AS work_email FROM prod_db . workday . …" at bounding box center [876, 585] width 736 height 160
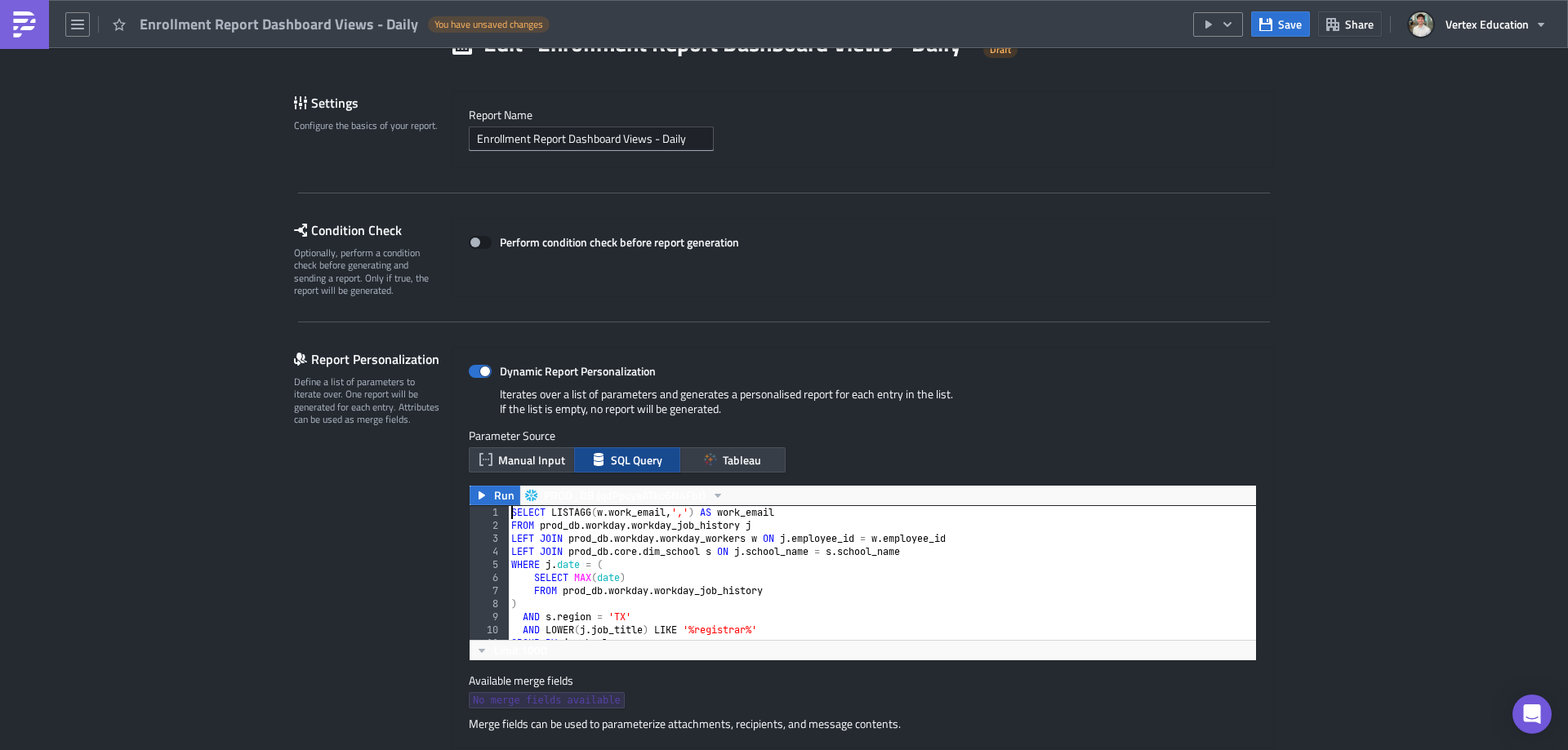
click at [670, 569] on div "SELECT LISTAGG ( w . work_email , ',' ) AS work_email FROM prod_db . workday . …" at bounding box center [876, 585] width 736 height 160
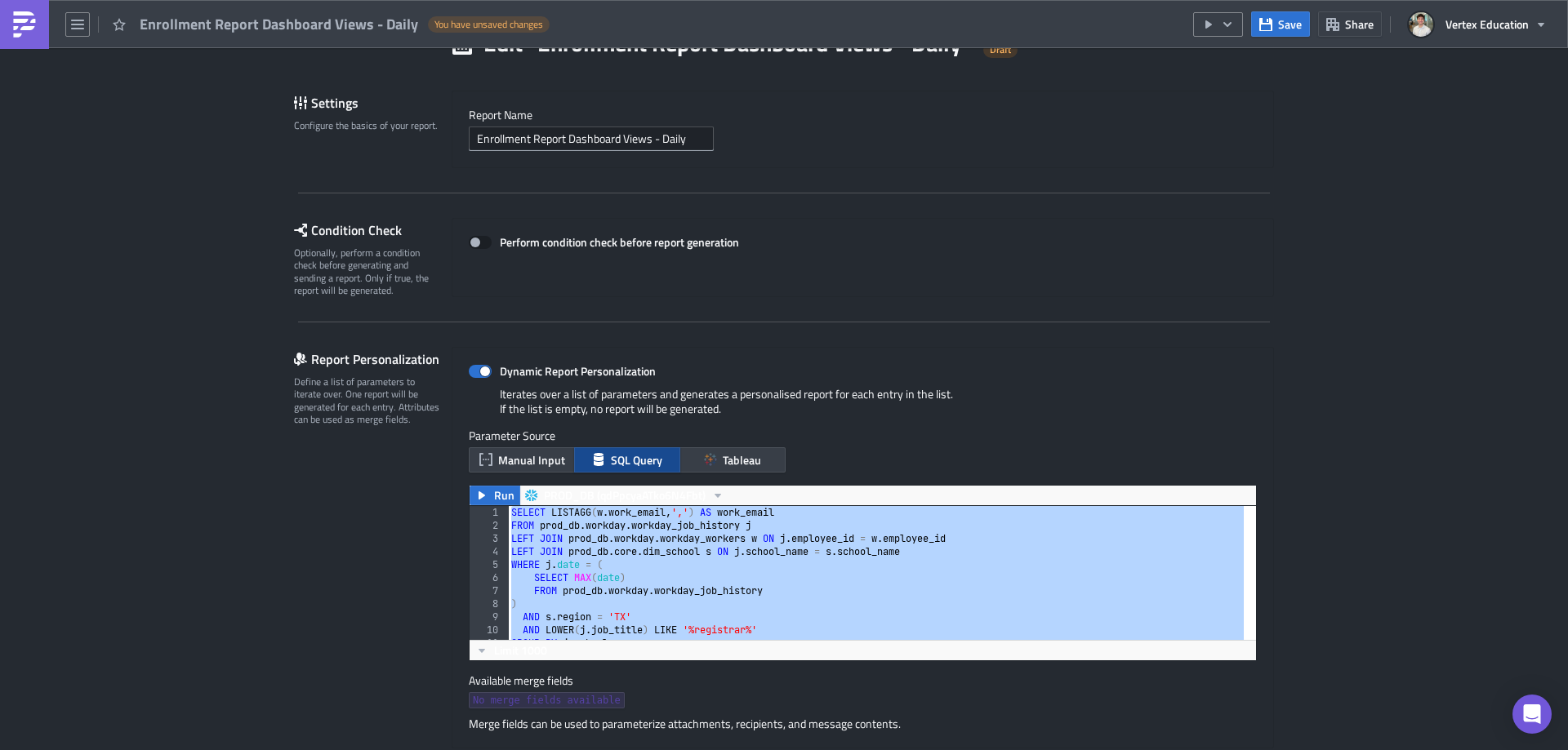
click at [670, 569] on div "SELECT LISTAGG ( w . work_email , ',' ) AS work_email FROM prod_db . workday . …" at bounding box center [876, 573] width 736 height 134
type textarea "WHERE [PERSON_NAME][DOMAIN_NAME] = ("
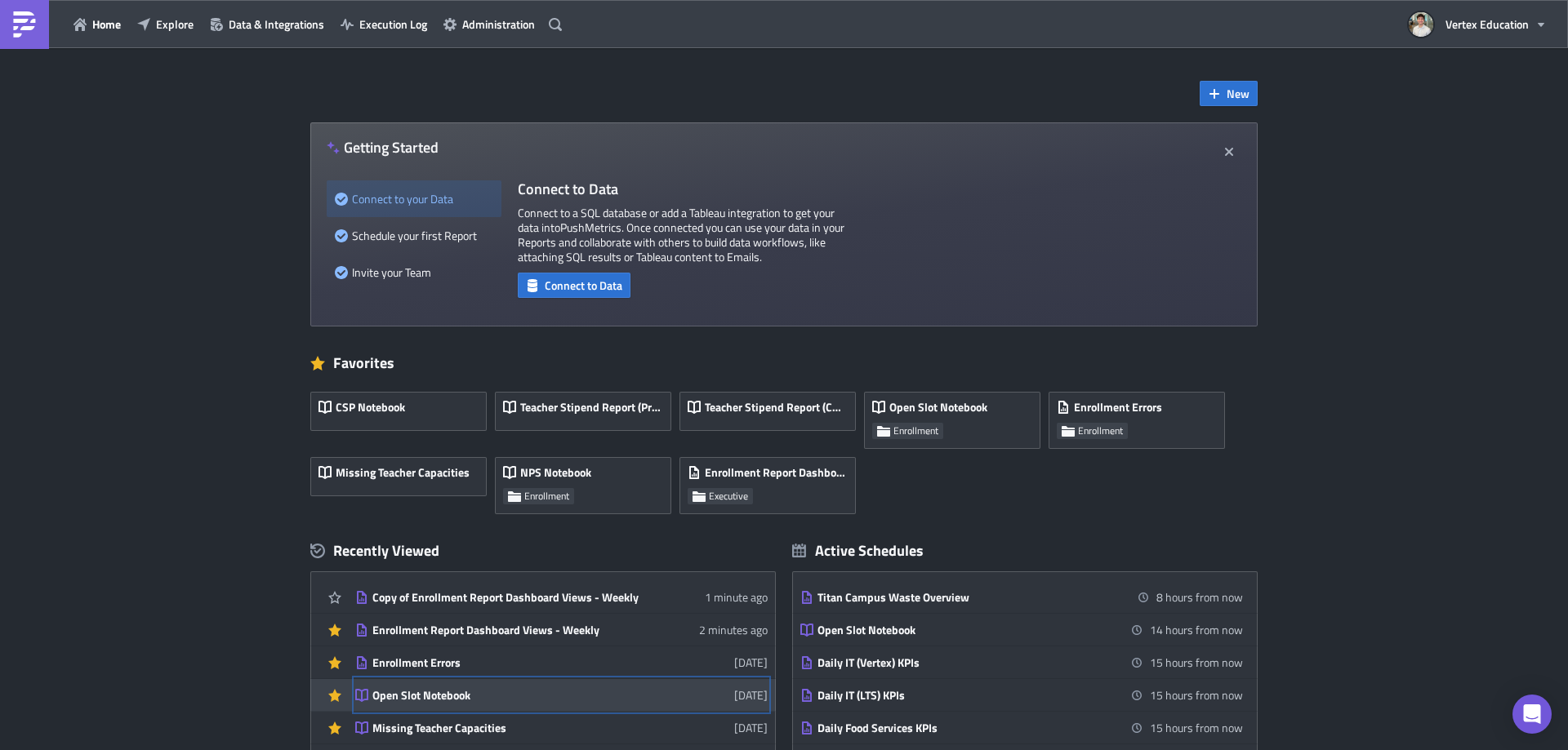
click at [522, 701] on div "Open Slot Notebook" at bounding box center [515, 695] width 286 height 15
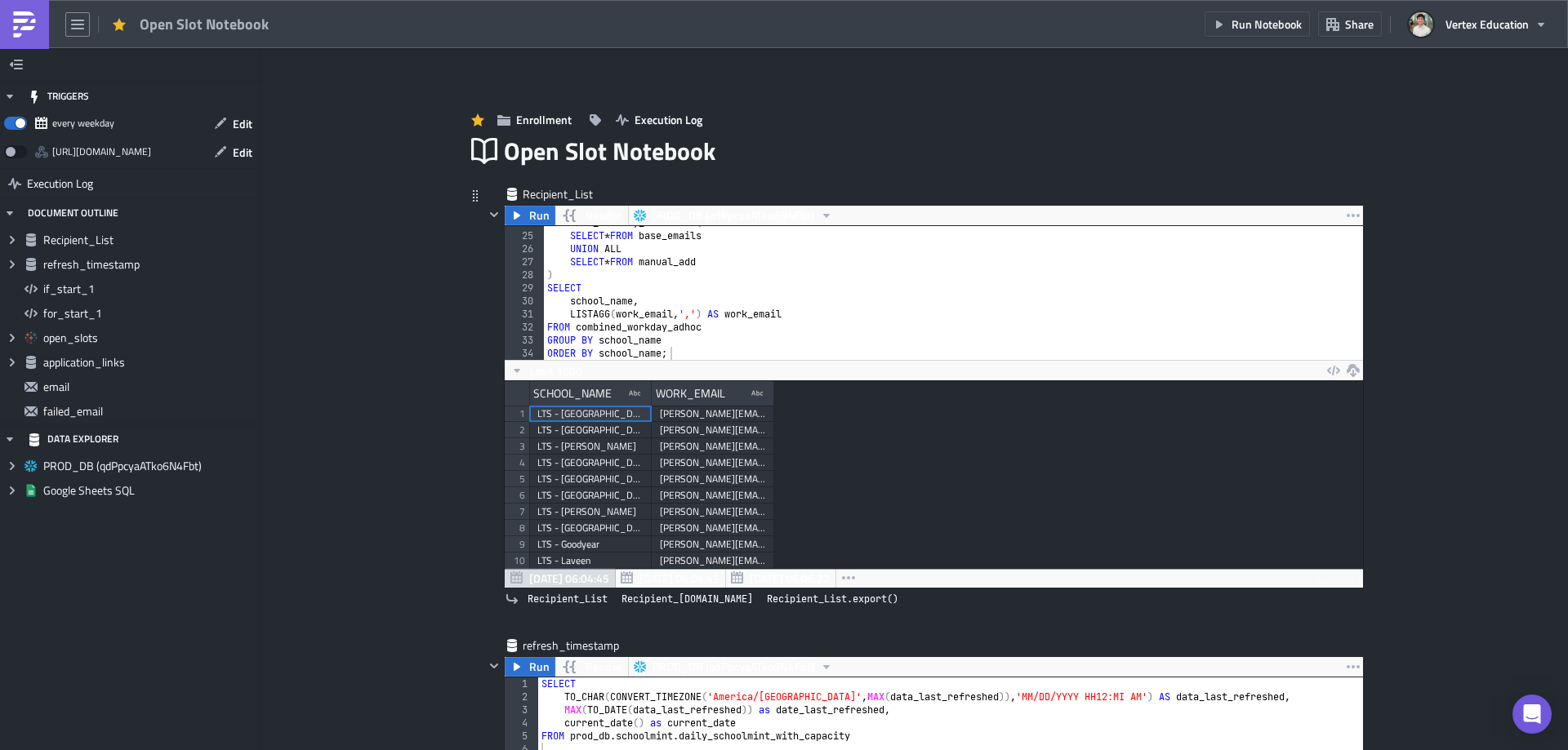
scroll to position [82, 0]
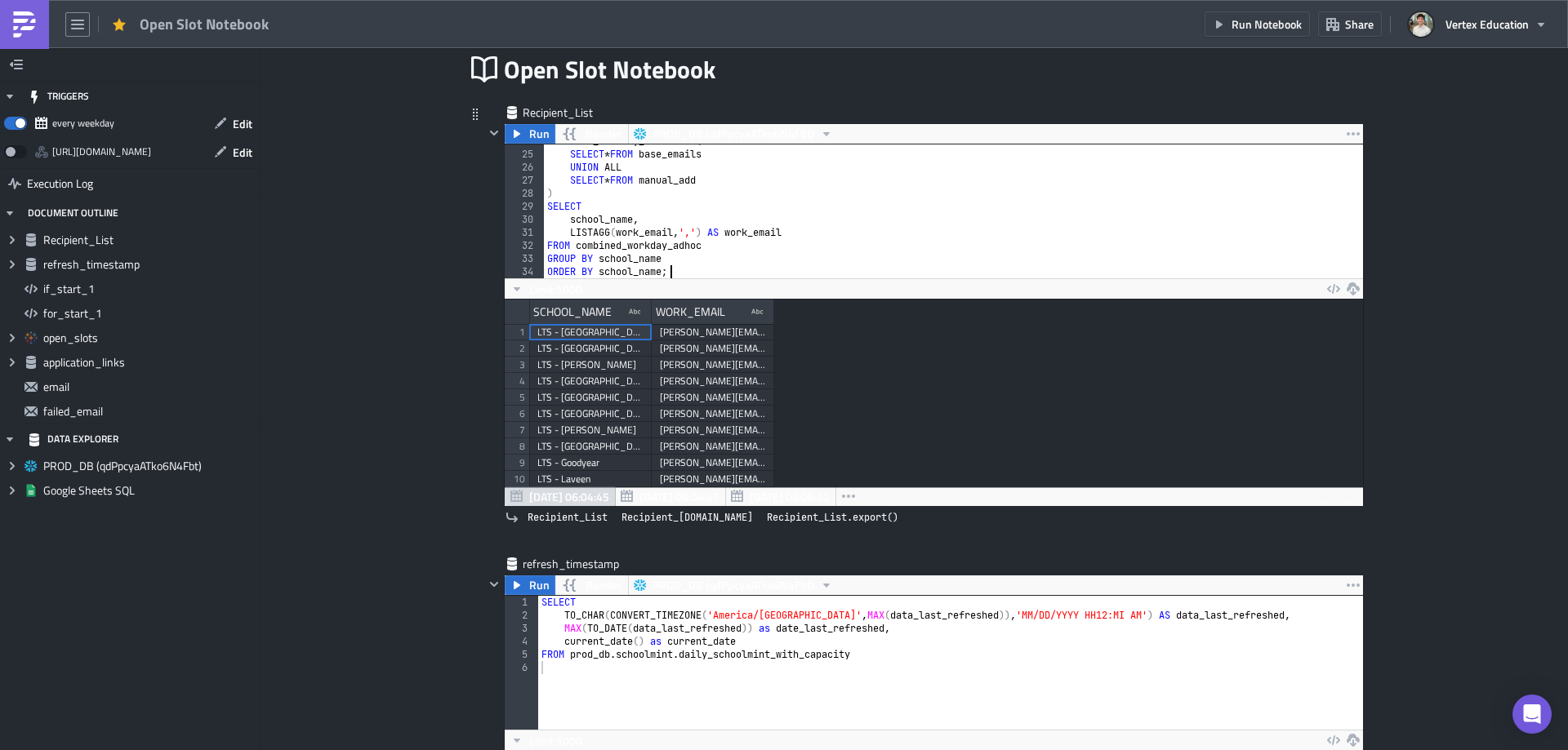
click at [687, 273] on div "combined_workday_adhoc AS ( SELECT * FROM base_emails UNION ALL SELECT * FROM m…" at bounding box center [947, 214] width 807 height 160
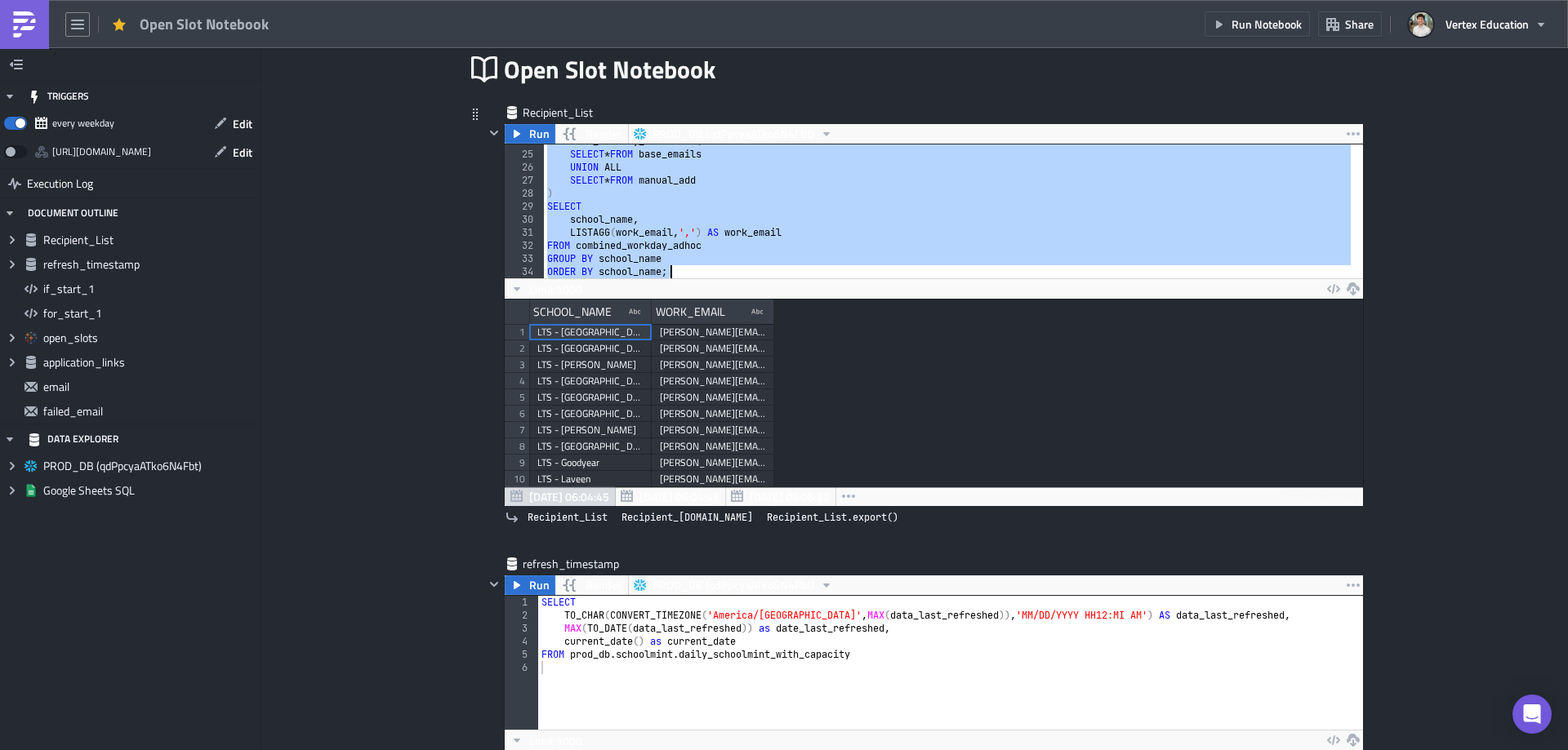
click at [687, 273] on div "combined_workday_adhoc AS ( SELECT * FROM base_emails UNION ALL SELECT * FROM m…" at bounding box center [947, 211] width 807 height 134
type textarea "ORDER BY school_name;"
